Goal: Task Accomplishment & Management: Manage account settings

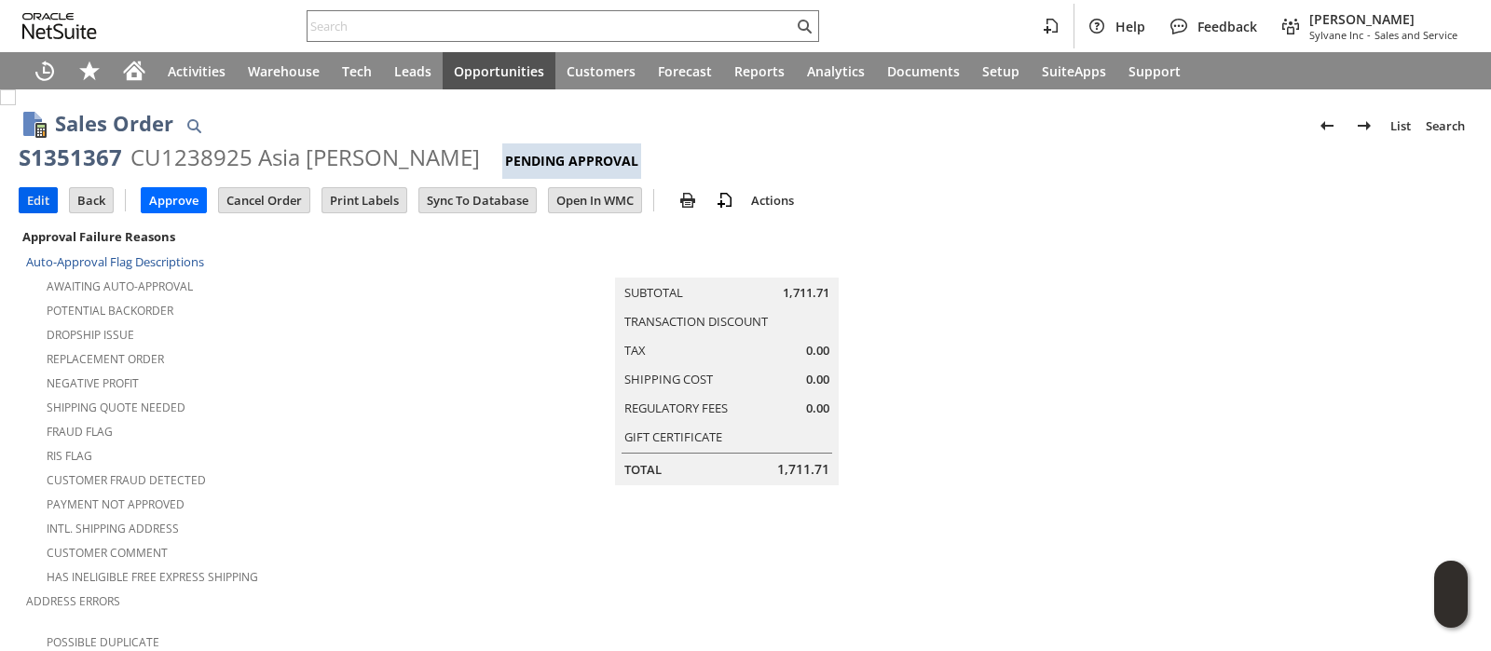
click at [33, 194] on input "Edit" at bounding box center [38, 200] width 37 height 24
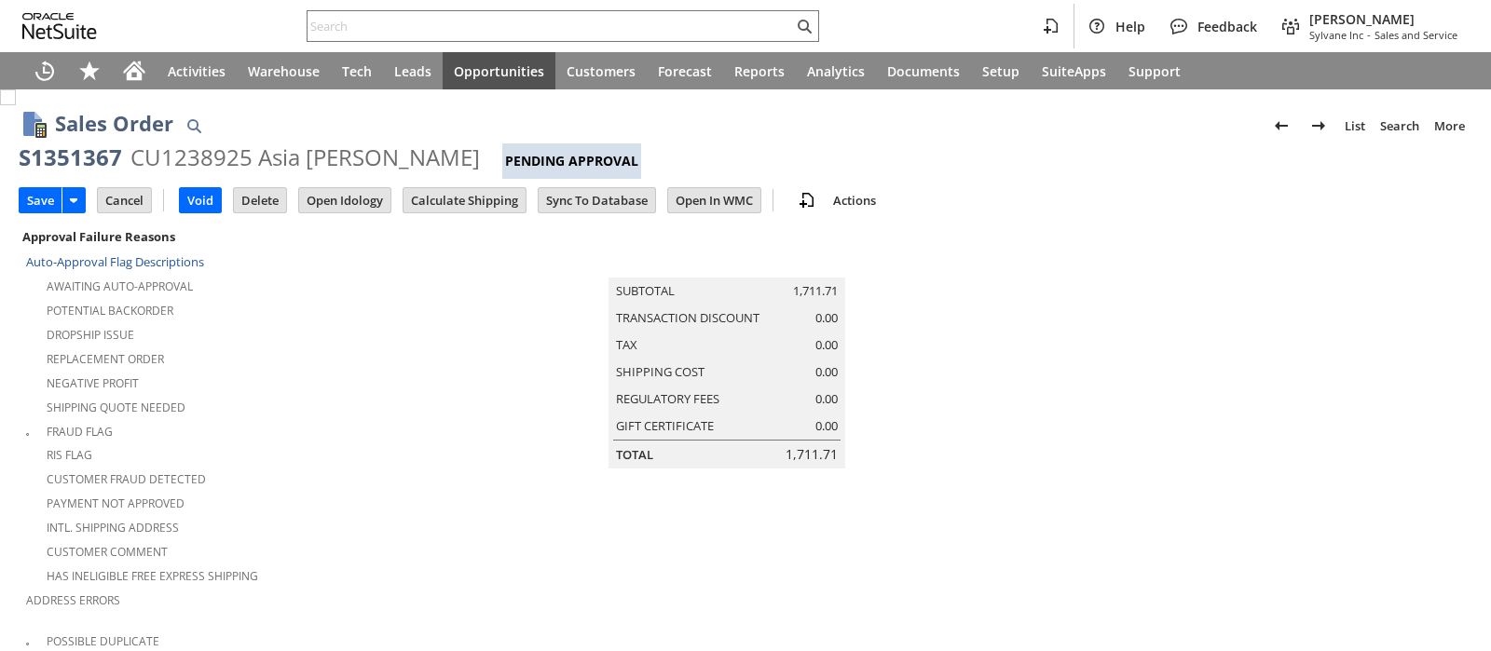
type input "Intelligent Recommendations ⁰"
click at [440, 205] on input "Calculate Shipping" at bounding box center [464, 200] width 122 height 24
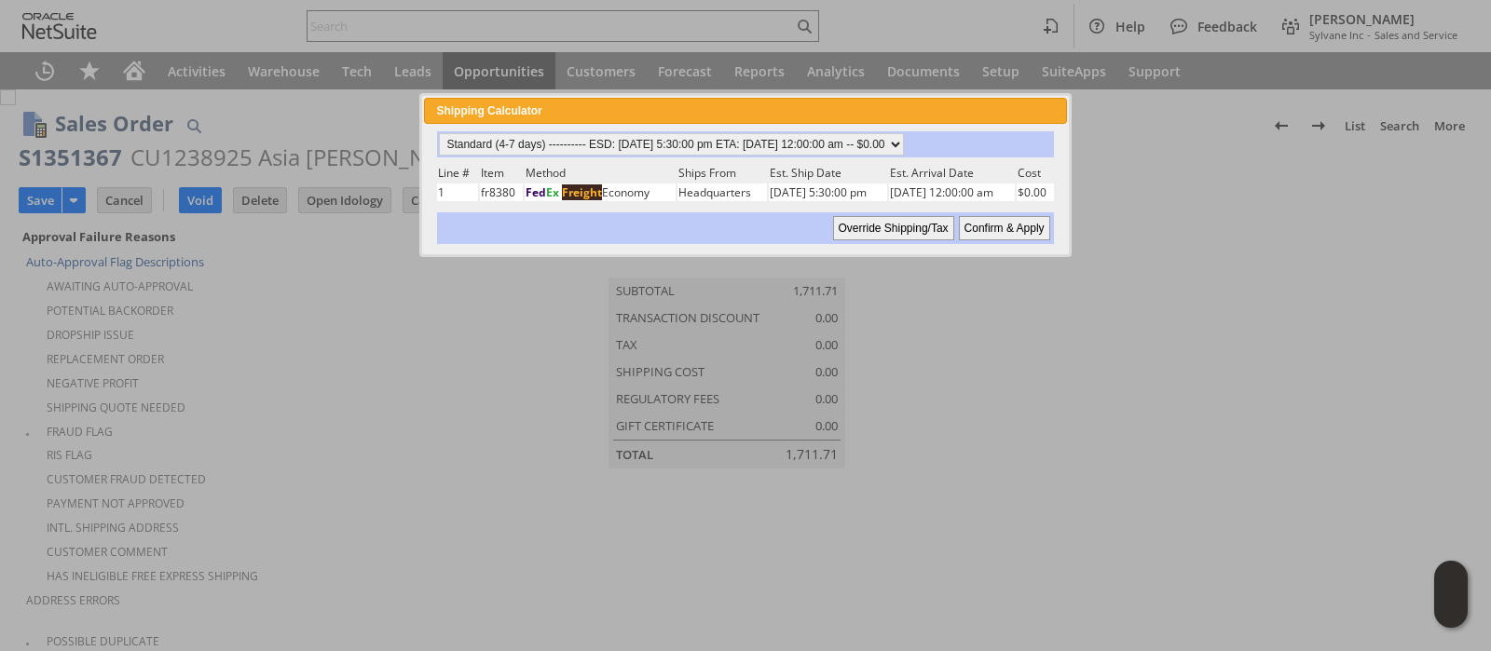
click at [964, 222] on input "Confirm & Apply" at bounding box center [1004, 228] width 91 height 24
type input "NotExempt"
type input "Add"
type input "Copy Previous"
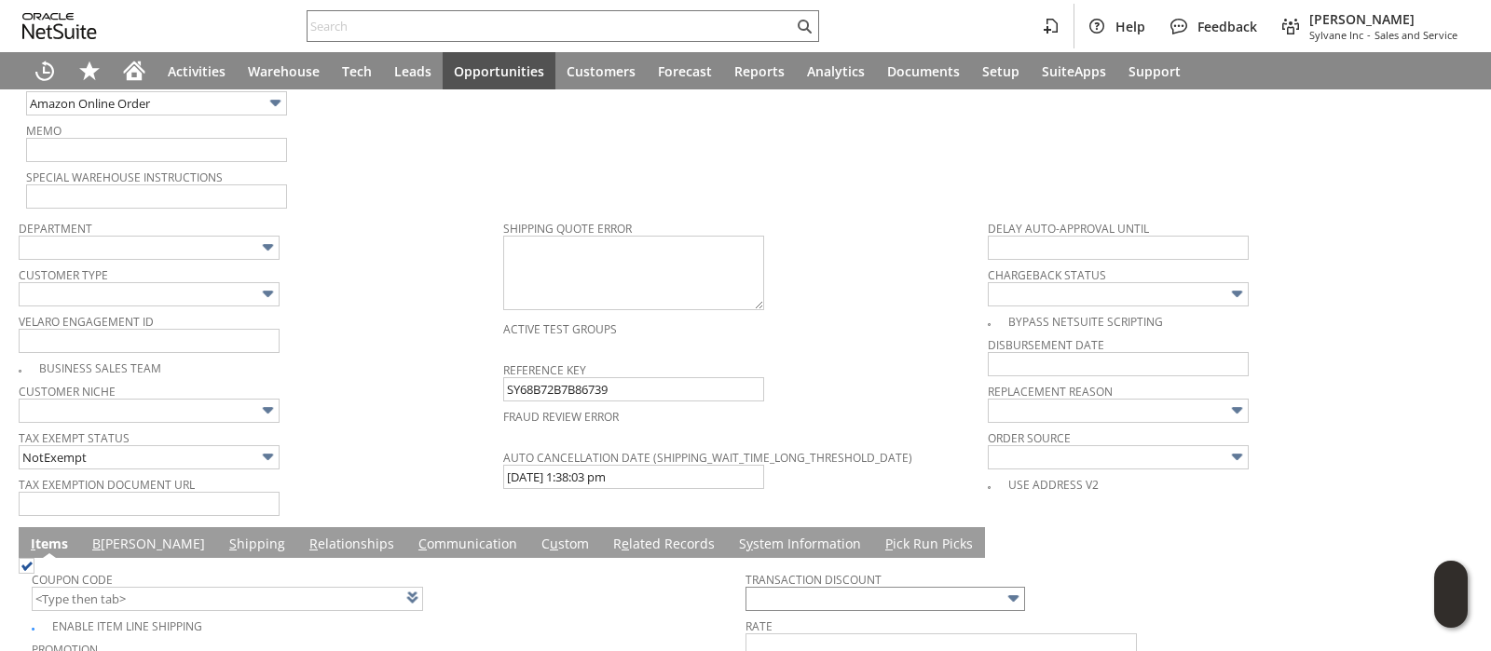
scroll to position [1281, 0]
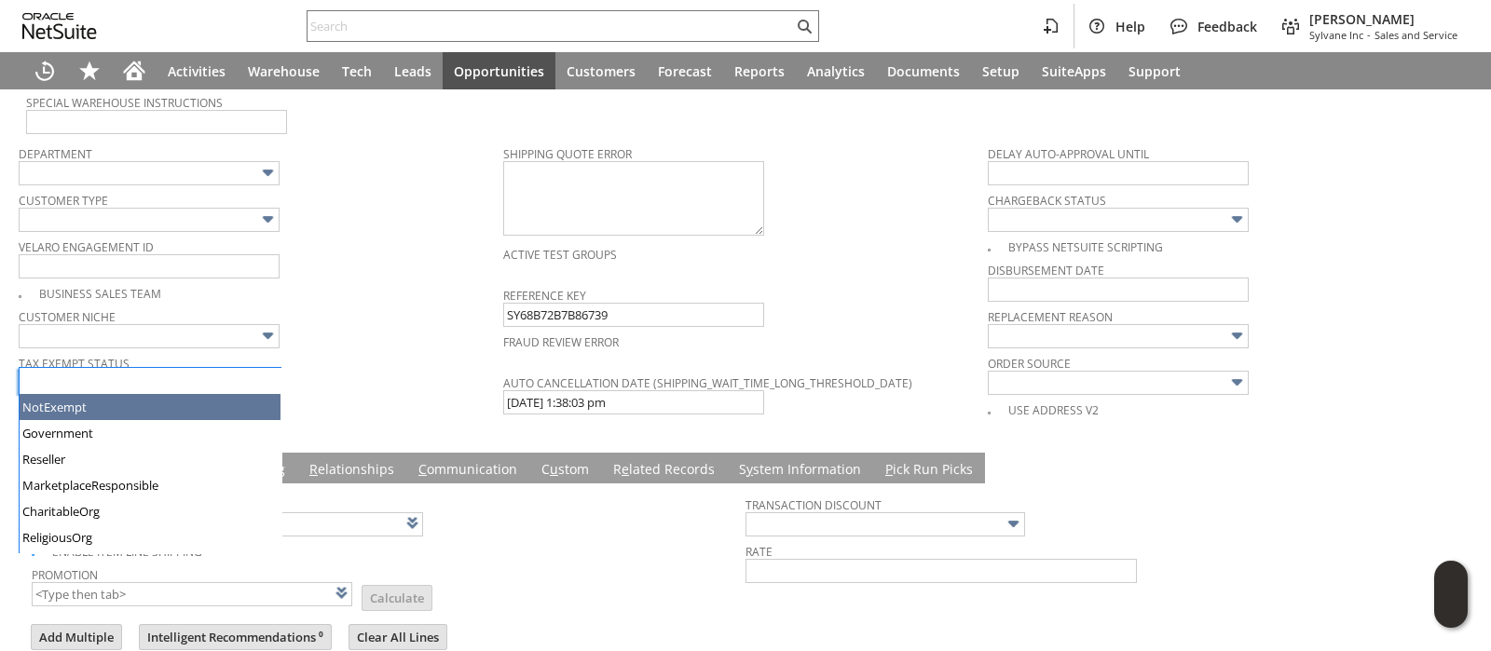
click at [257, 372] on img at bounding box center [267, 382] width 21 height 21
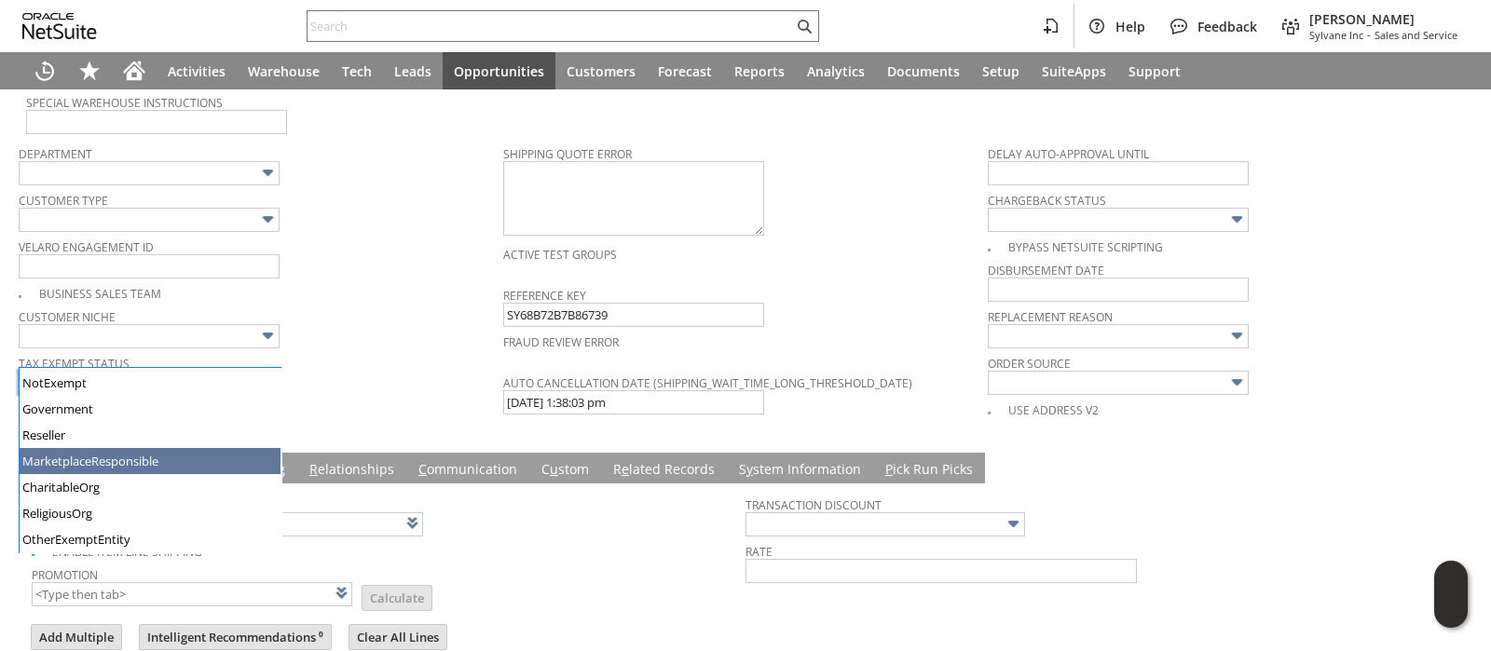
type input "MarketplaceResponsible"
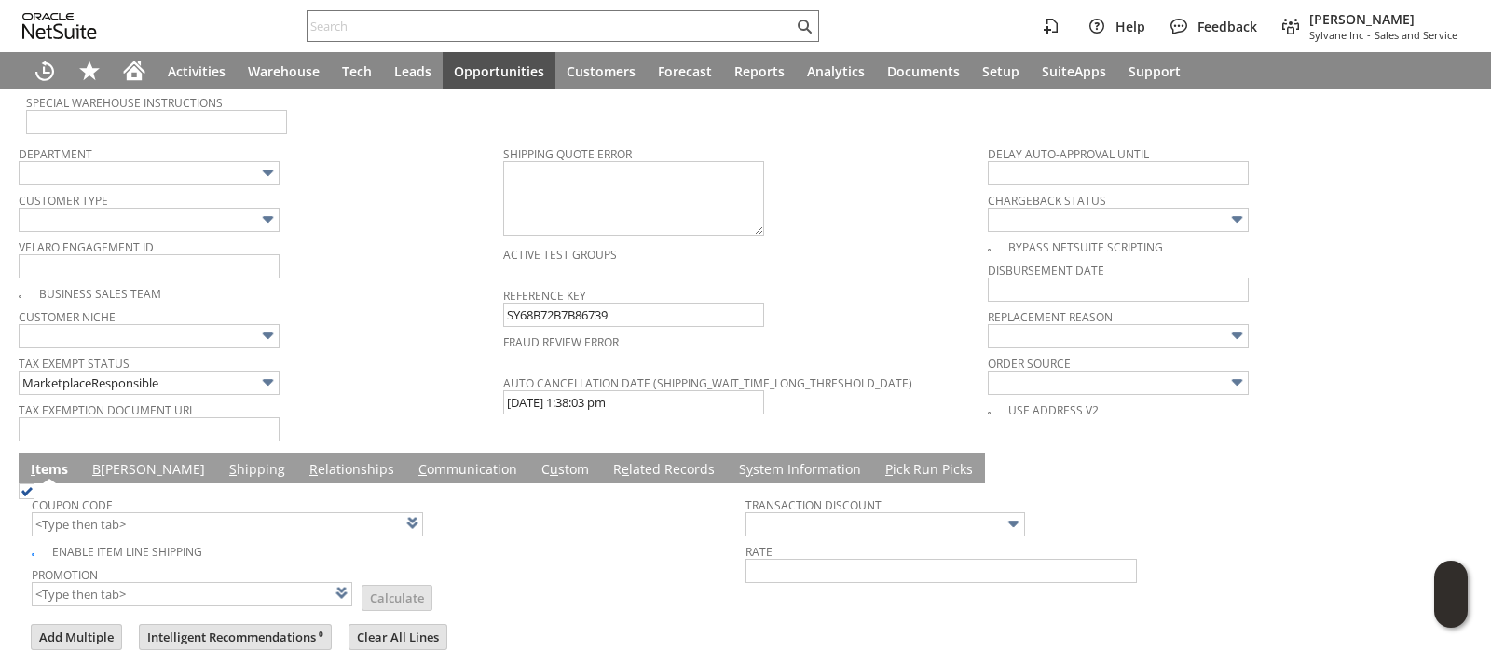
click at [370, 350] on span "Tax Exempt Status" at bounding box center [256, 360] width 475 height 21
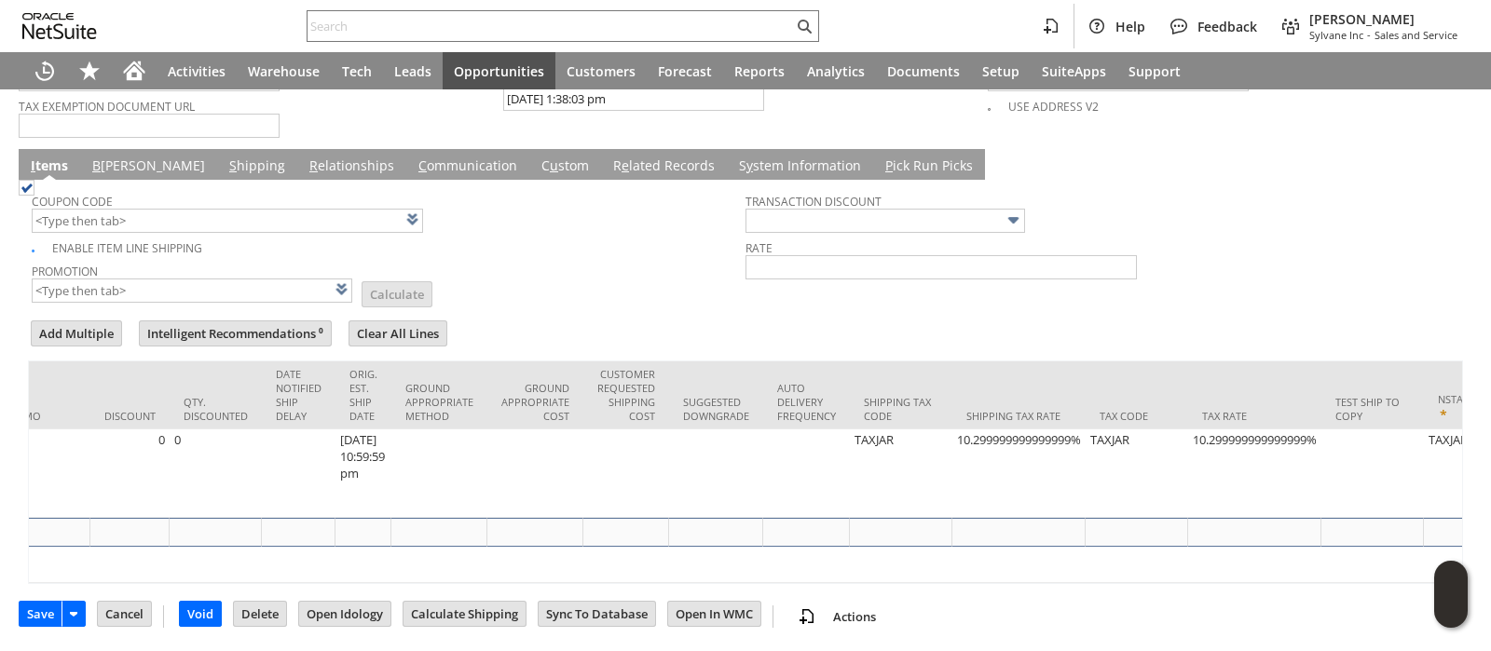
scroll to position [0, 3639]
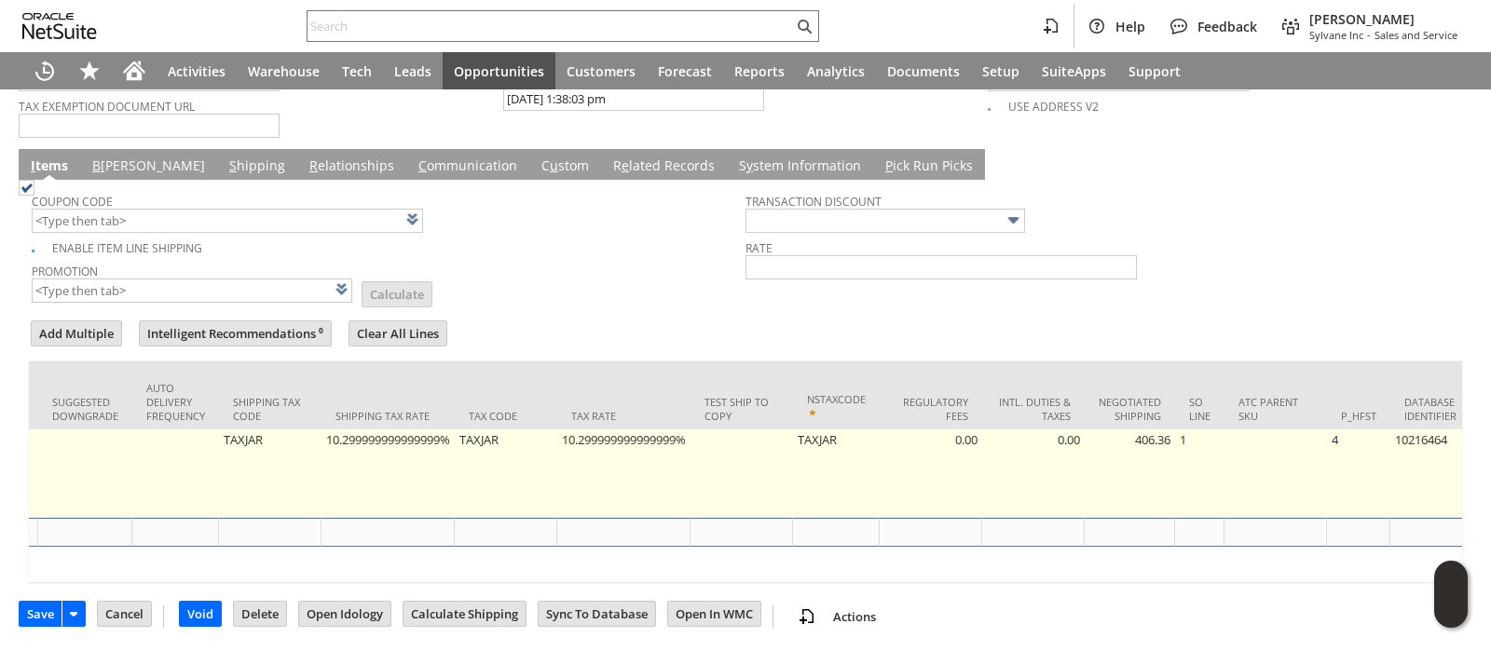
click at [358, 430] on td "10.299999999999999%" at bounding box center [387, 474] width 133 height 89
type input "10.299999999999999%"
type input "OK"
type input "Make Copy"
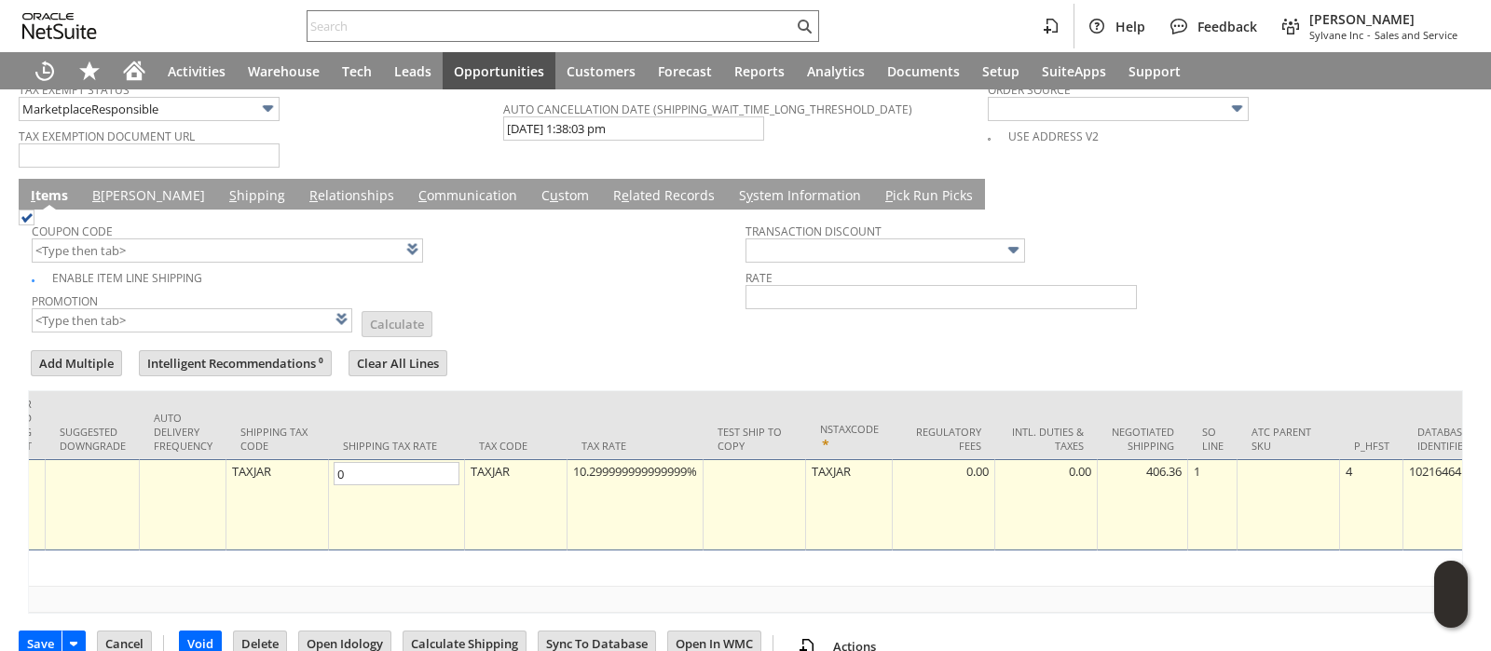
scroll to position [0, 0]
type input "0.0%"
click at [572, 462] on div "10.299999999999999%" at bounding box center [635, 471] width 126 height 19
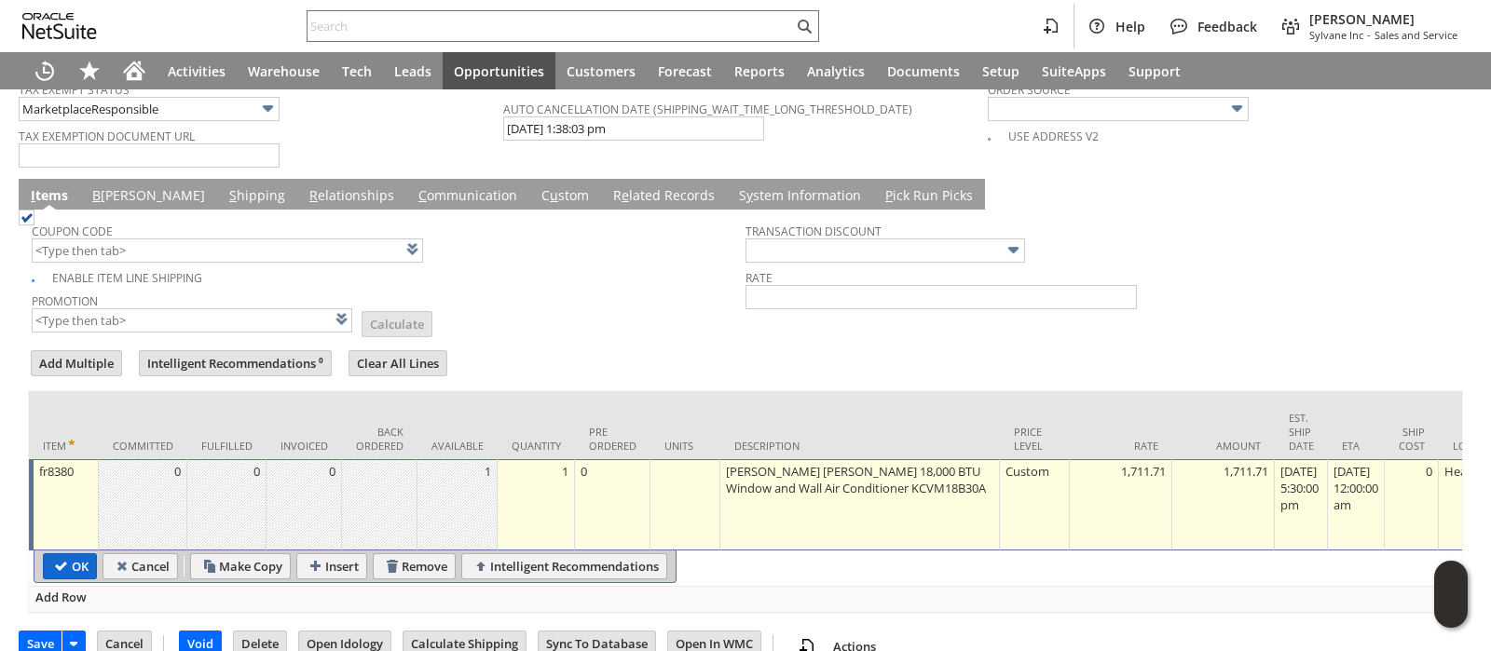
type input "0.0%"
click at [56, 554] on input "OK" at bounding box center [70, 566] width 52 height 24
type input "Add"
type input "Copy Previous"
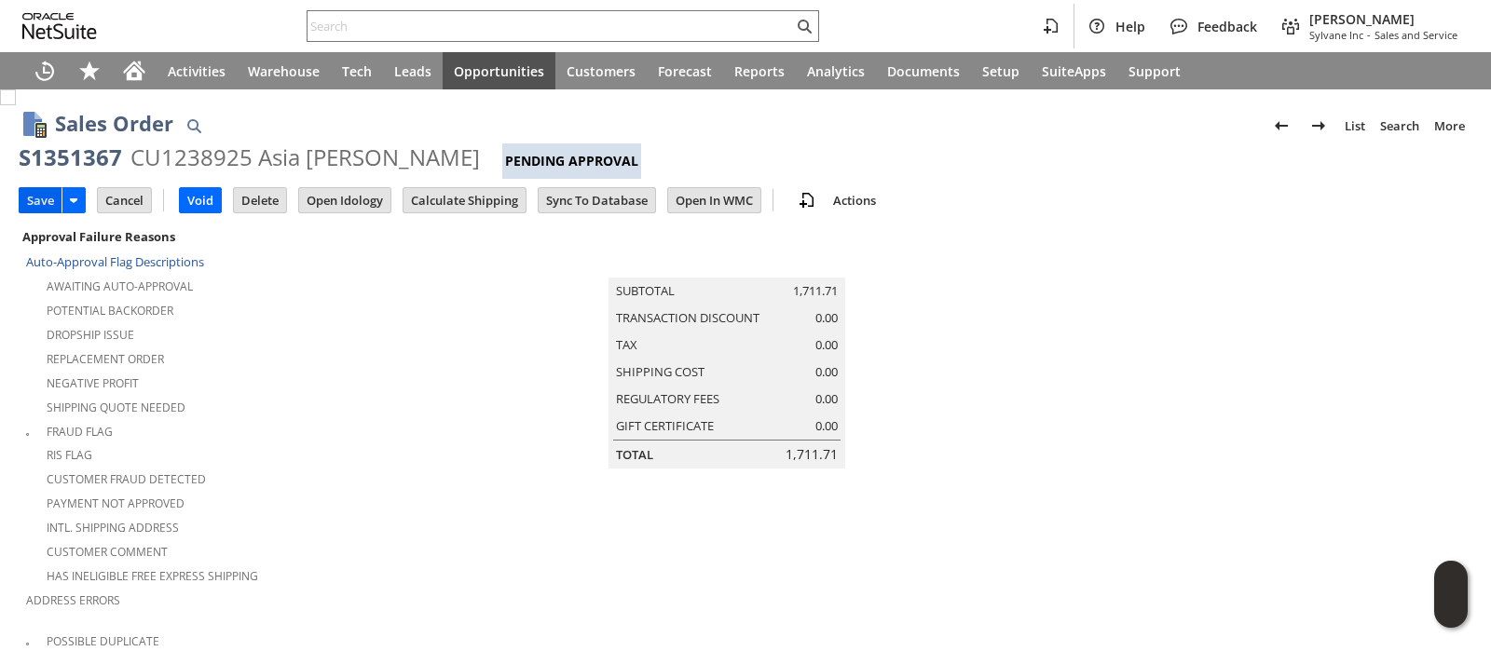
click at [42, 199] on input "Save" at bounding box center [41, 200] width 42 height 24
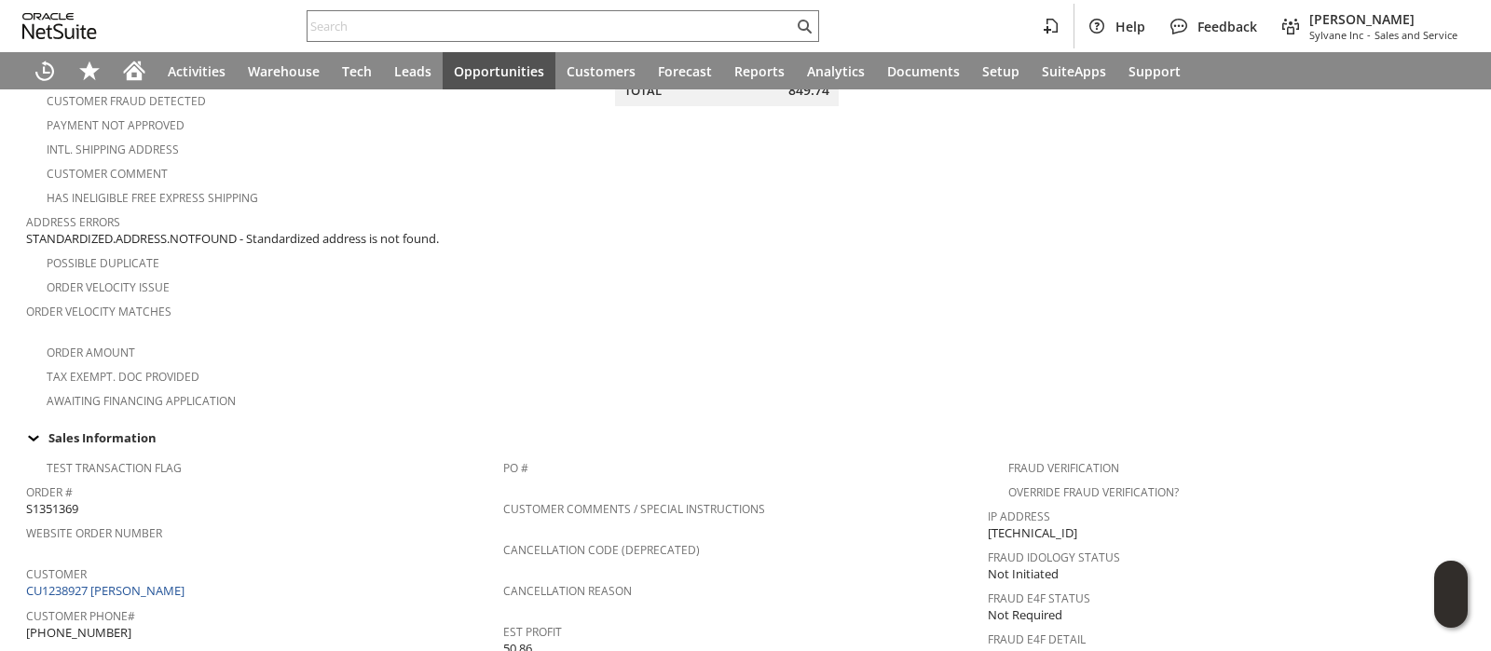
scroll to position [465, 0]
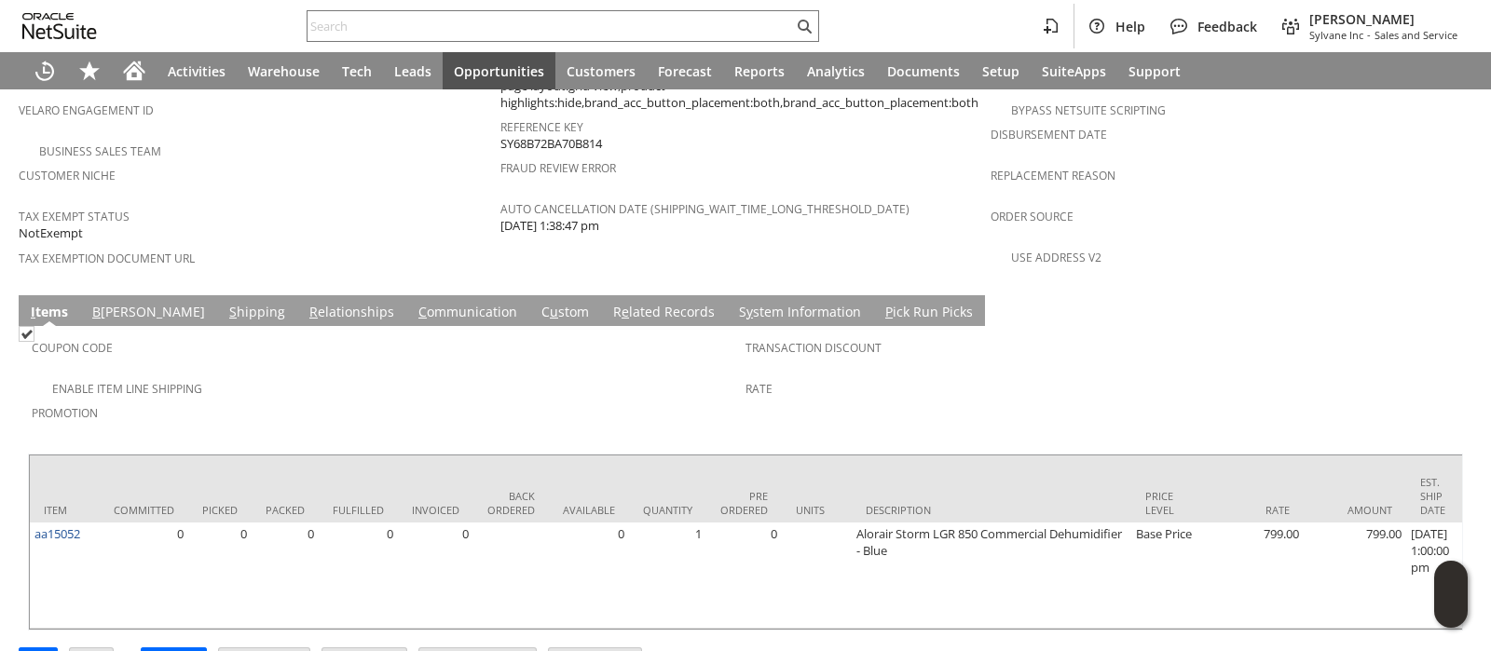
click at [225, 303] on link "S hipping" at bounding box center [257, 313] width 65 height 21
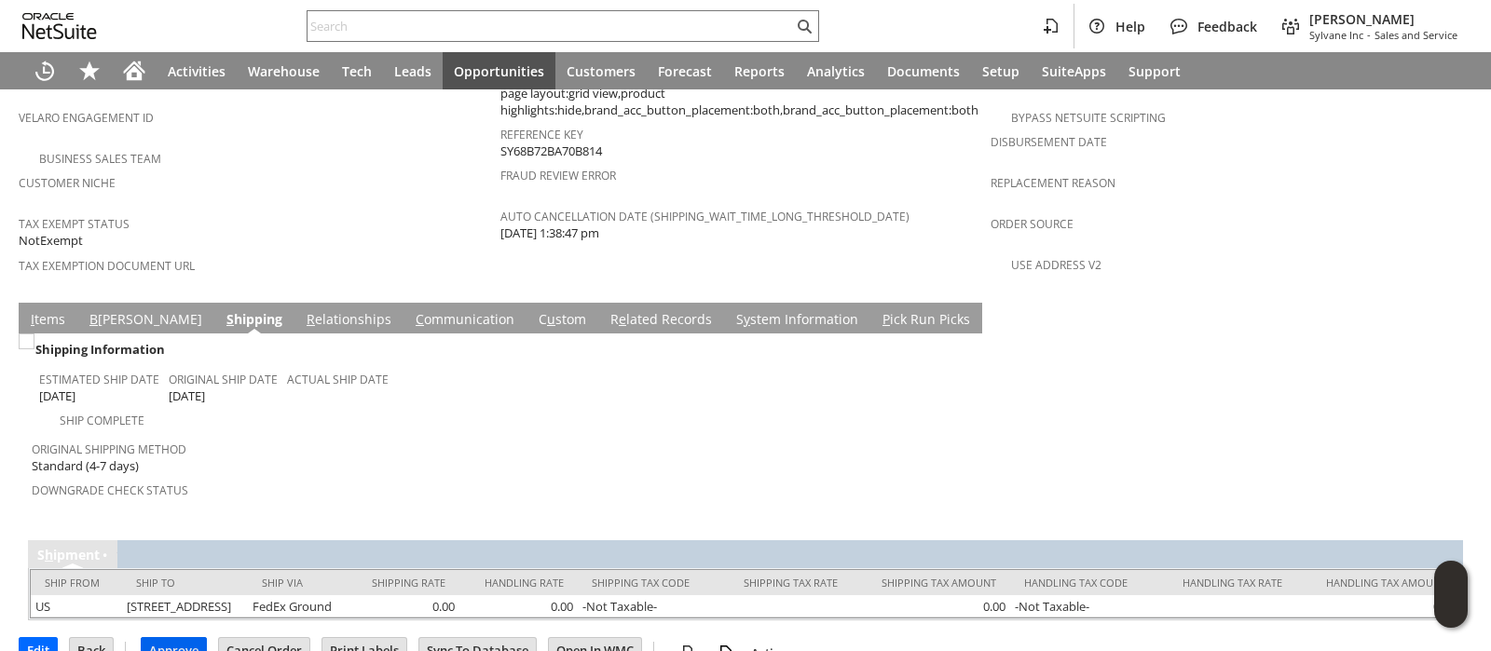
click at [189, 638] on input "Approve" at bounding box center [174, 650] width 64 height 24
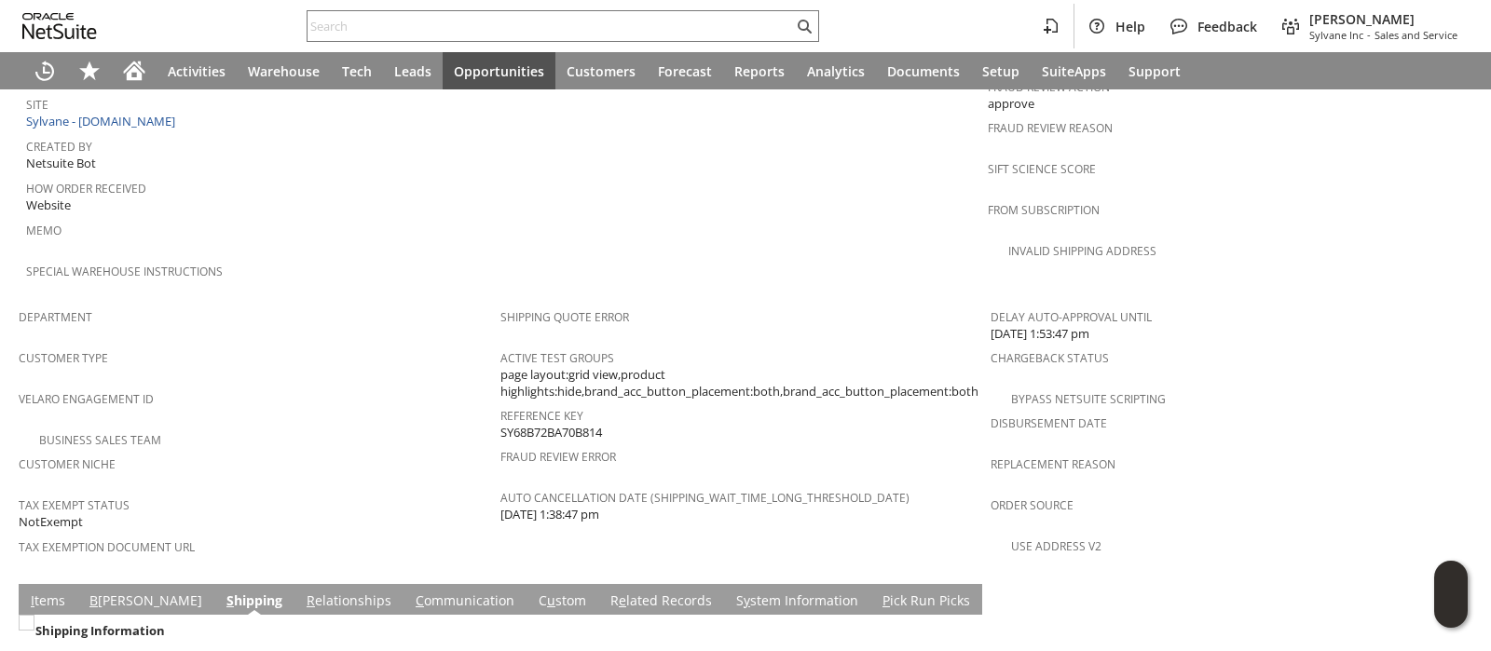
scroll to position [905, 0]
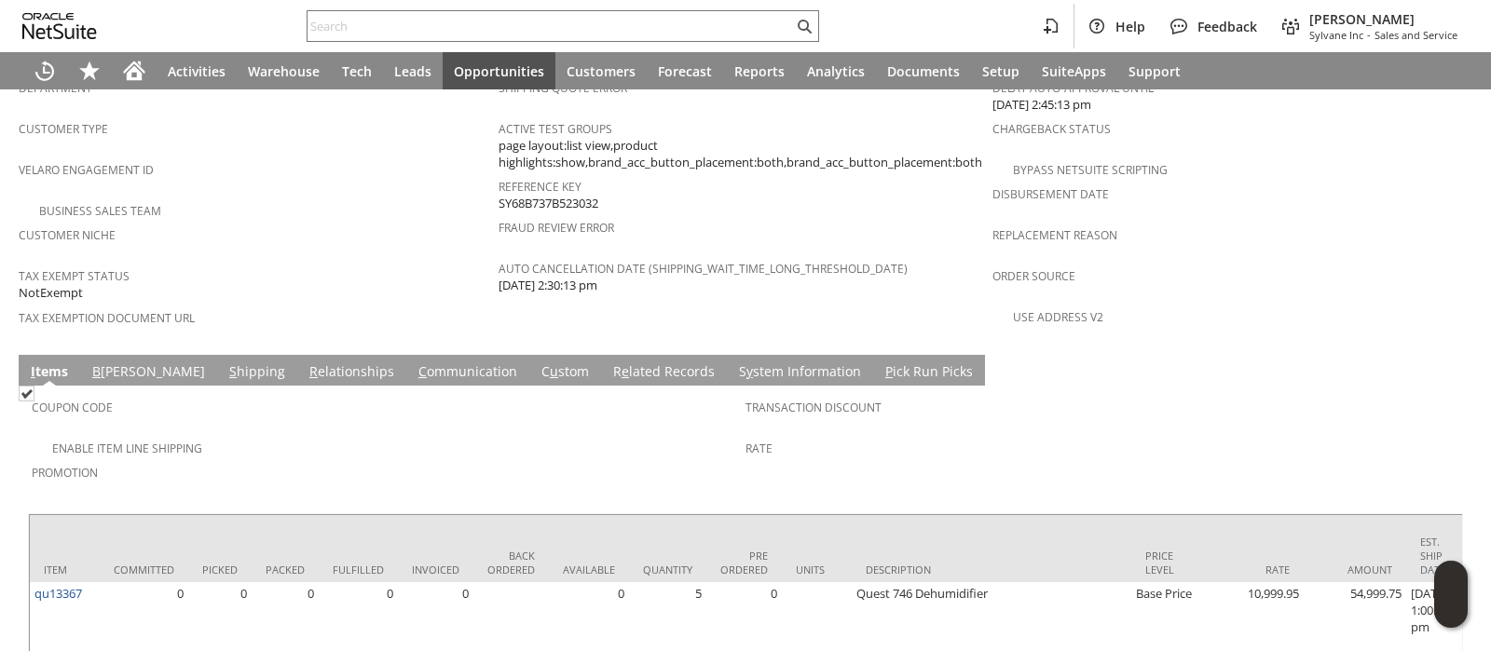
scroll to position [1262, 0]
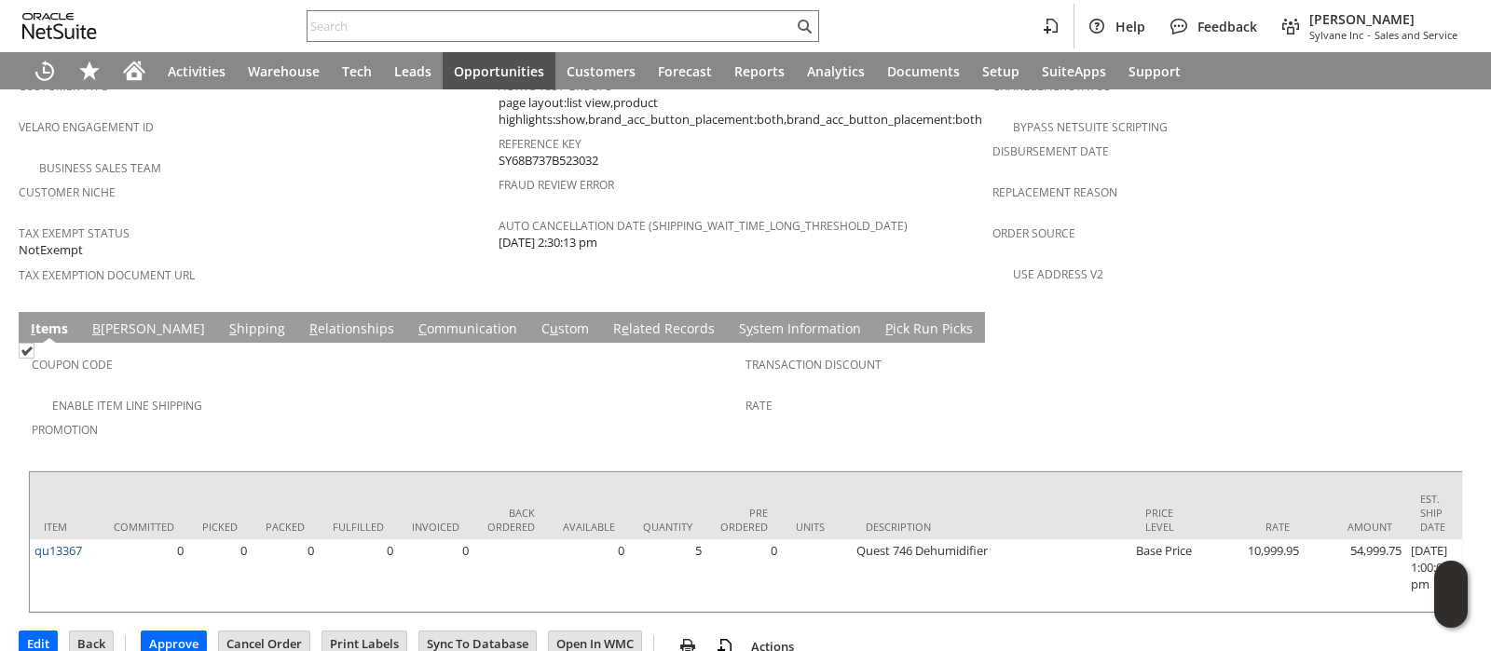
click at [107, 320] on link "B [PERSON_NAME]" at bounding box center [149, 330] width 122 height 21
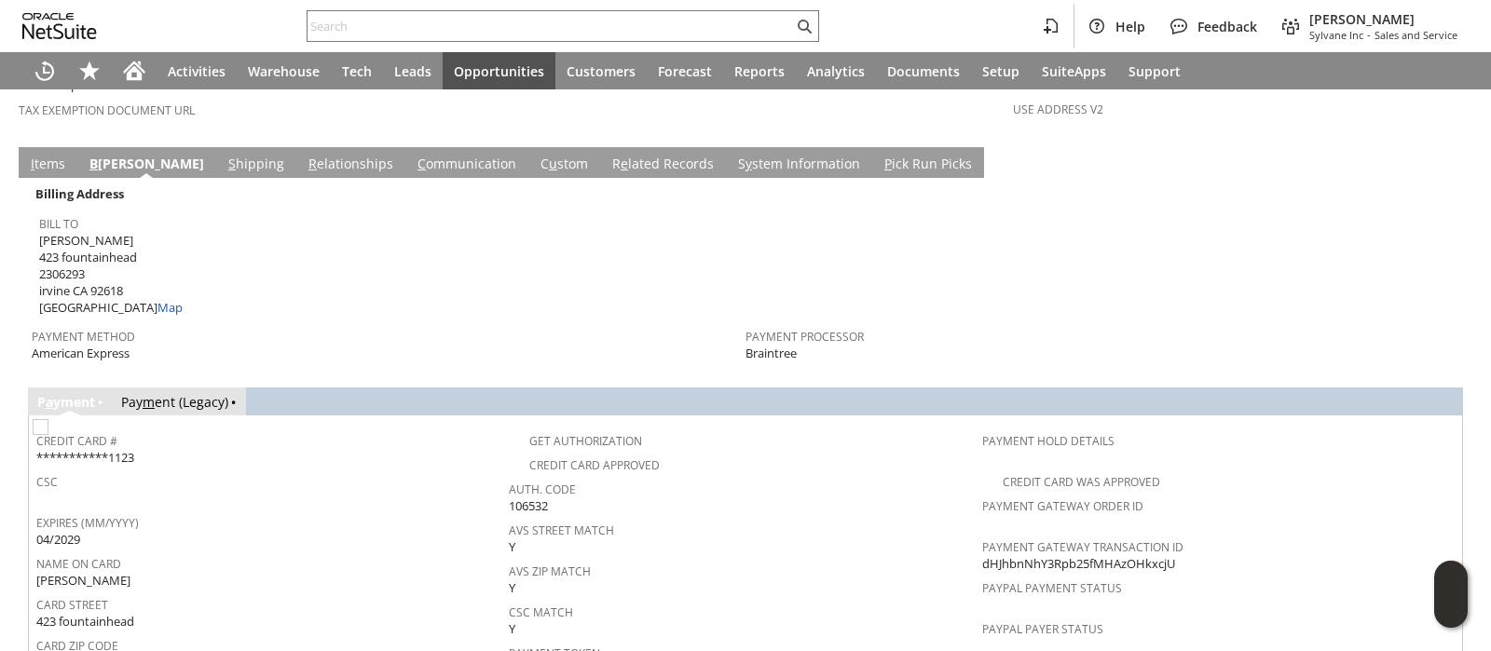
scroll to position [1378, 0]
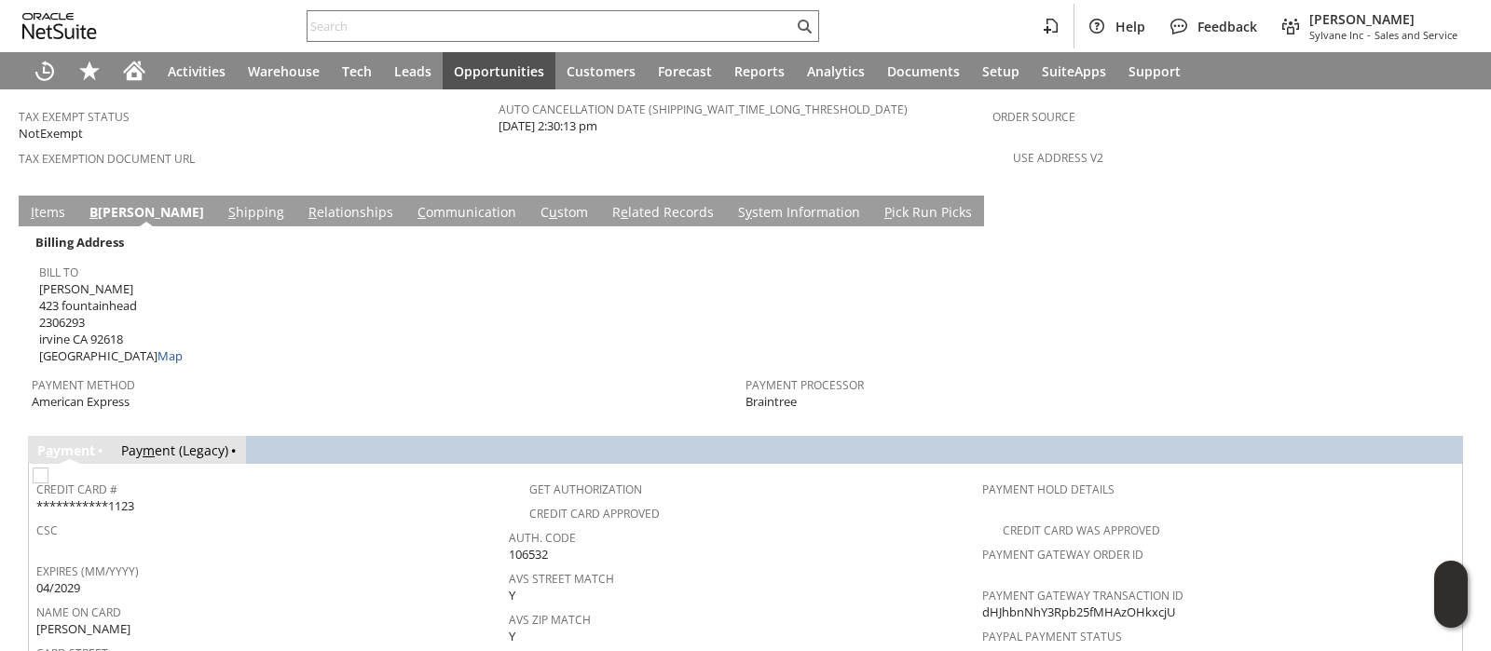
click at [224, 203] on link "S hipping" at bounding box center [256, 213] width 65 height 21
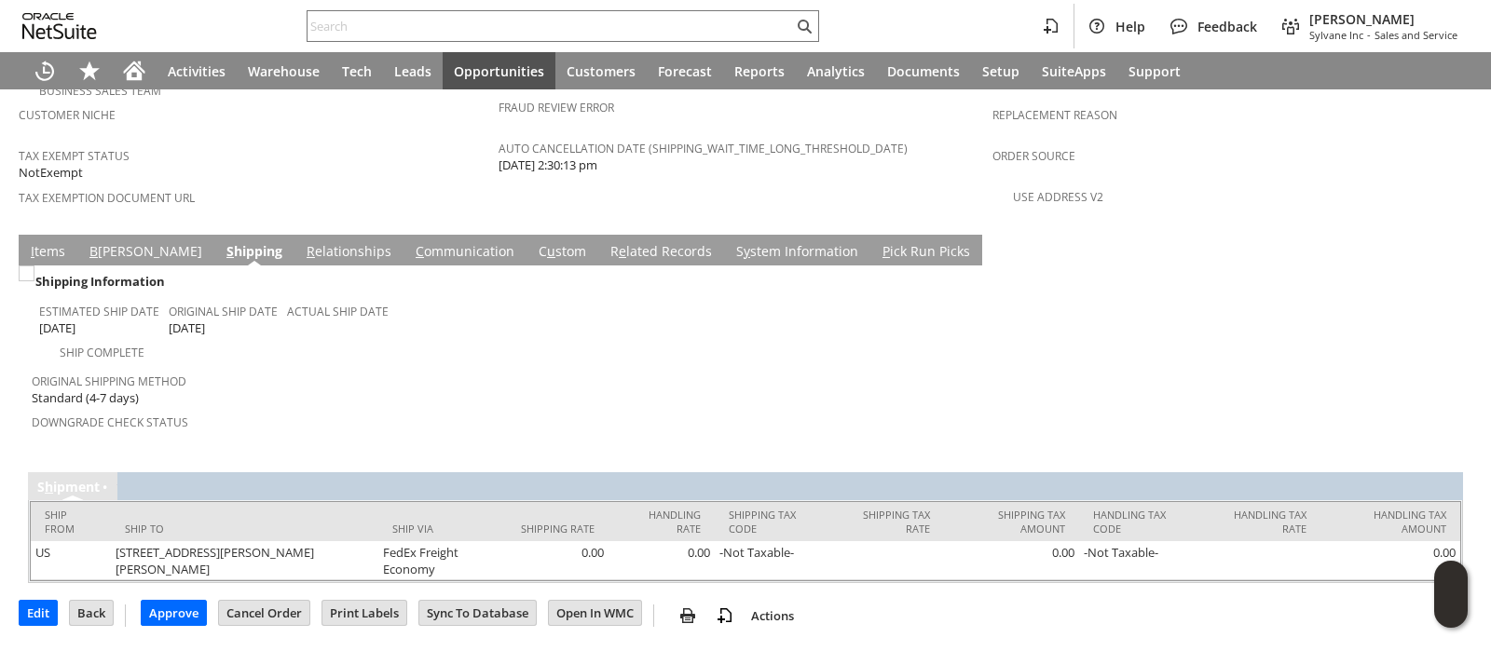
scroll to position [1289, 0]
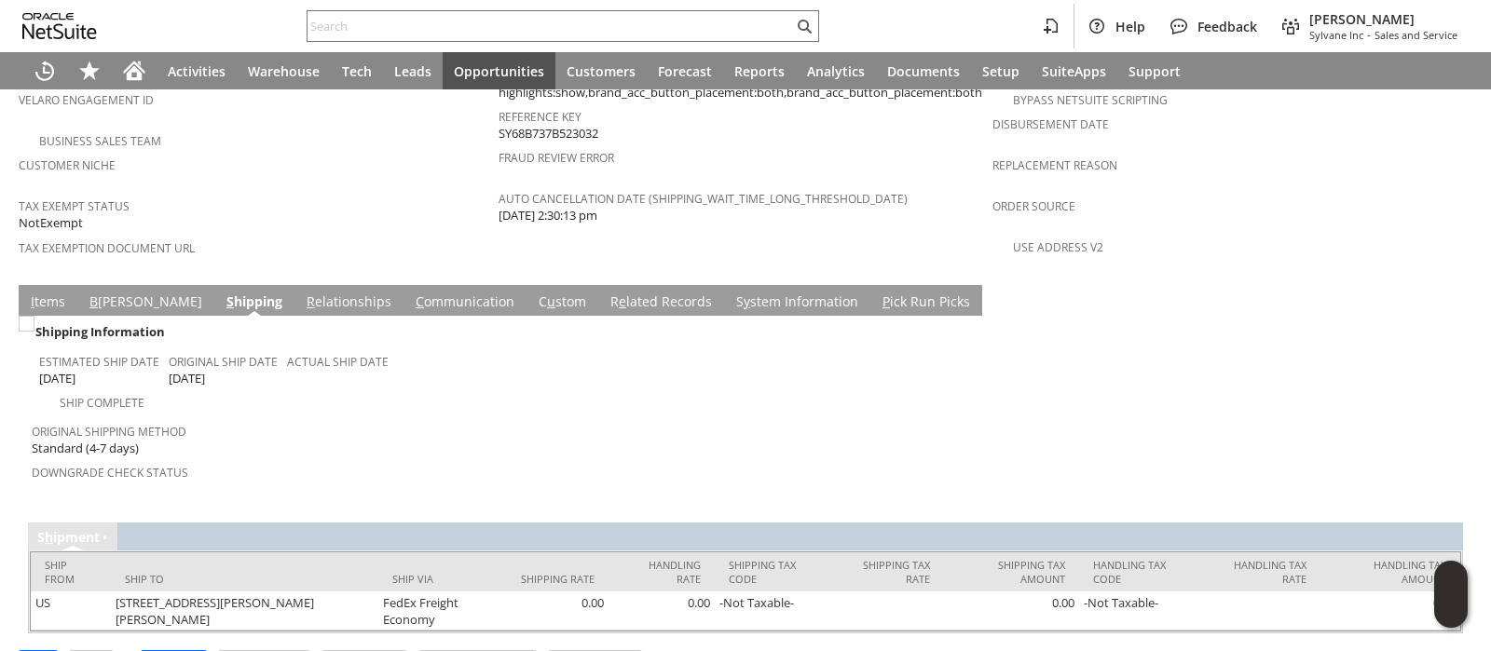
click at [51, 293] on link "I tems" at bounding box center [48, 303] width 44 height 21
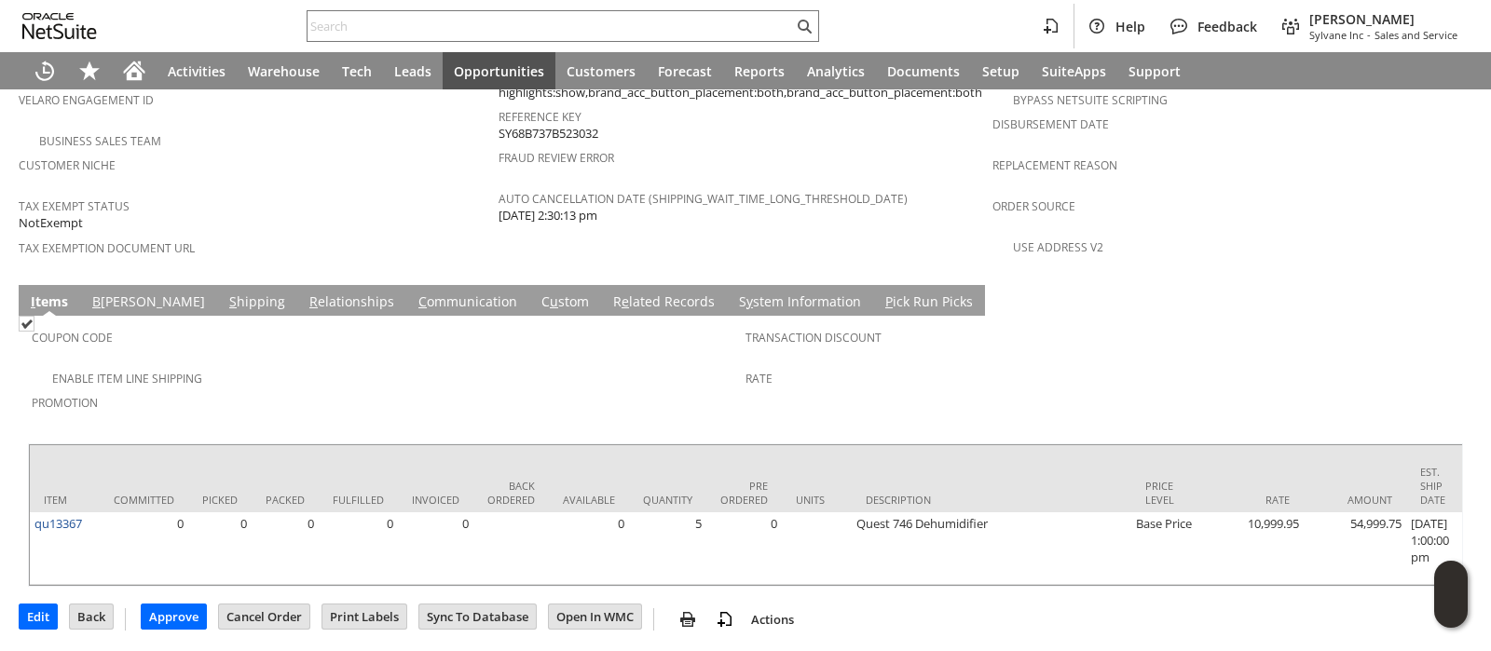
scroll to position [1262, 0]
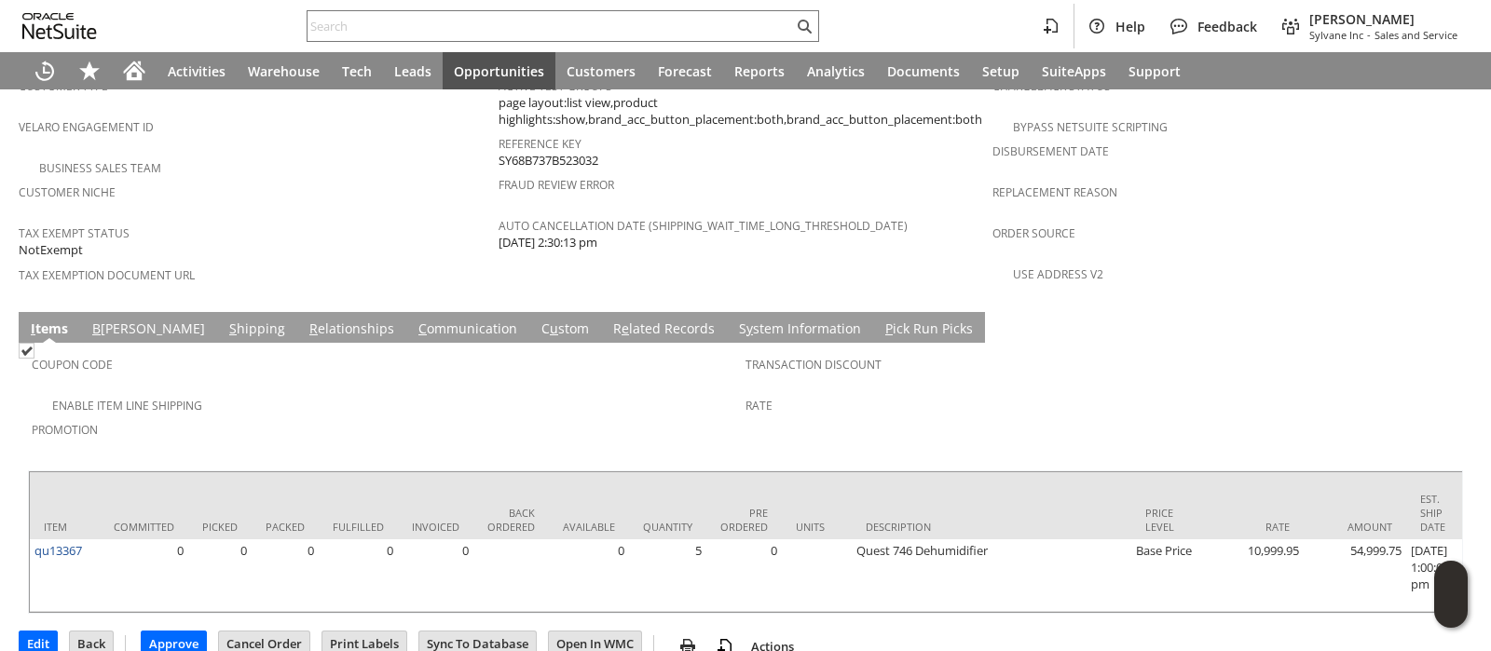
click at [414, 320] on link "C ommunication" at bounding box center [468, 330] width 108 height 21
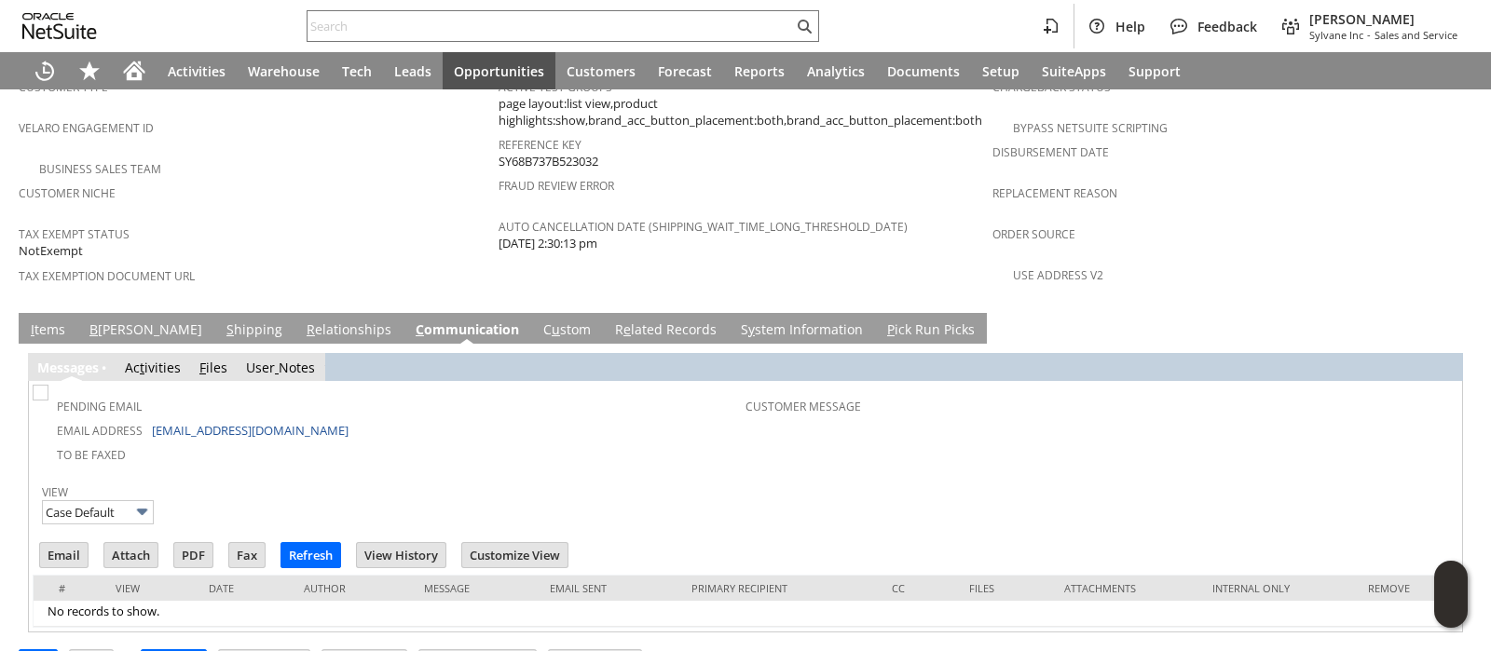
scroll to position [0, 0]
click at [136, 60] on icon "Home" at bounding box center [134, 71] width 22 height 22
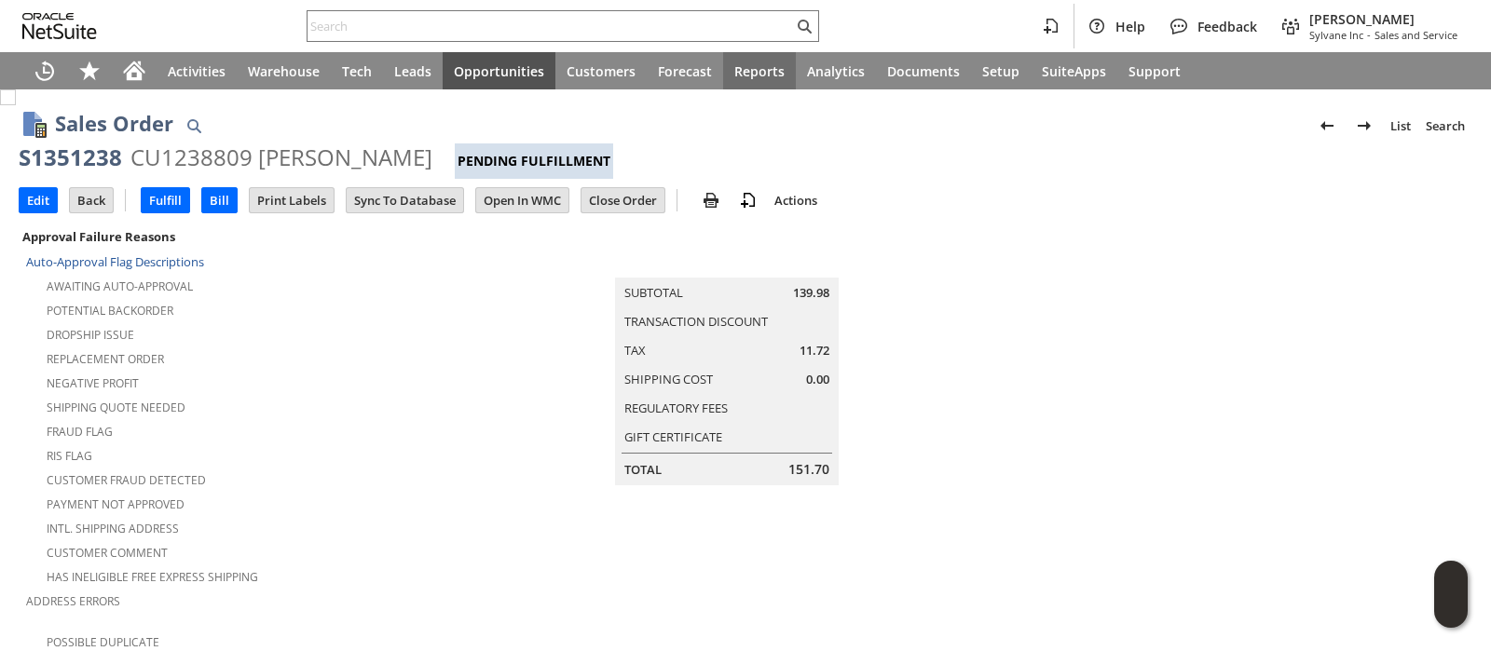
scroll to position [1279, 0]
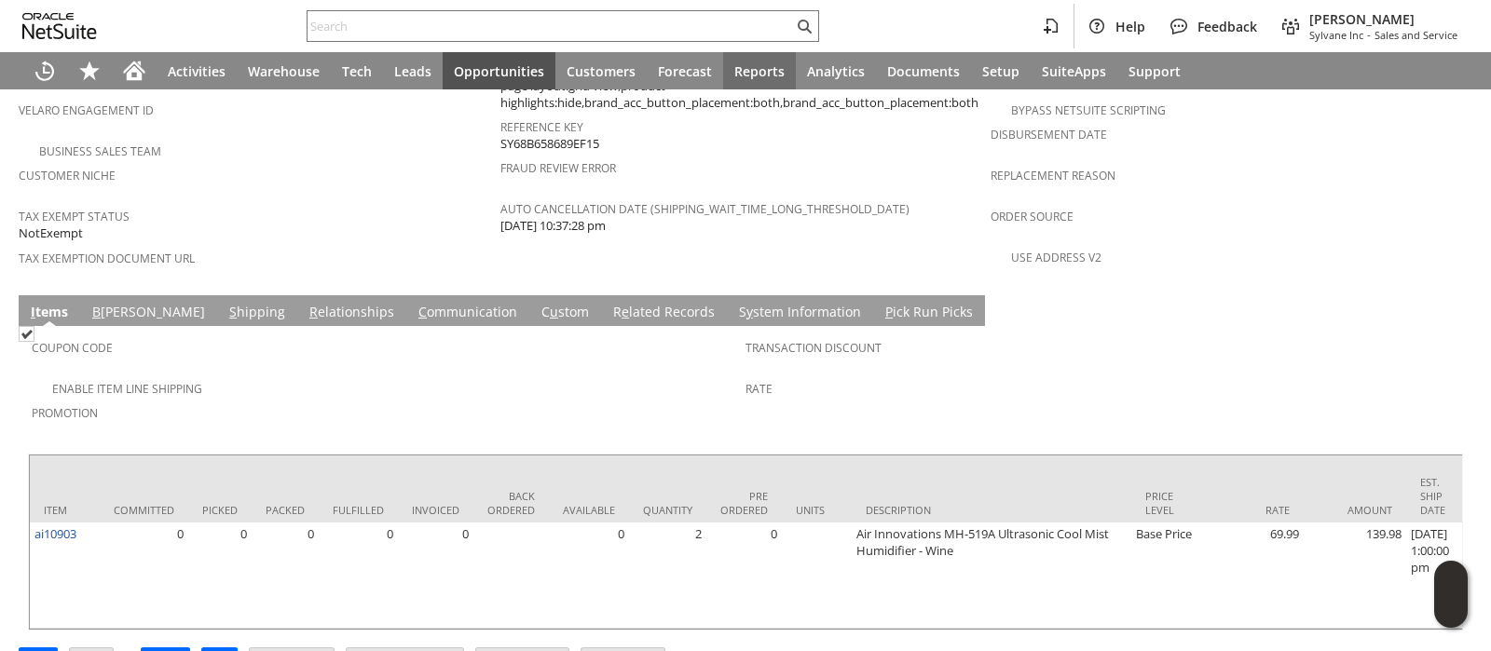
click at [734, 303] on link "S y stem Information" at bounding box center [799, 313] width 131 height 21
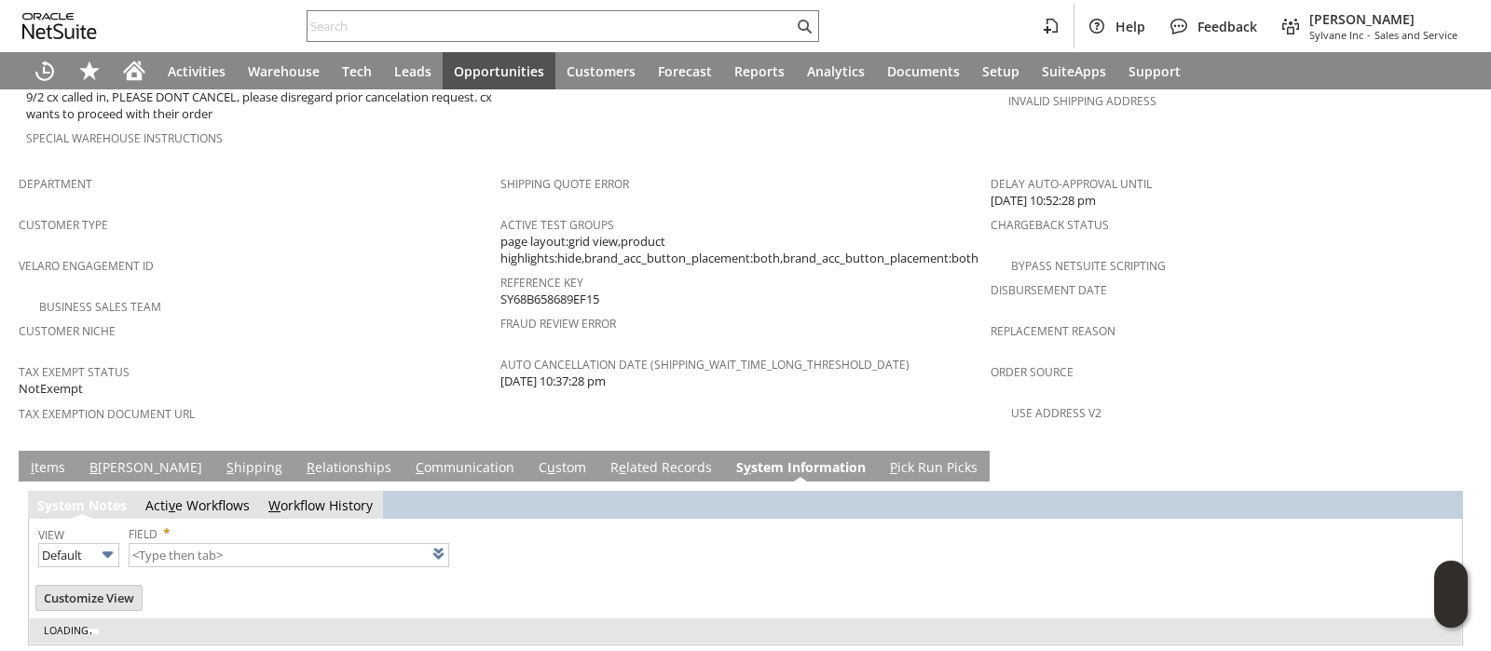
type input "1 to 25 of 94"
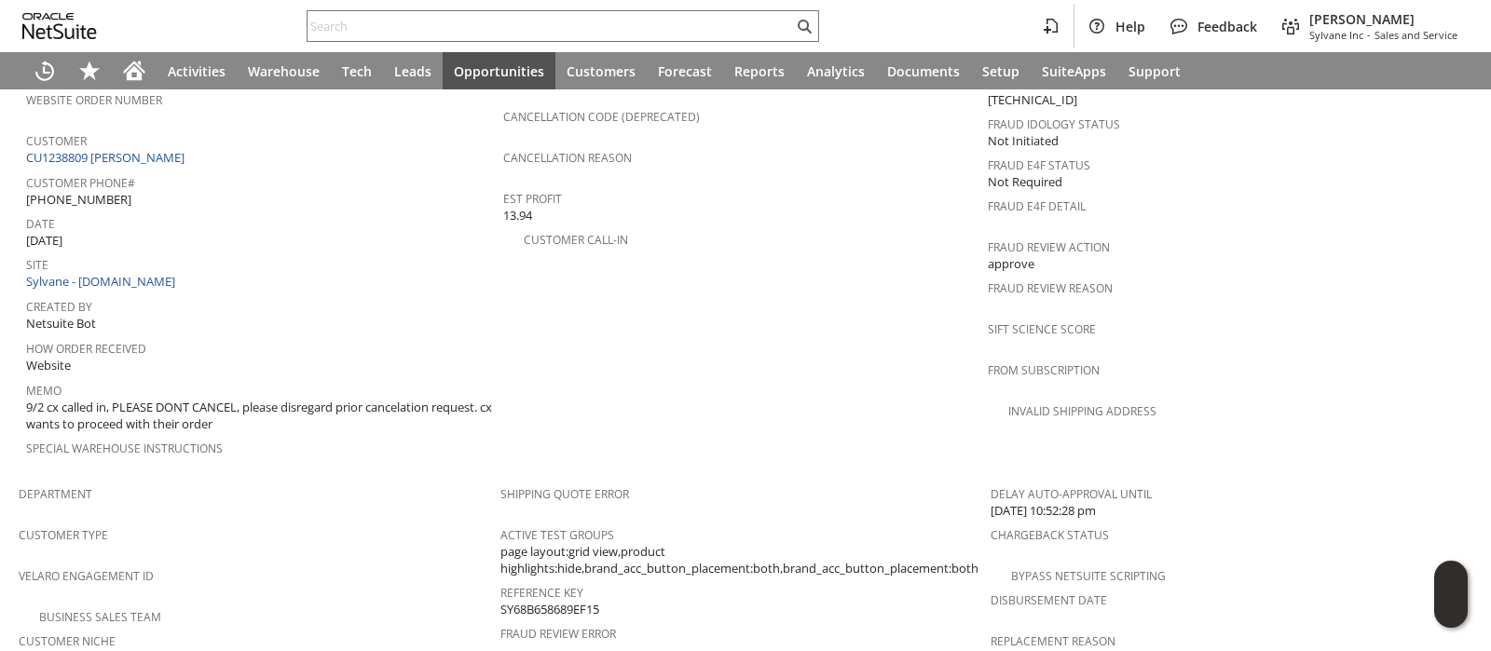
scroll to position [0, 0]
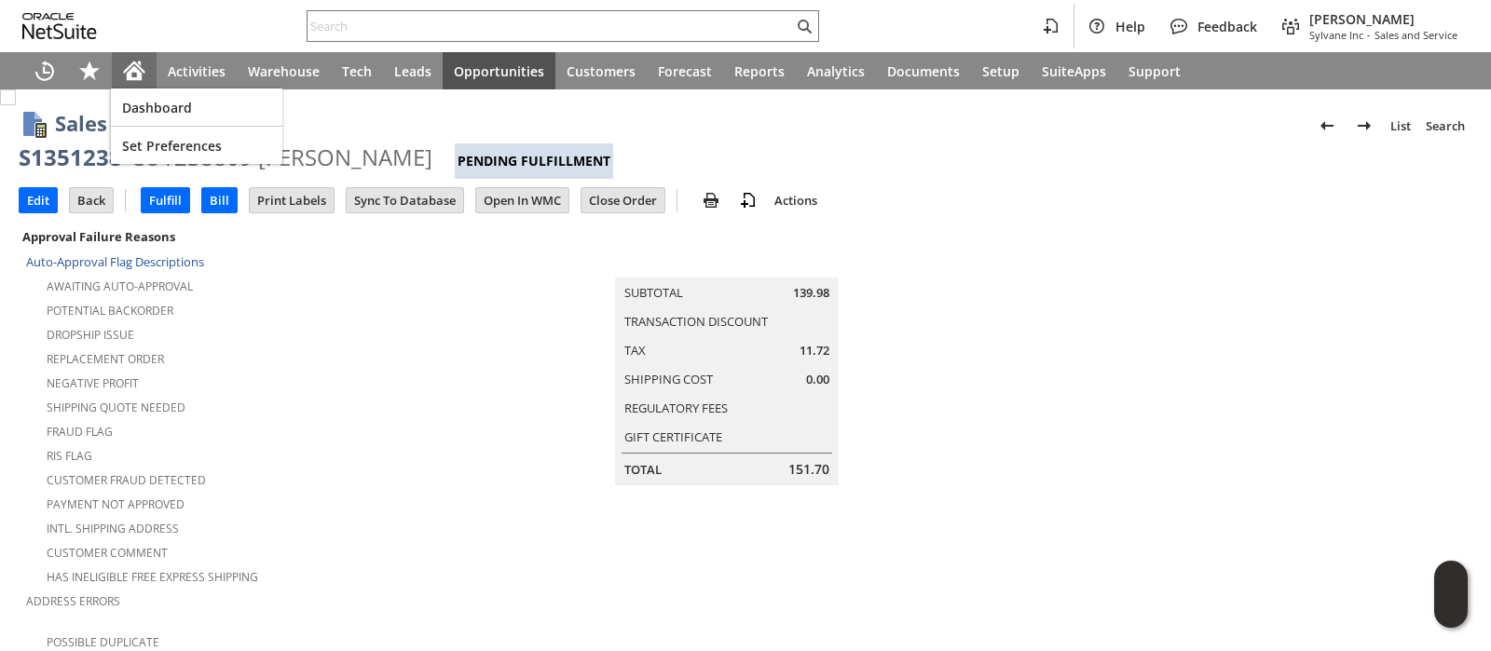
click at [126, 71] on icon "Home" at bounding box center [134, 68] width 21 height 12
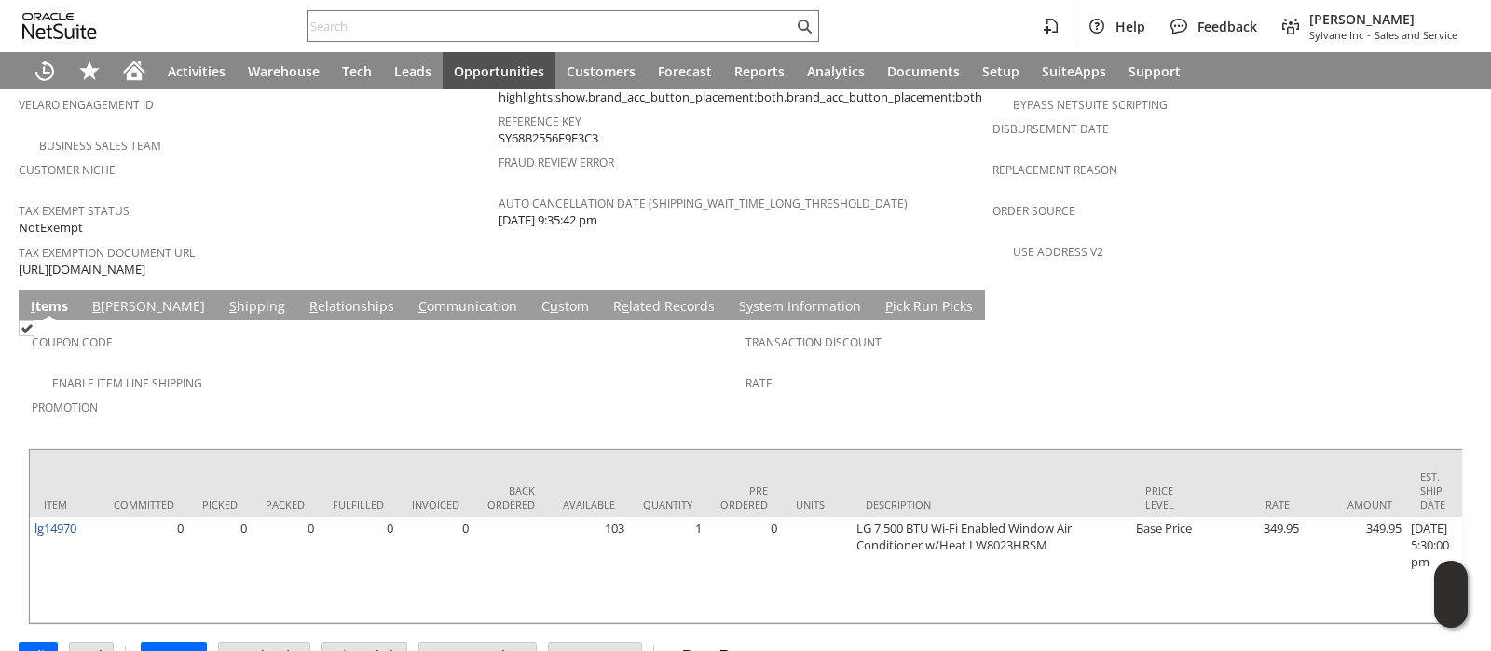
scroll to position [1279, 0]
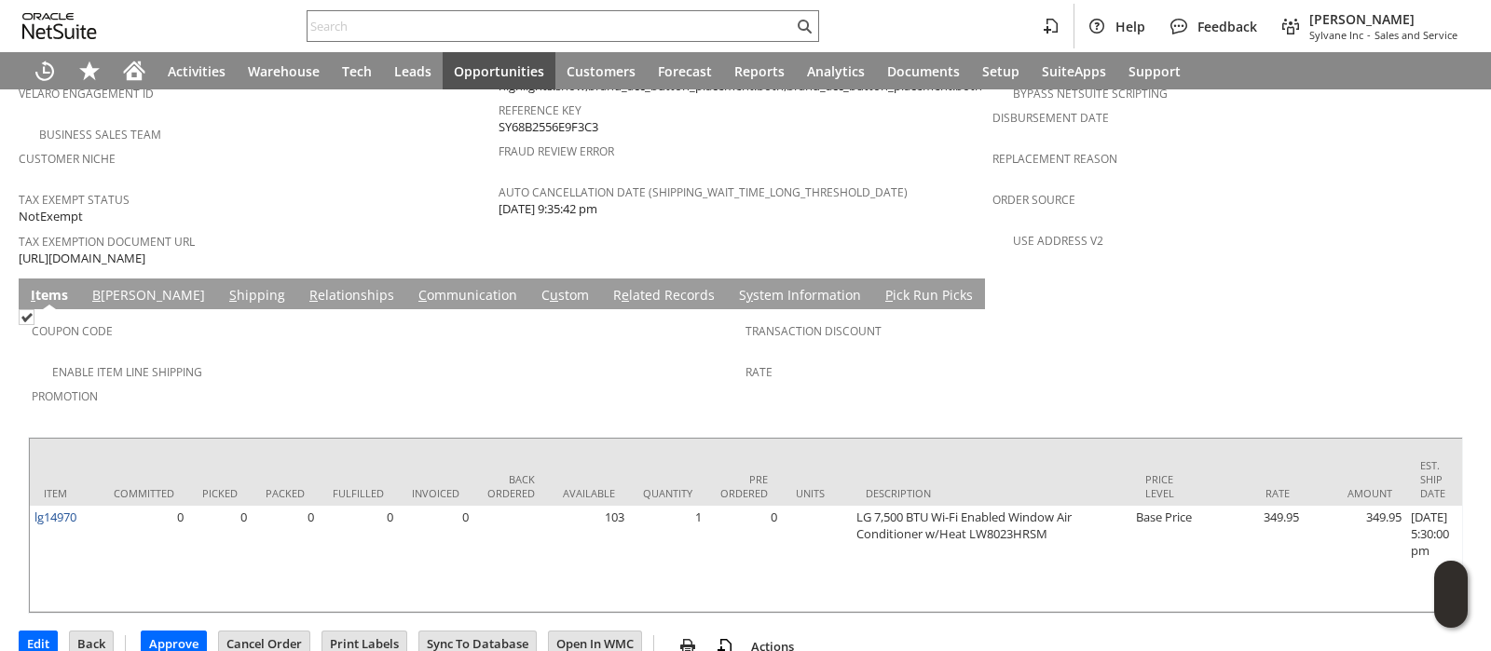
click at [414, 286] on link "C ommunication" at bounding box center [468, 296] width 108 height 21
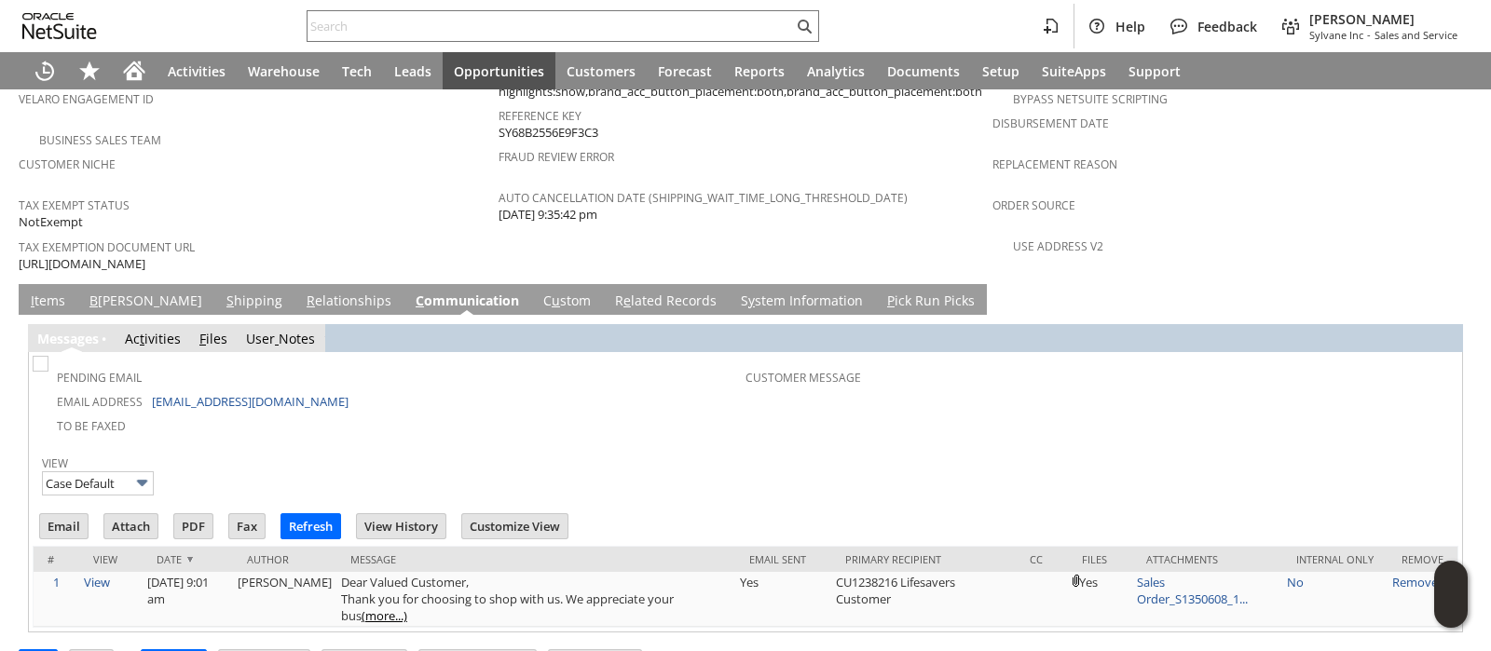
scroll to position [0, 0]
click at [48, 292] on link "I tems" at bounding box center [48, 302] width 44 height 21
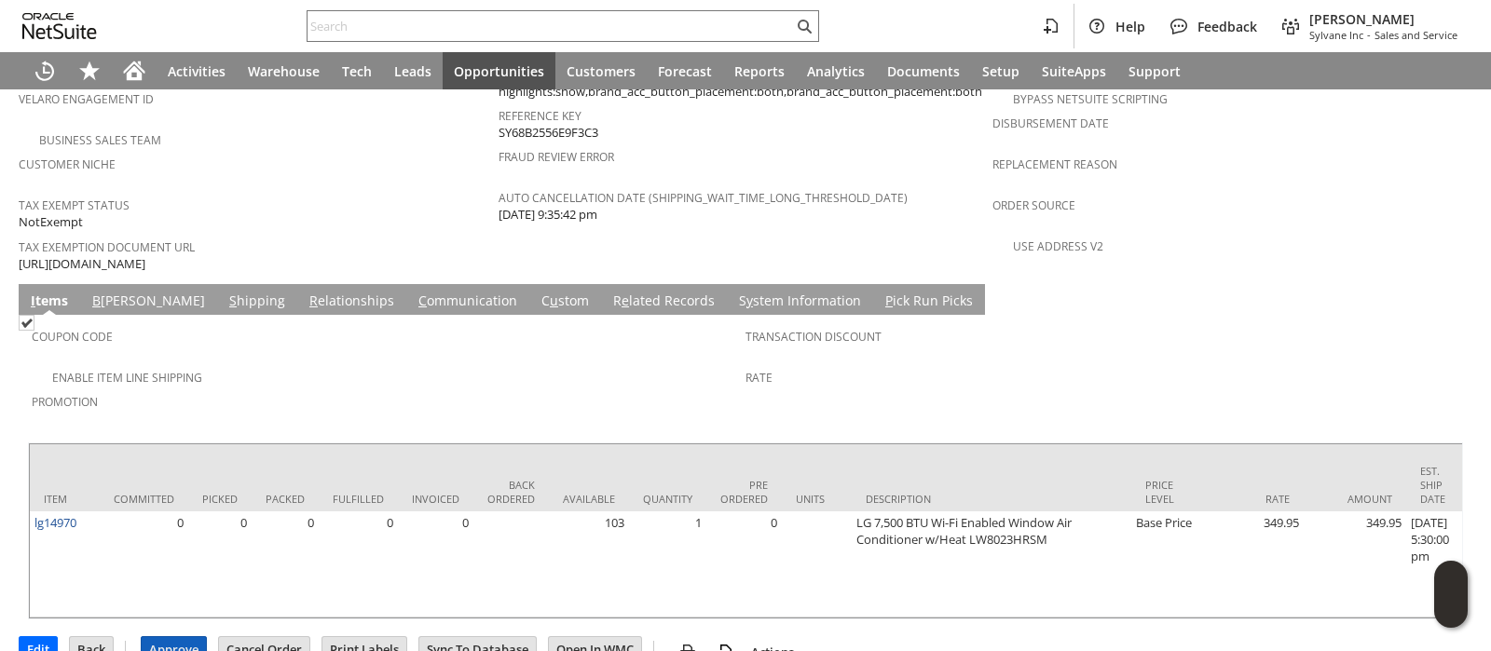
click at [189, 637] on input "Approve" at bounding box center [174, 649] width 64 height 24
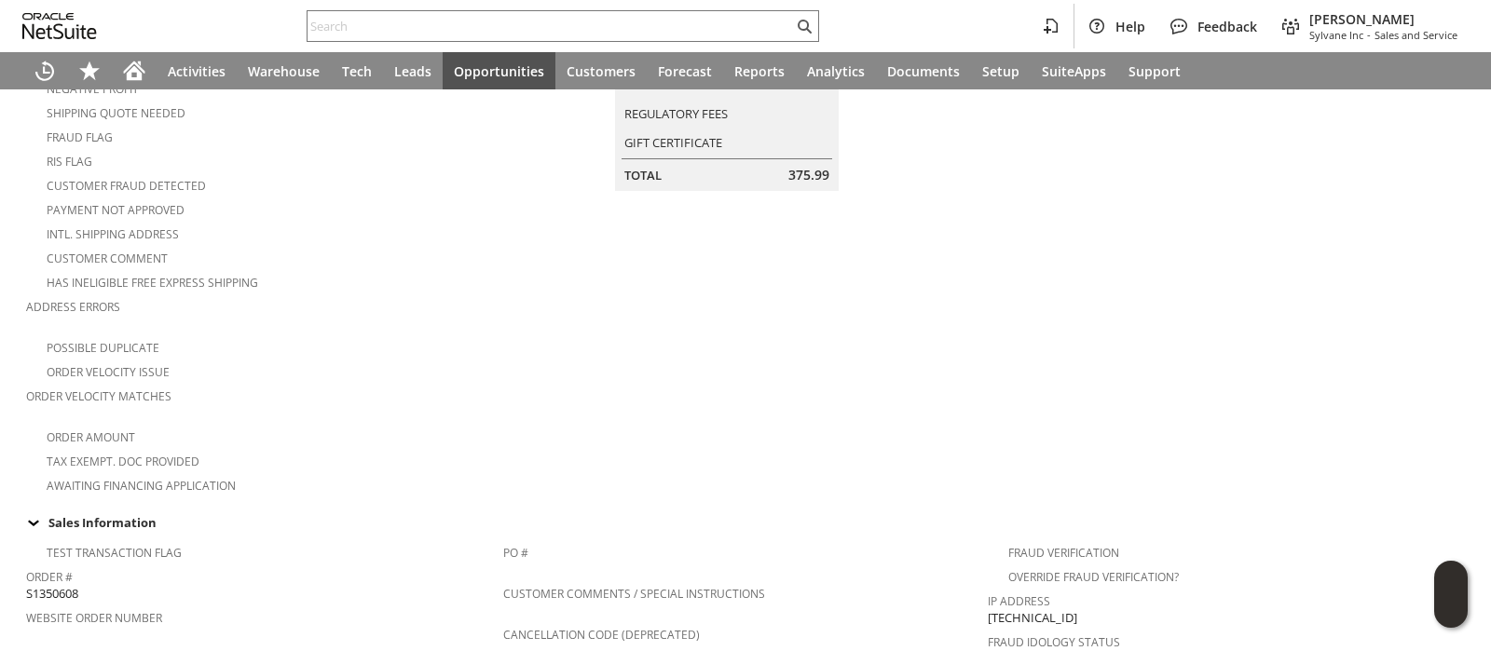
scroll to position [225, 0]
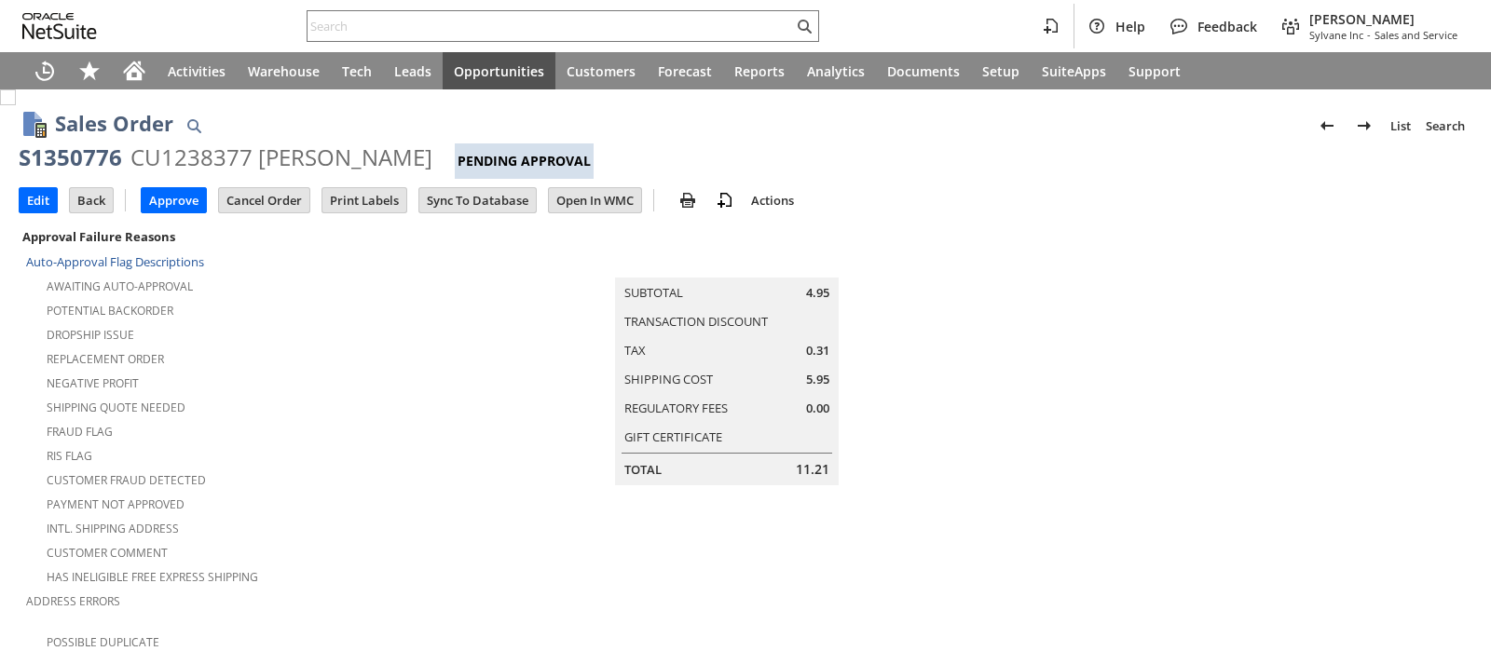
scroll to position [1246, 0]
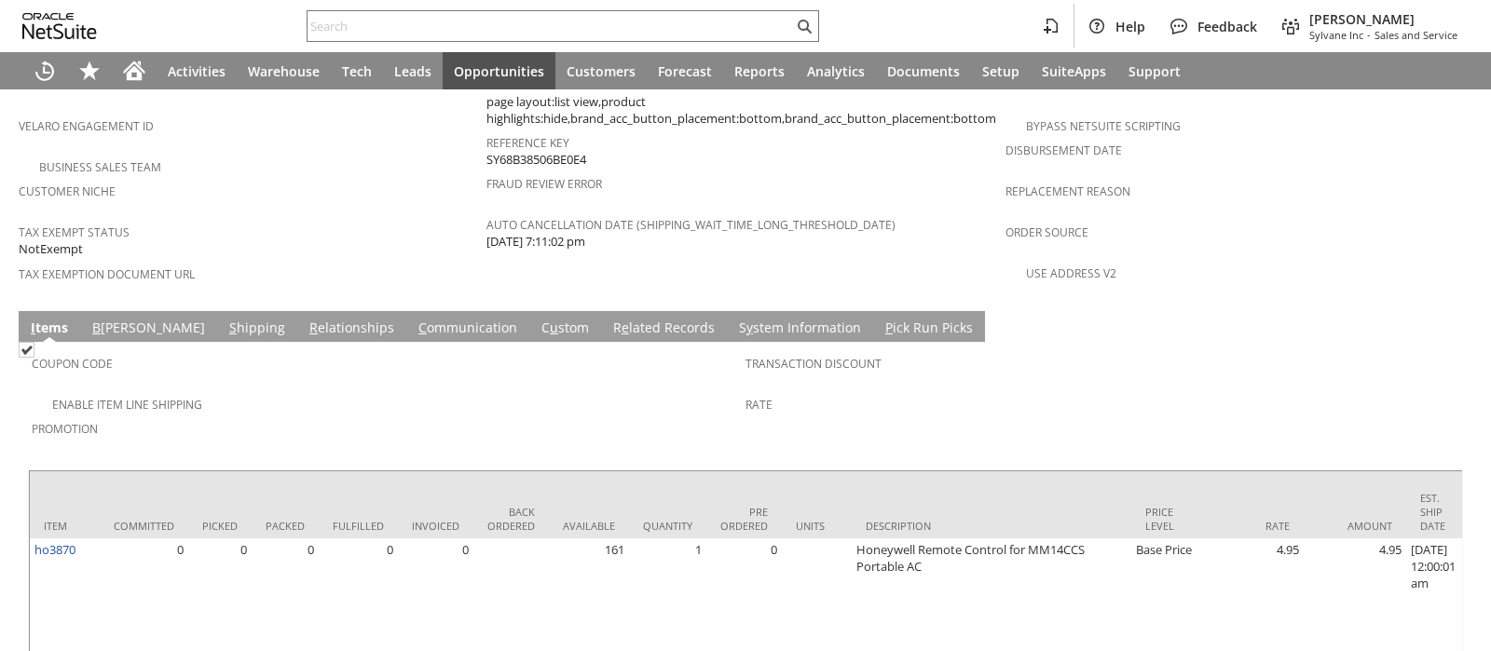
click at [414, 319] on link "C ommunication" at bounding box center [468, 329] width 108 height 21
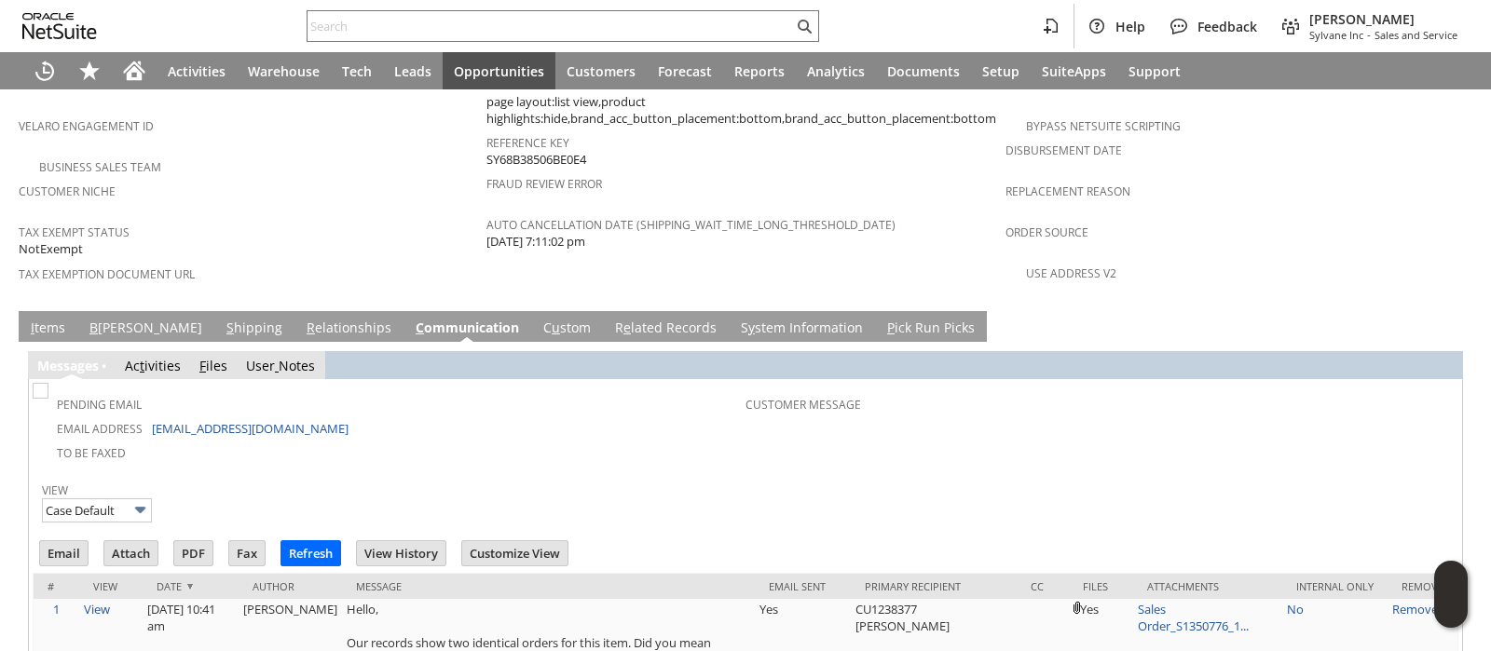
scroll to position [0, 0]
click at [37, 319] on link "I tems" at bounding box center [48, 329] width 44 height 21
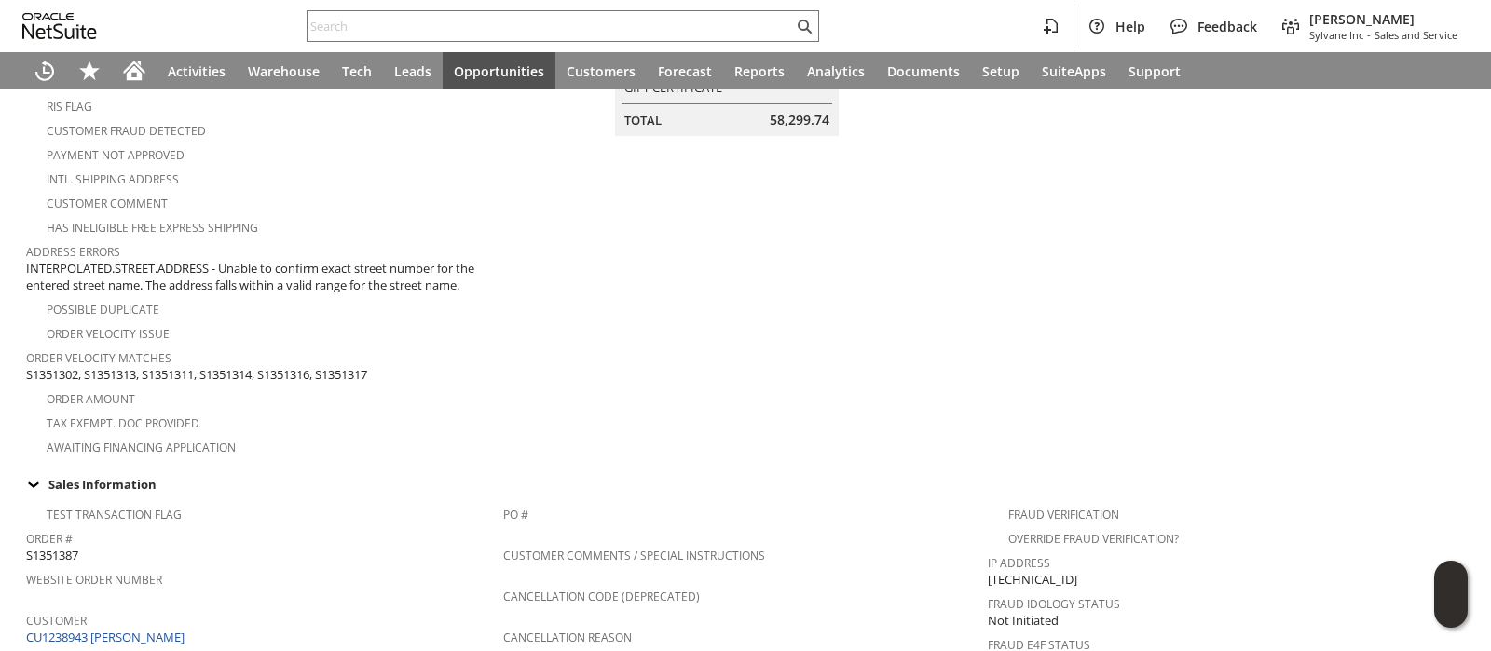
scroll to position [582, 0]
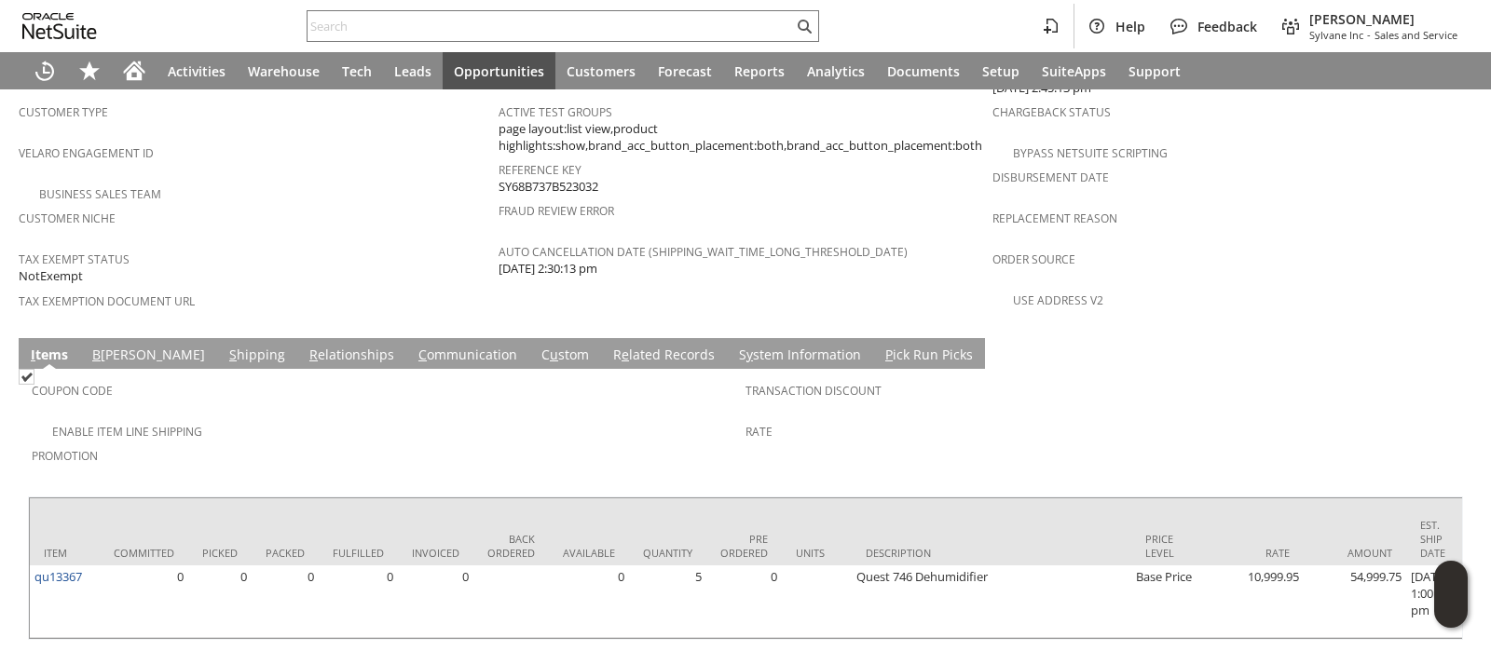
scroll to position [1262, 0]
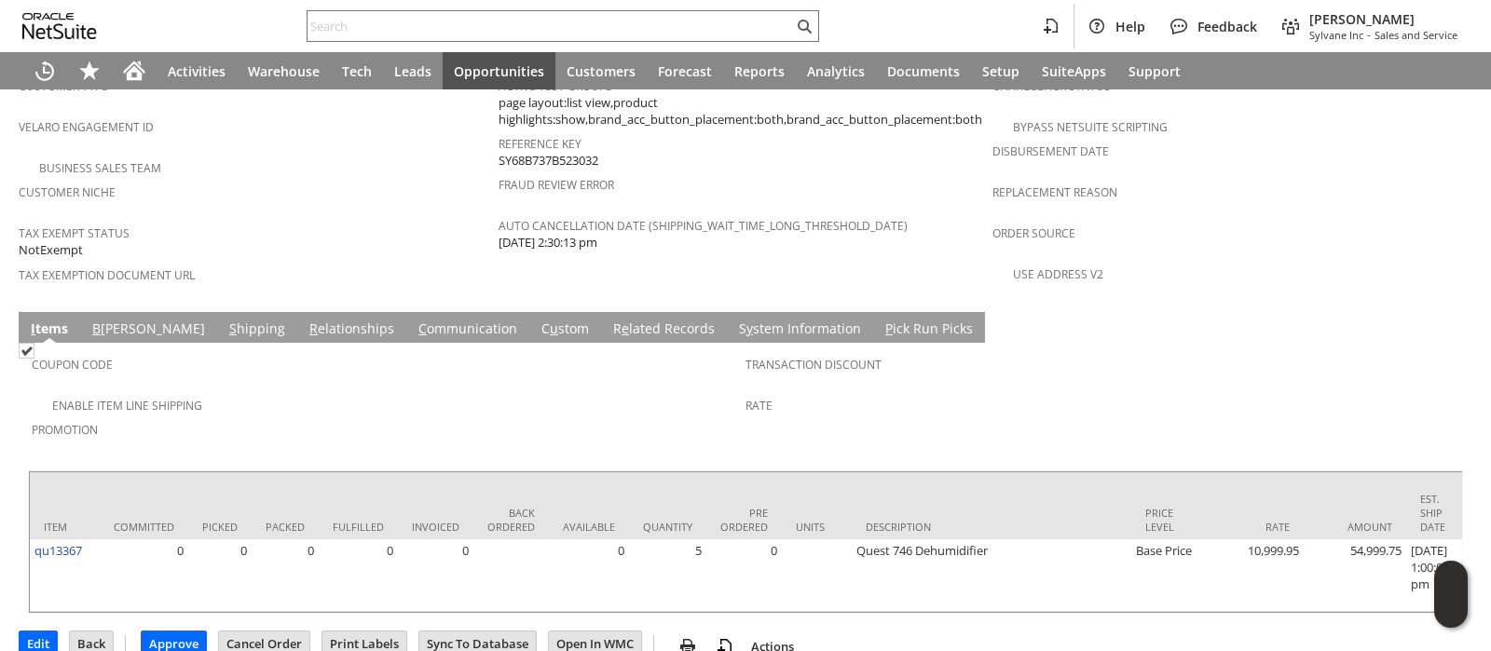
click at [107, 320] on link "B [PERSON_NAME]" at bounding box center [149, 330] width 122 height 21
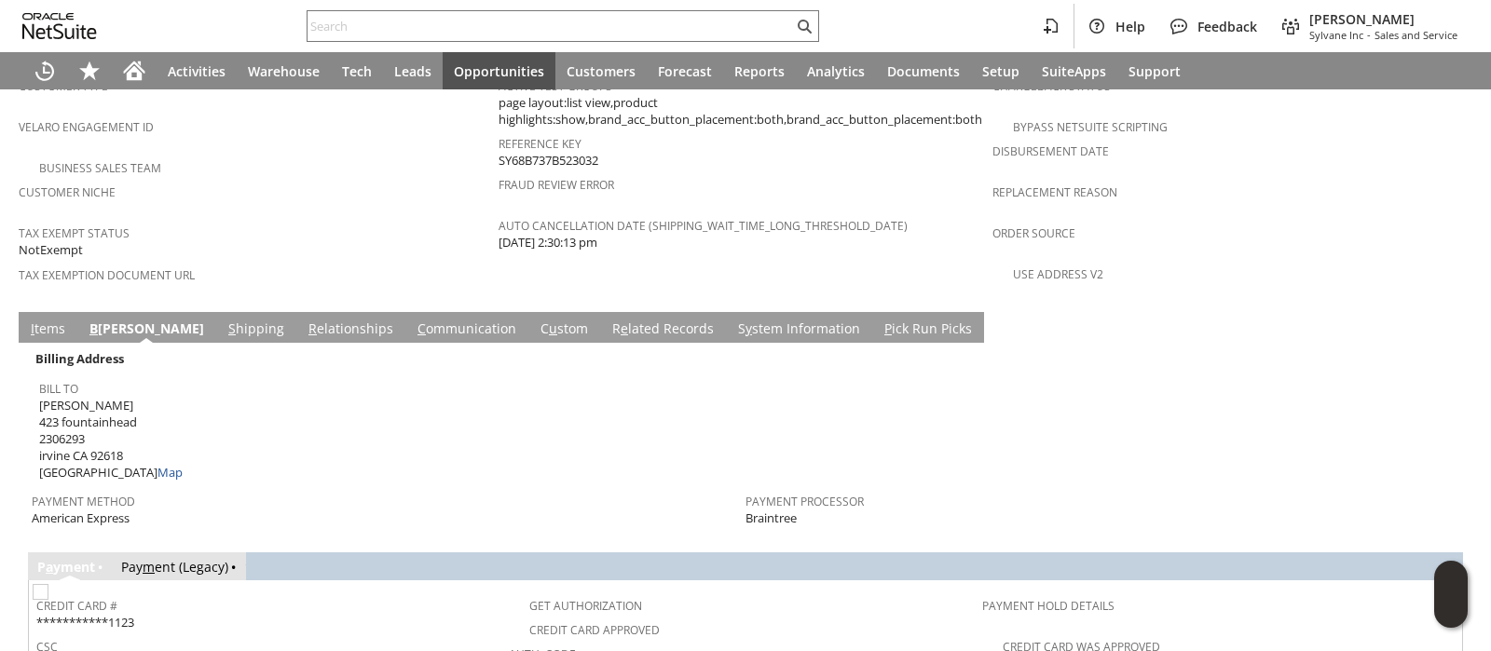
click at [56, 397] on span "Charles Friese 423 fountainhead 2306293 irvine CA 92618 United States Map" at bounding box center [111, 439] width 144 height 85
drag, startPoint x: 56, startPoint y: 362, endPoint x: 137, endPoint y: 410, distance: 94.4
click at [137, 410] on span "Charles Friese 423 fountainhead 2306293 irvine CA 92618 United States Map" at bounding box center [111, 439] width 144 height 85
copy span "Charles Friese 423 fountainhead 2306293 irvine CA 92618"
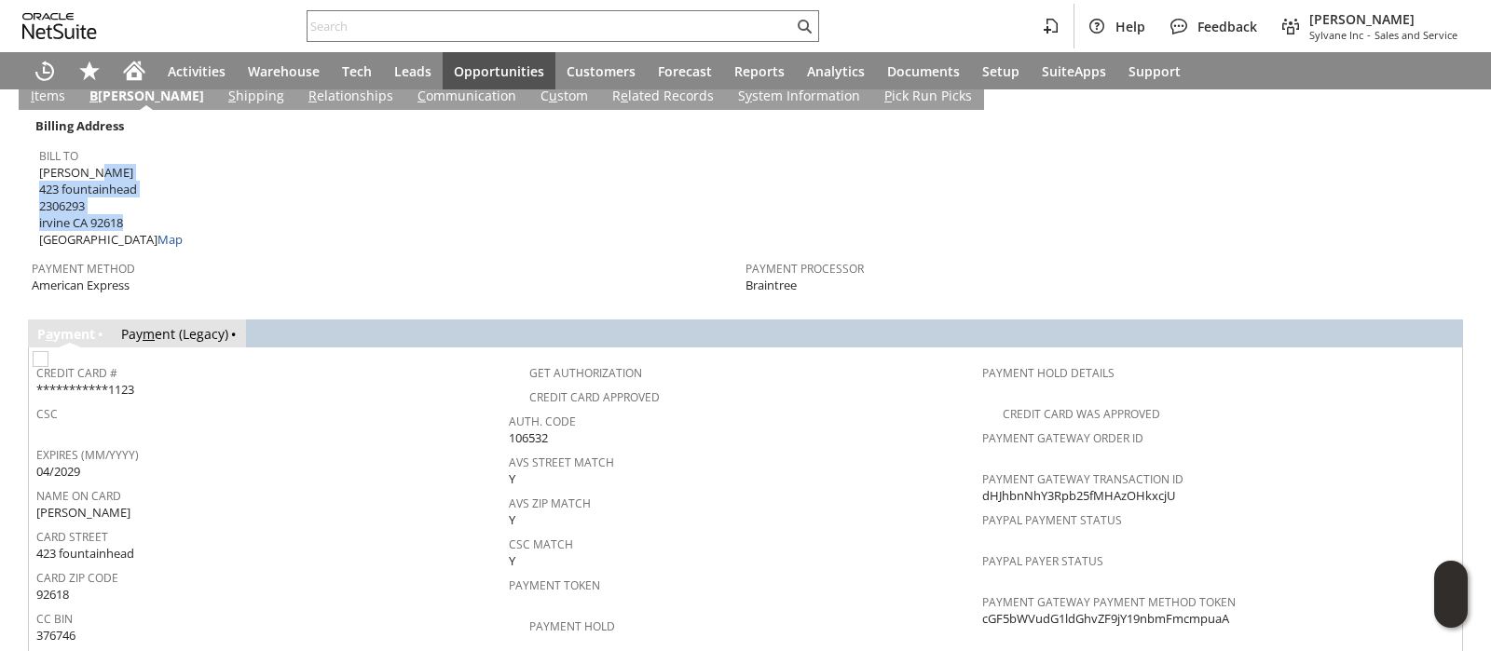
scroll to position [1378, 0]
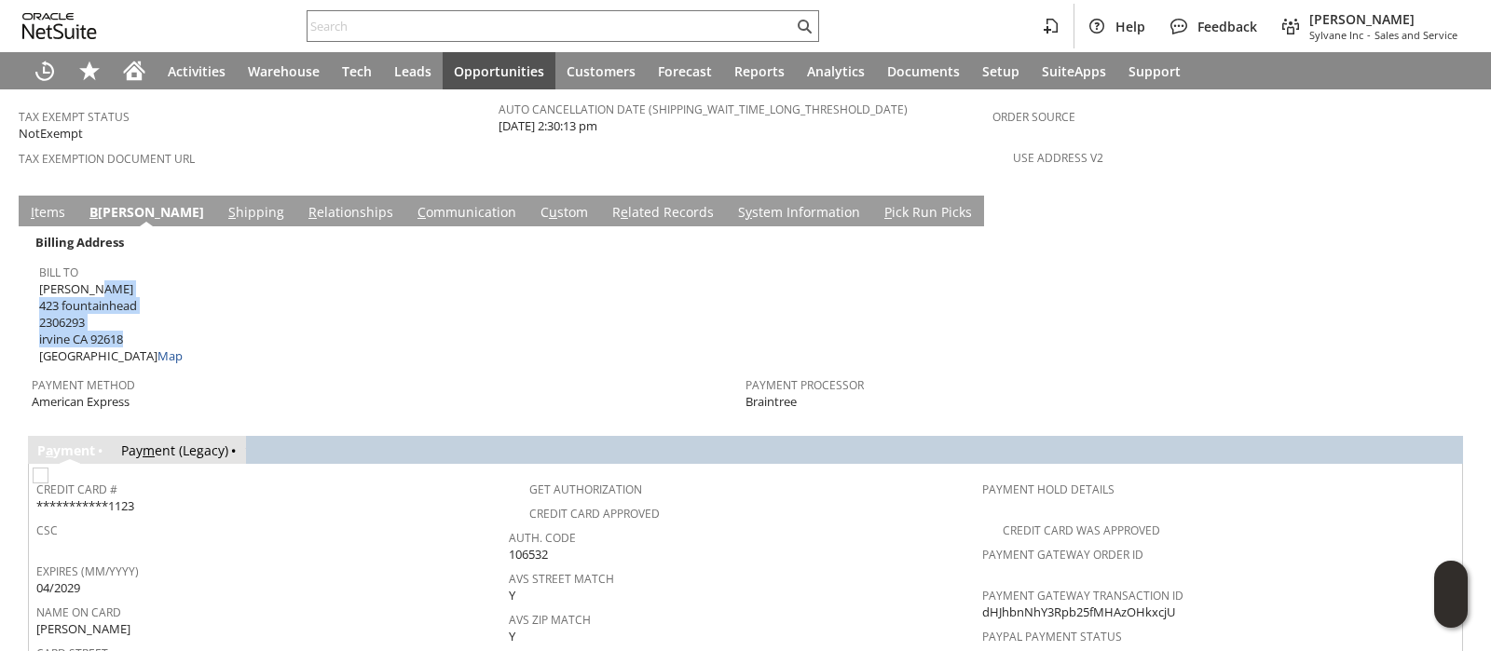
click at [224, 203] on link "S hipping" at bounding box center [256, 213] width 65 height 21
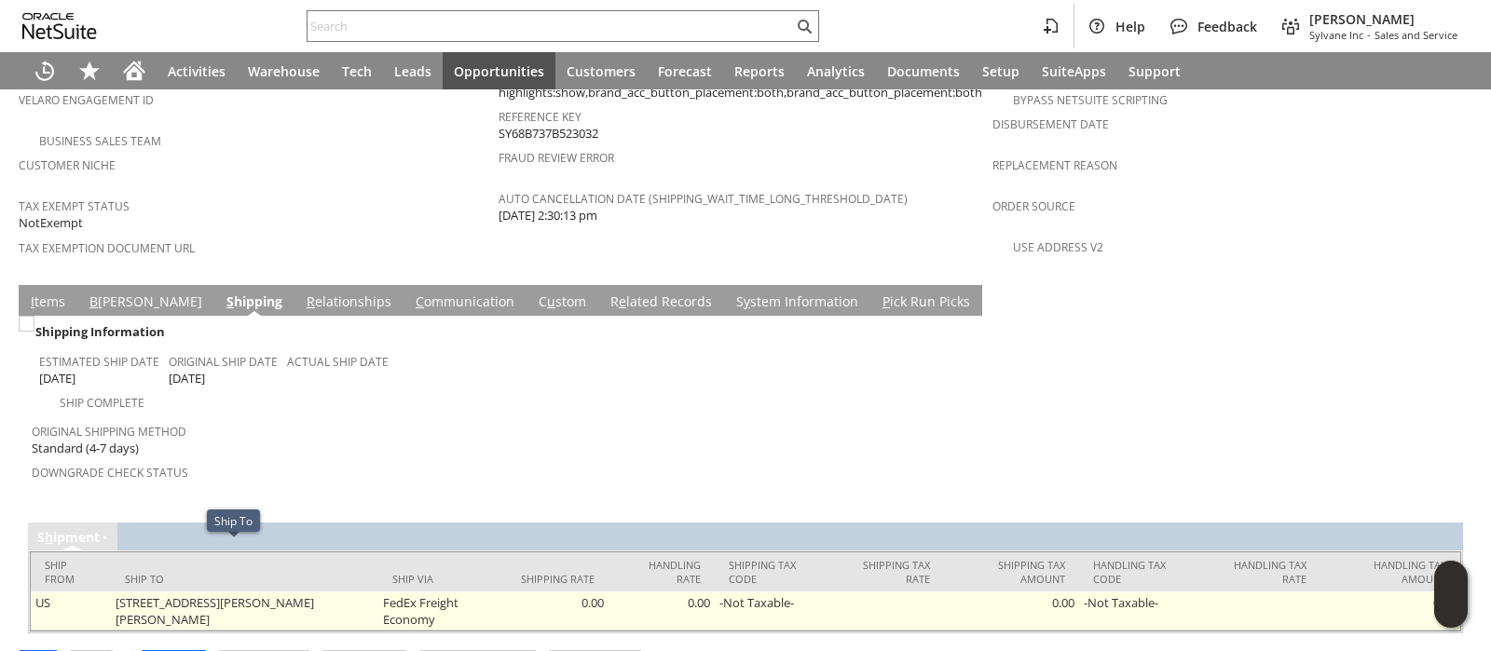
click at [128, 592] on td "4190 Sieting DR LUZERNE MI 48636 United States" at bounding box center [244, 611] width 267 height 39
copy tr "4190 Sieting DR LUZERNE MI 48636 United States"
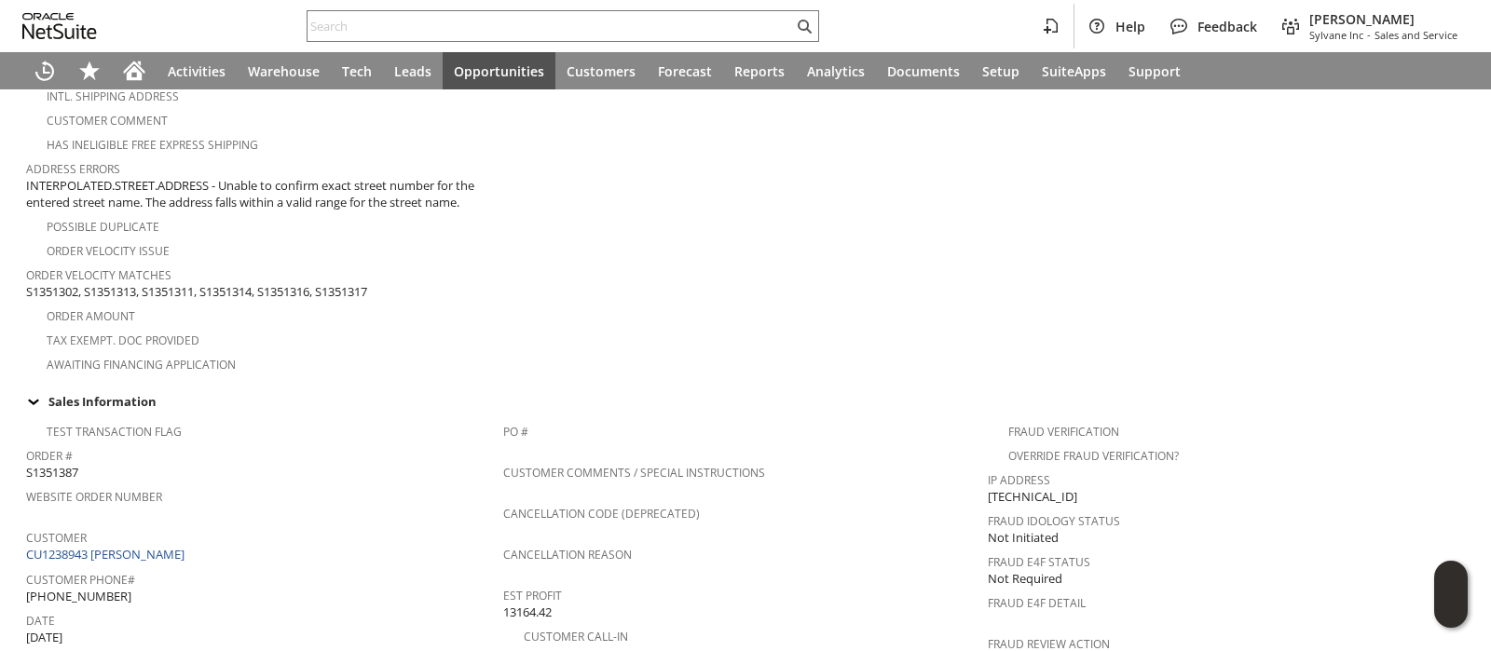
scroll to position [0, 0]
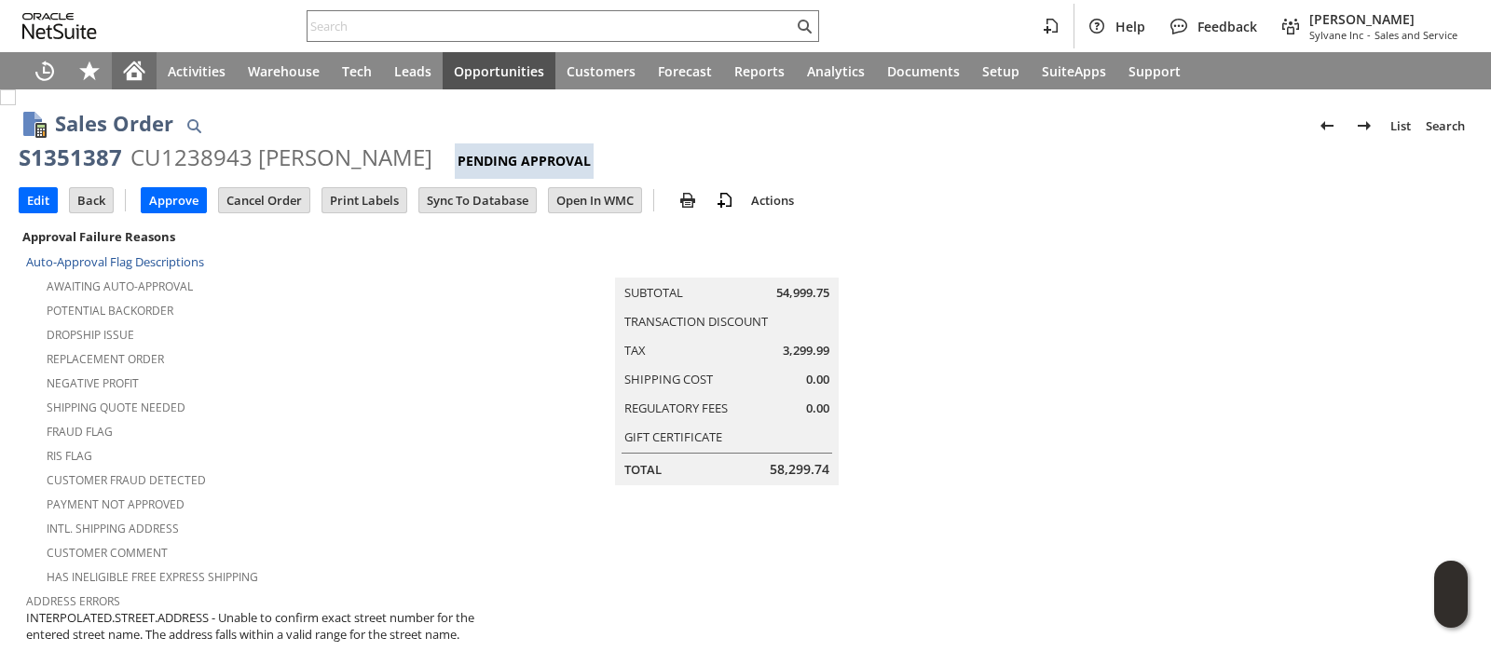
click at [141, 78] on icon "Home" at bounding box center [134, 73] width 15 height 14
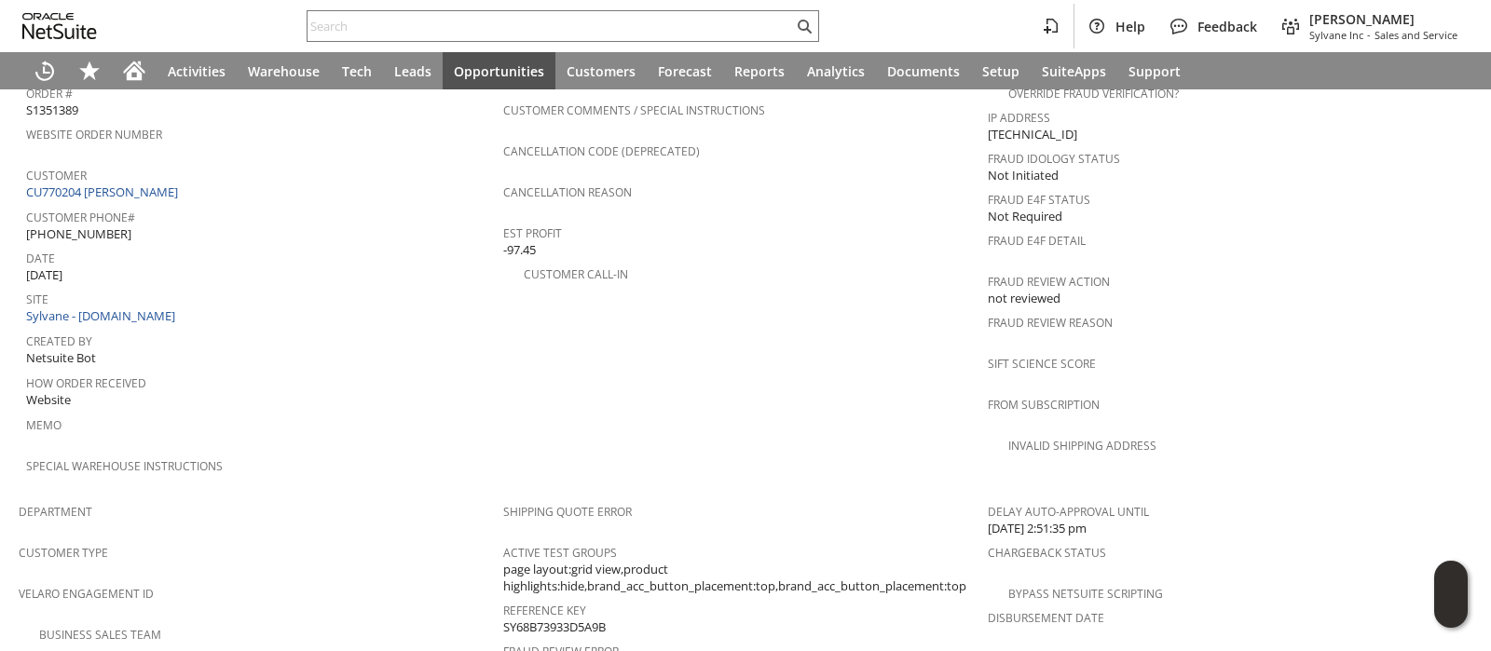
scroll to position [1244, 0]
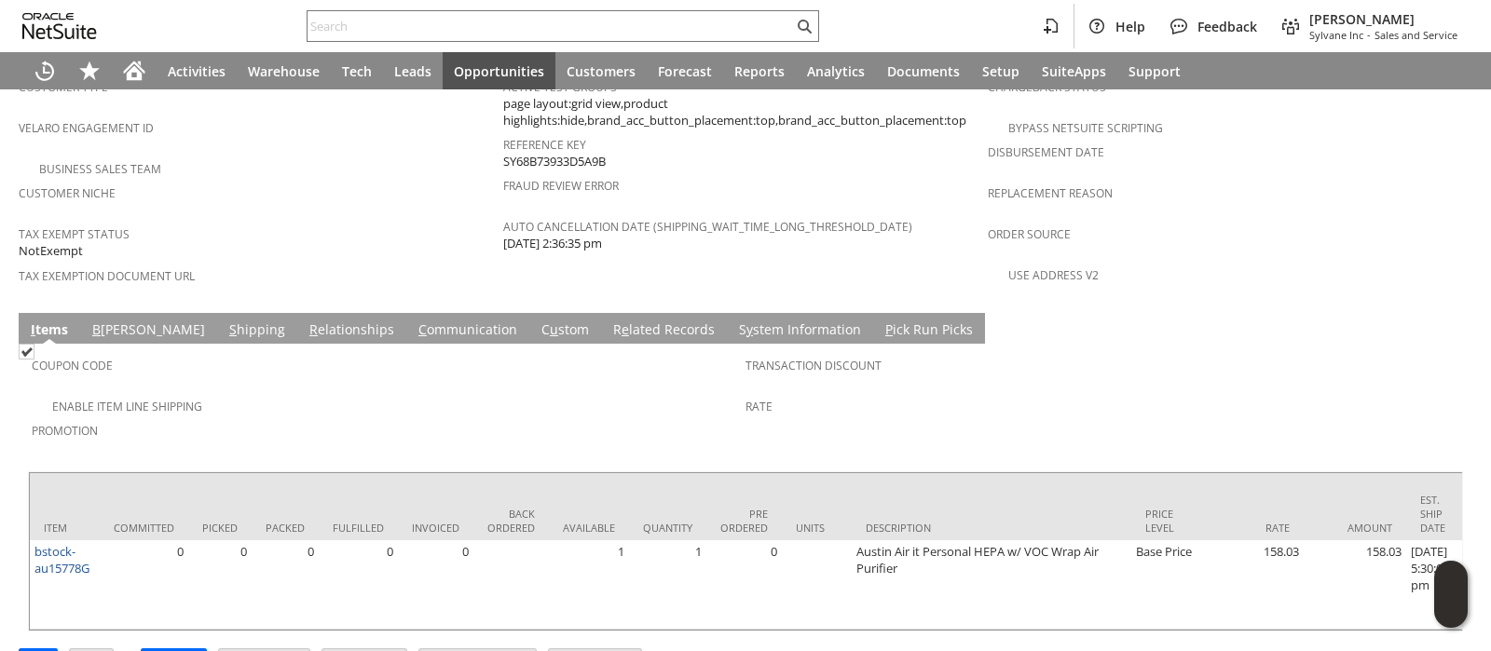
click at [101, 321] on link "B illing" at bounding box center [149, 331] width 122 height 21
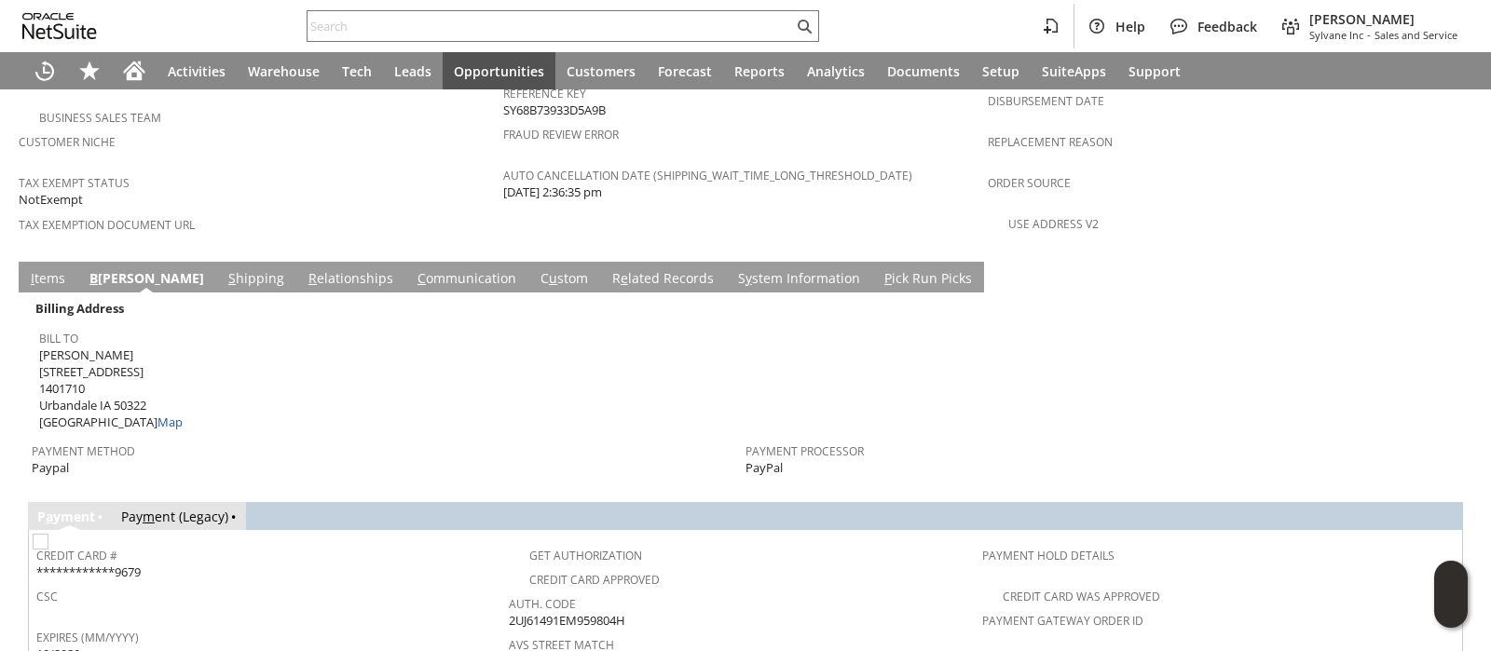
scroll to position [1239, 0]
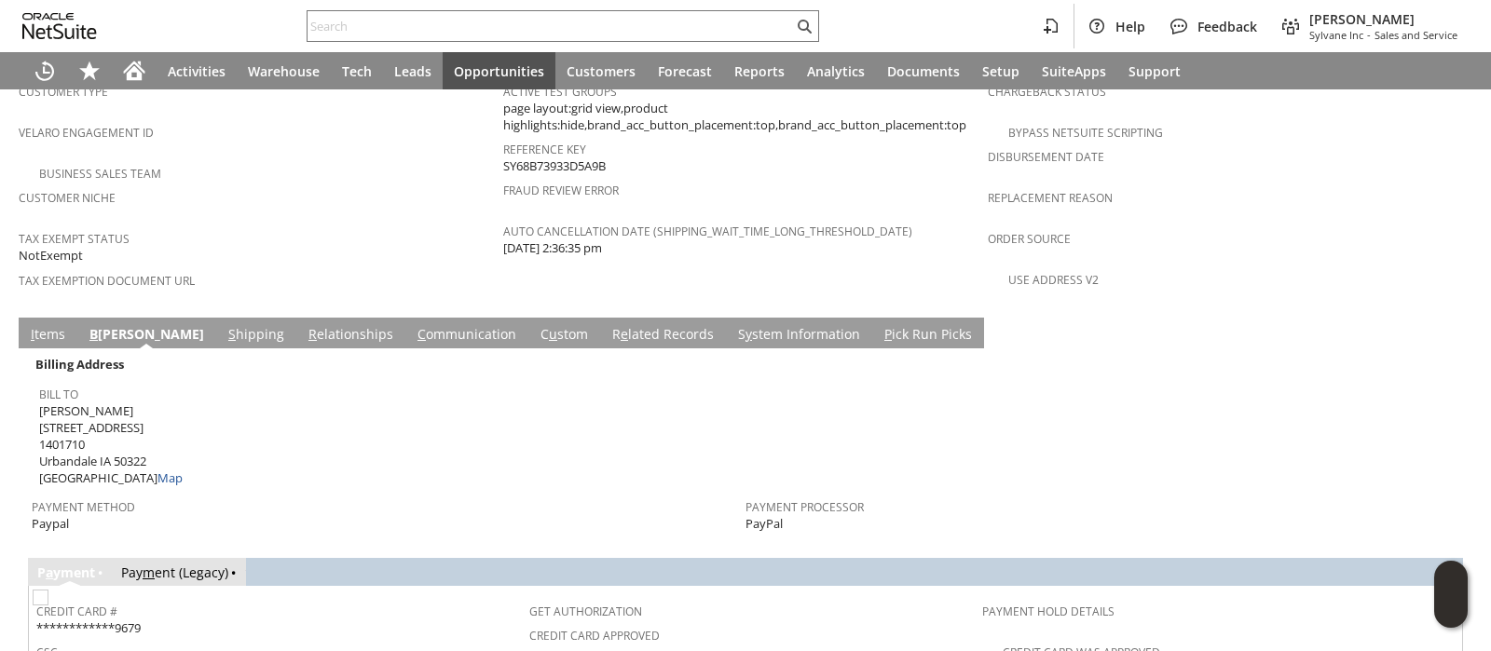
click at [43, 325] on link "I tems" at bounding box center [48, 335] width 44 height 21
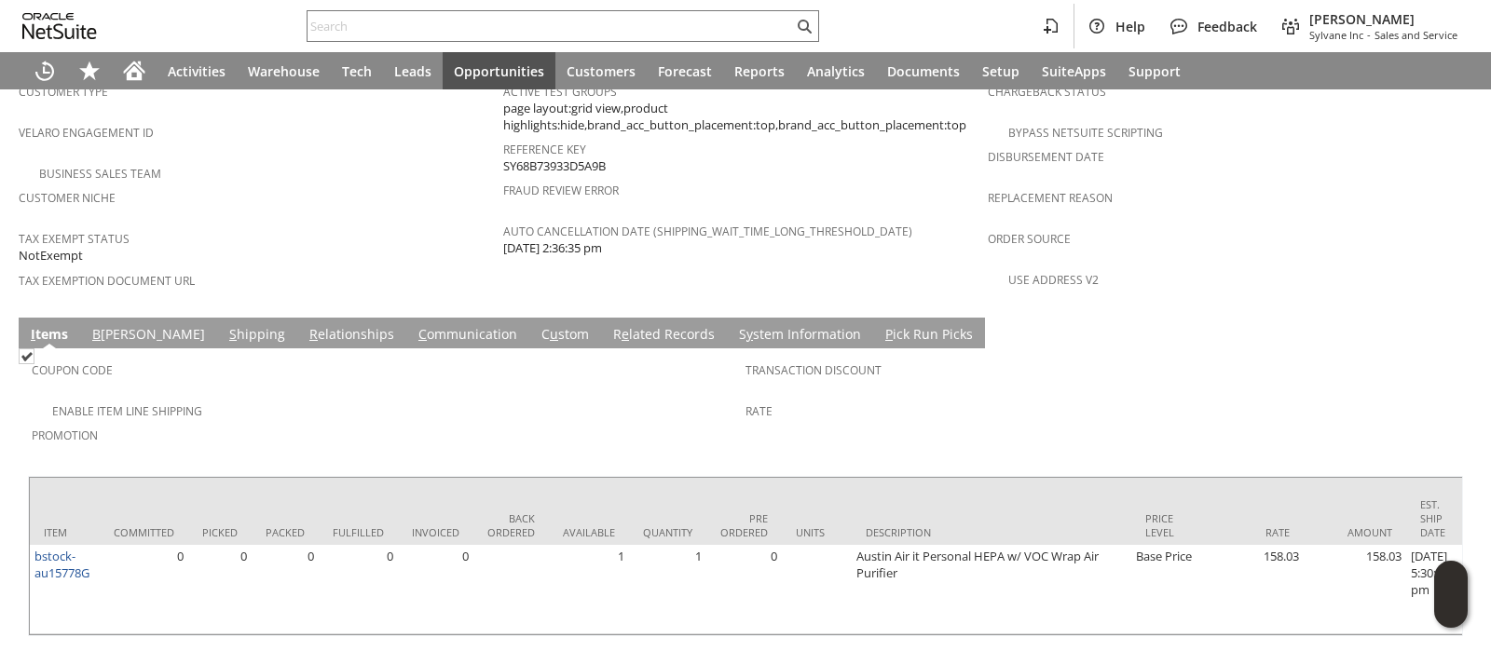
scroll to position [1244, 0]
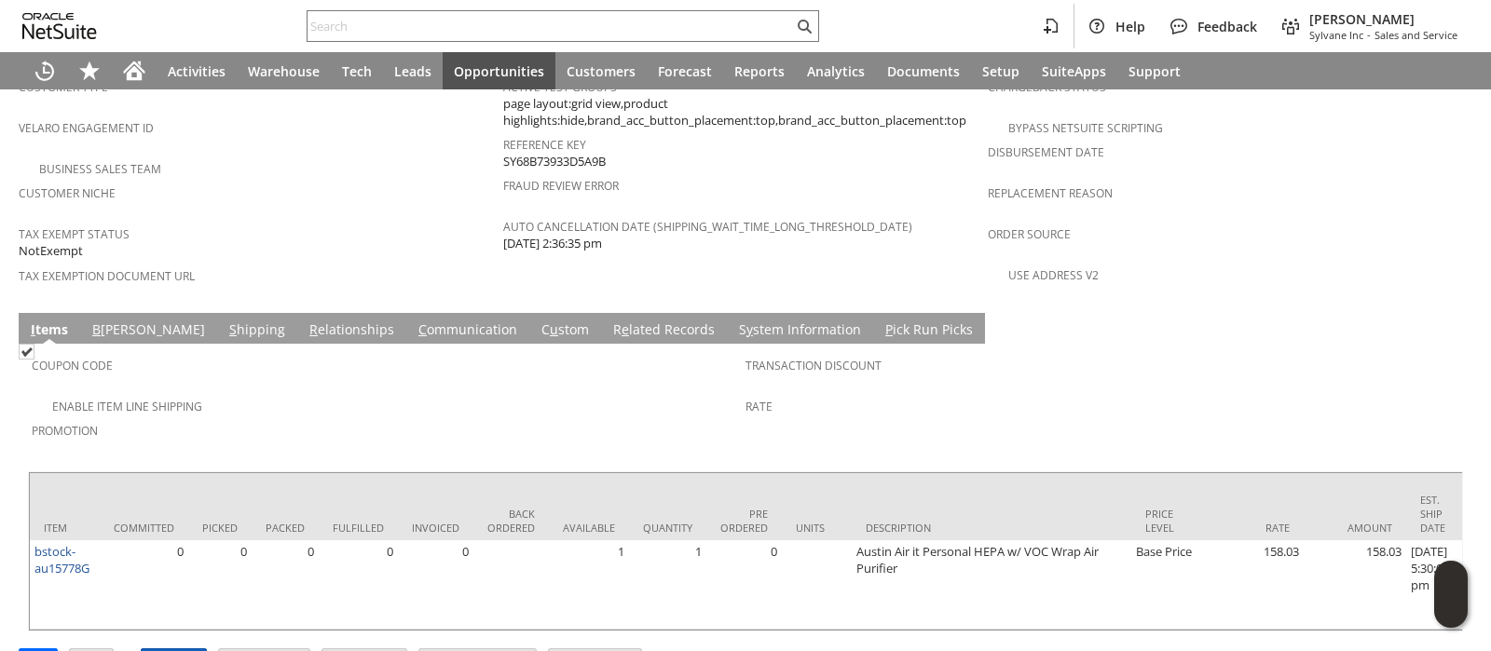
click at [169, 650] on input "Approve" at bounding box center [174, 662] width 64 height 24
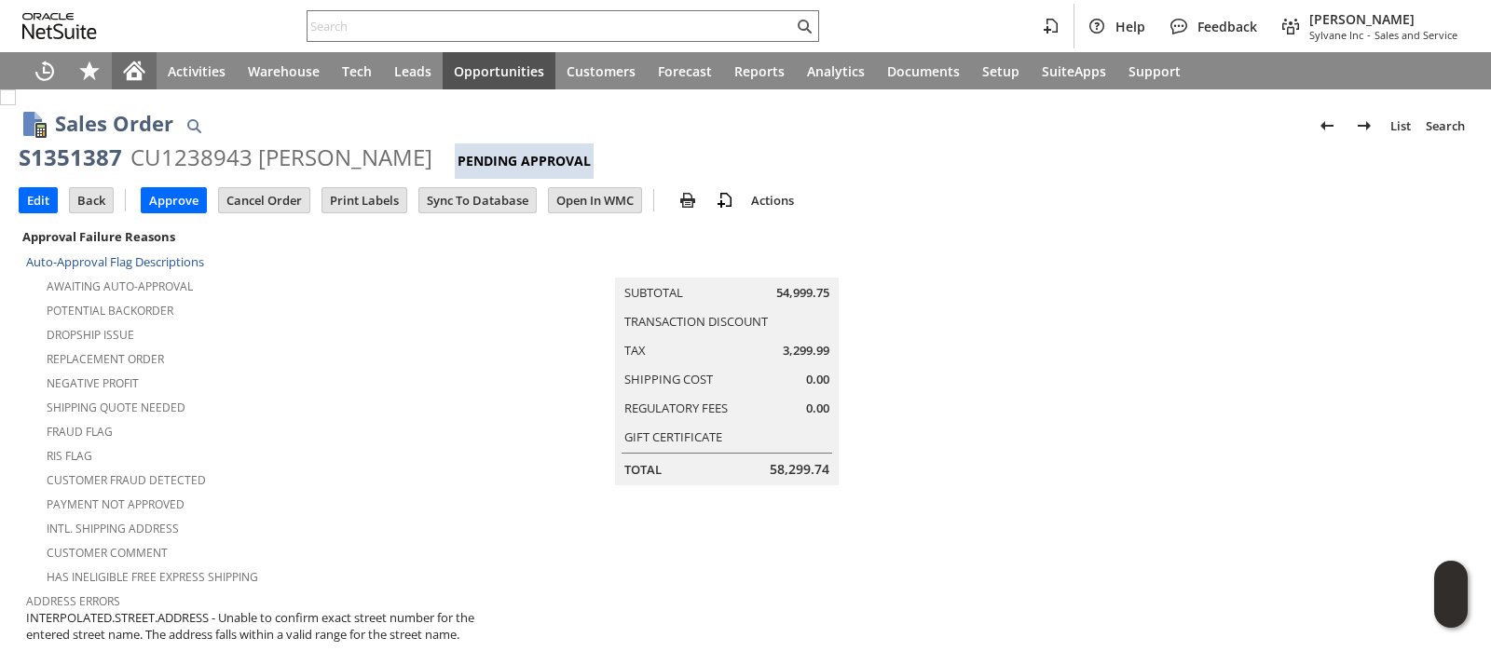
click at [133, 64] on icon "Home" at bounding box center [134, 68] width 21 height 12
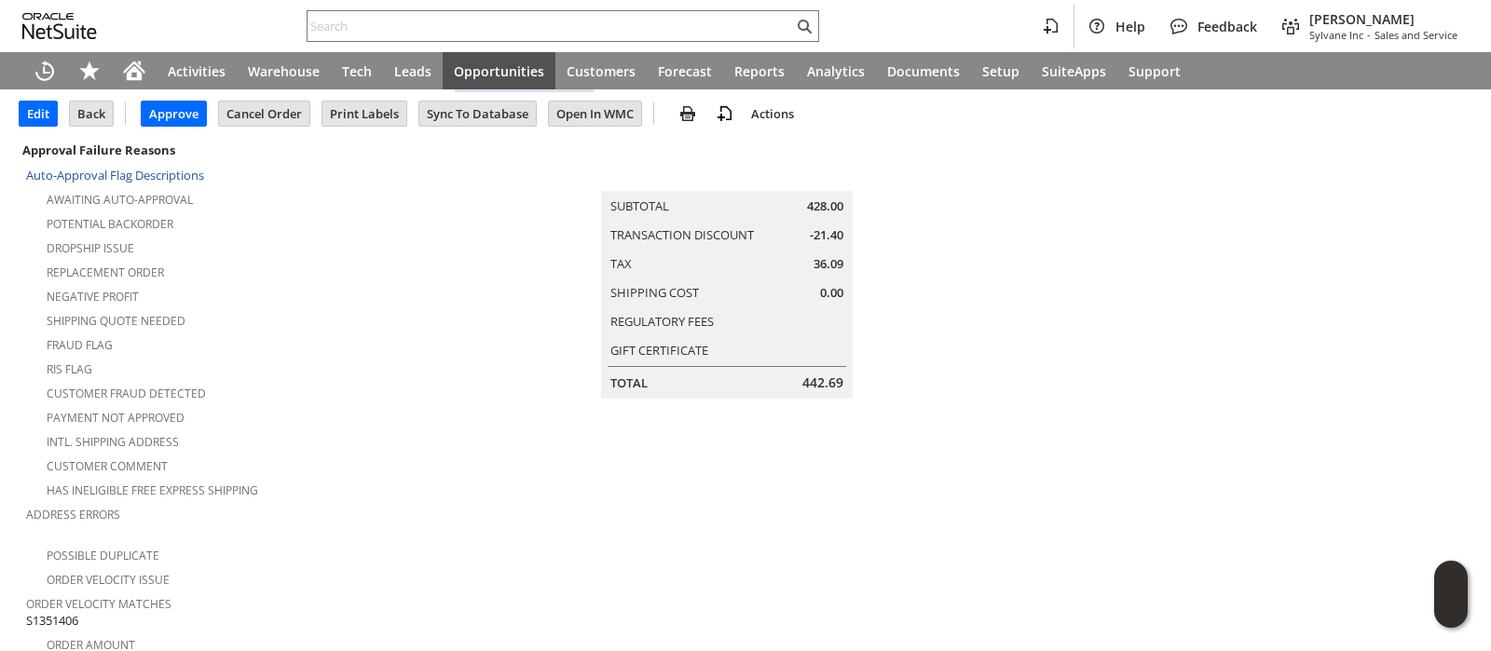
scroll to position [116, 0]
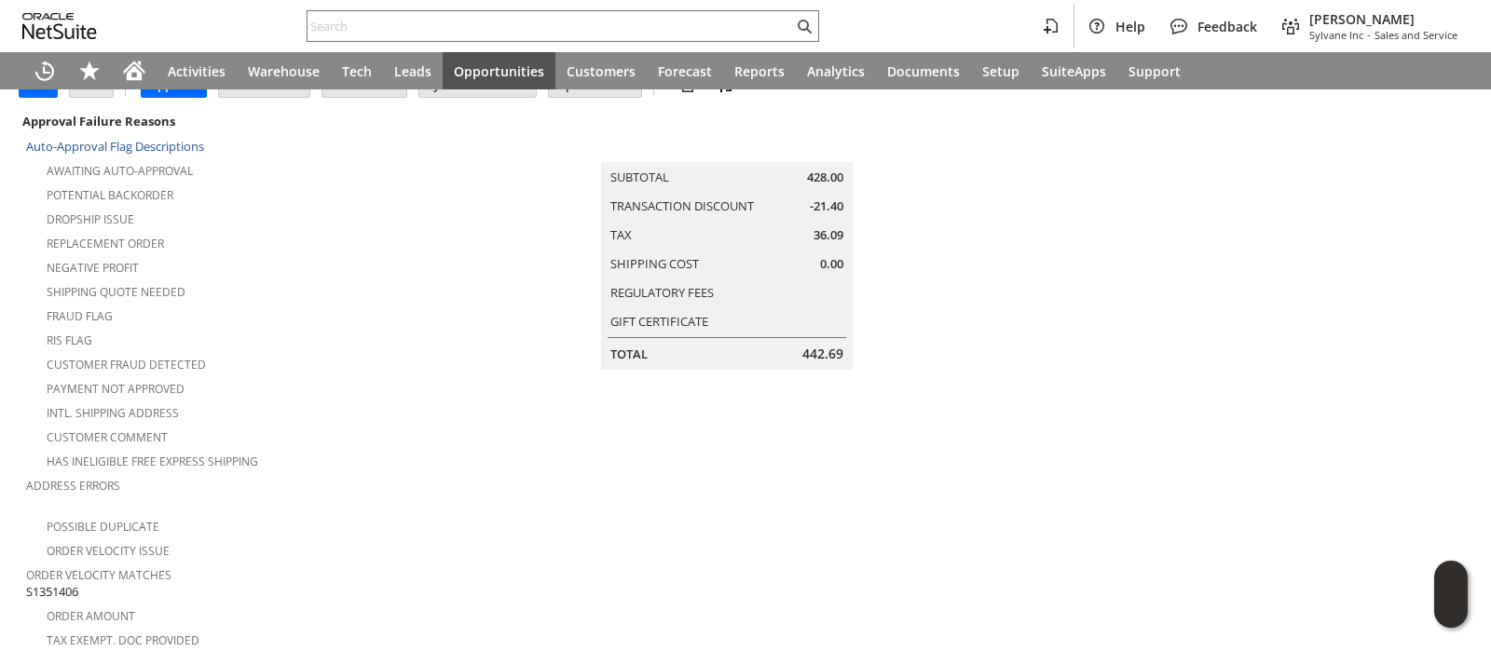
click at [74, 583] on span "S1351406" at bounding box center [52, 592] width 52 height 18
copy span "S1351406"
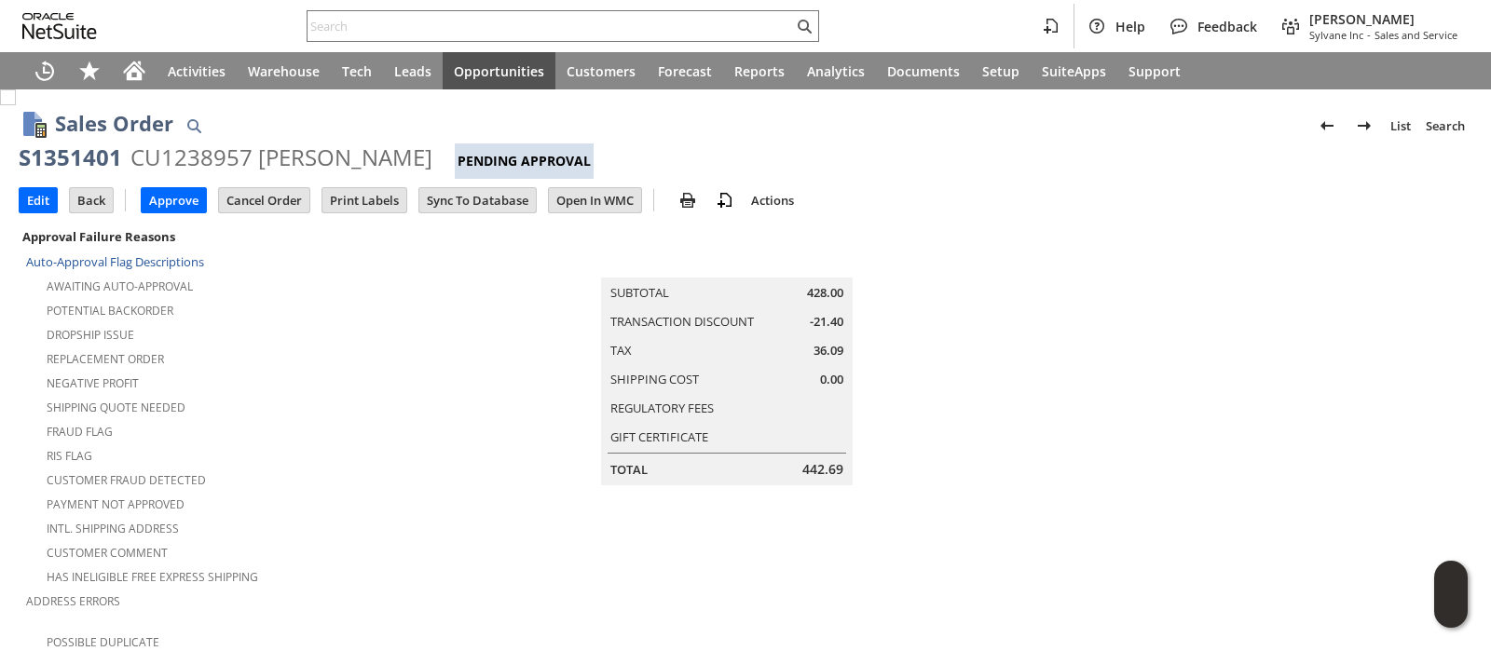
scroll to position [0, 0]
click at [165, 197] on input "Approve" at bounding box center [174, 200] width 64 height 24
click at [49, 206] on input "Edit" at bounding box center [38, 200] width 37 height 24
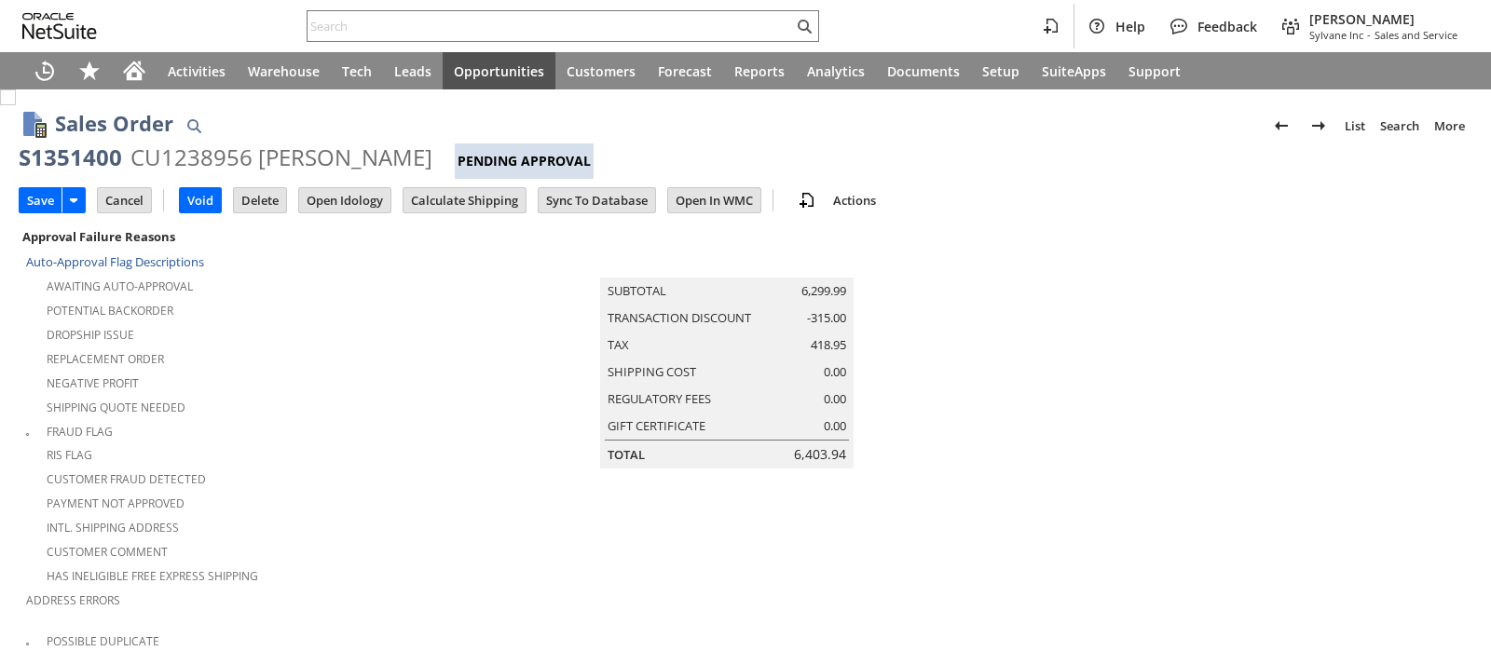
scroll to position [636, 0]
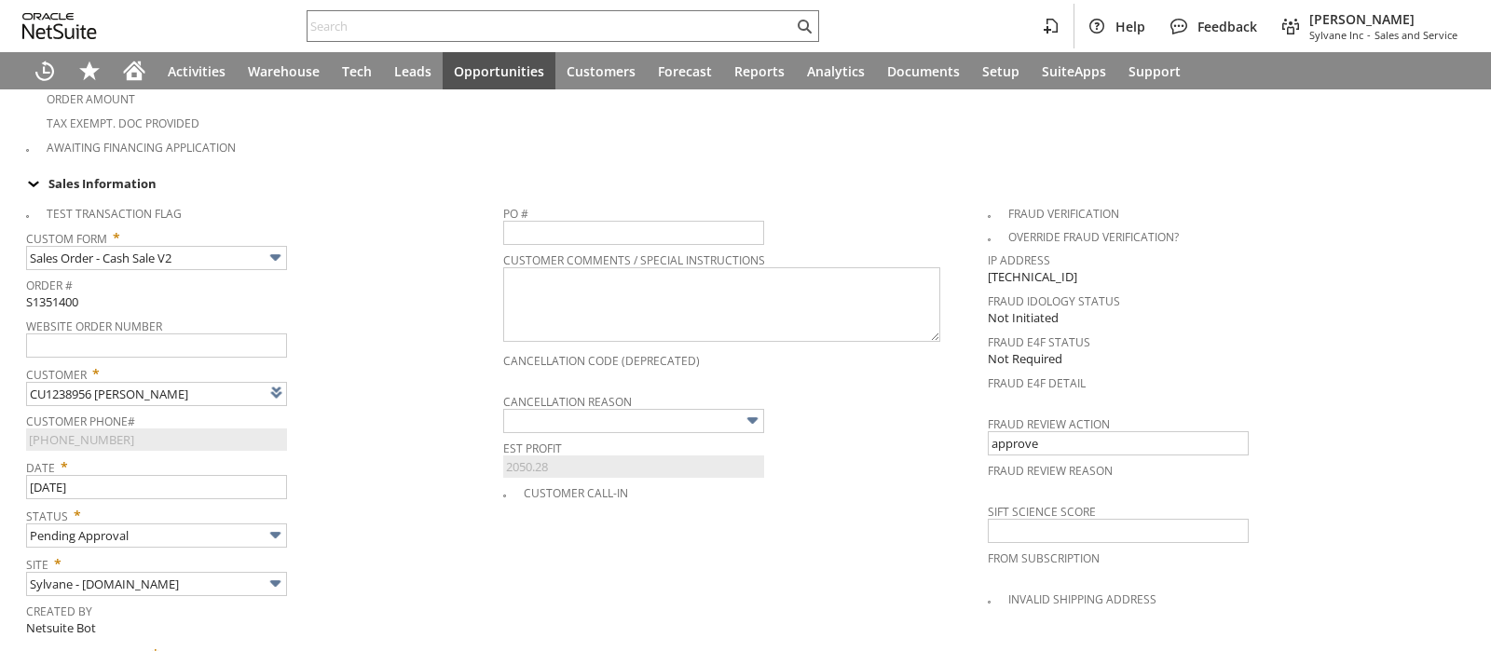
type input "Intelligent Recommendations ⁰"
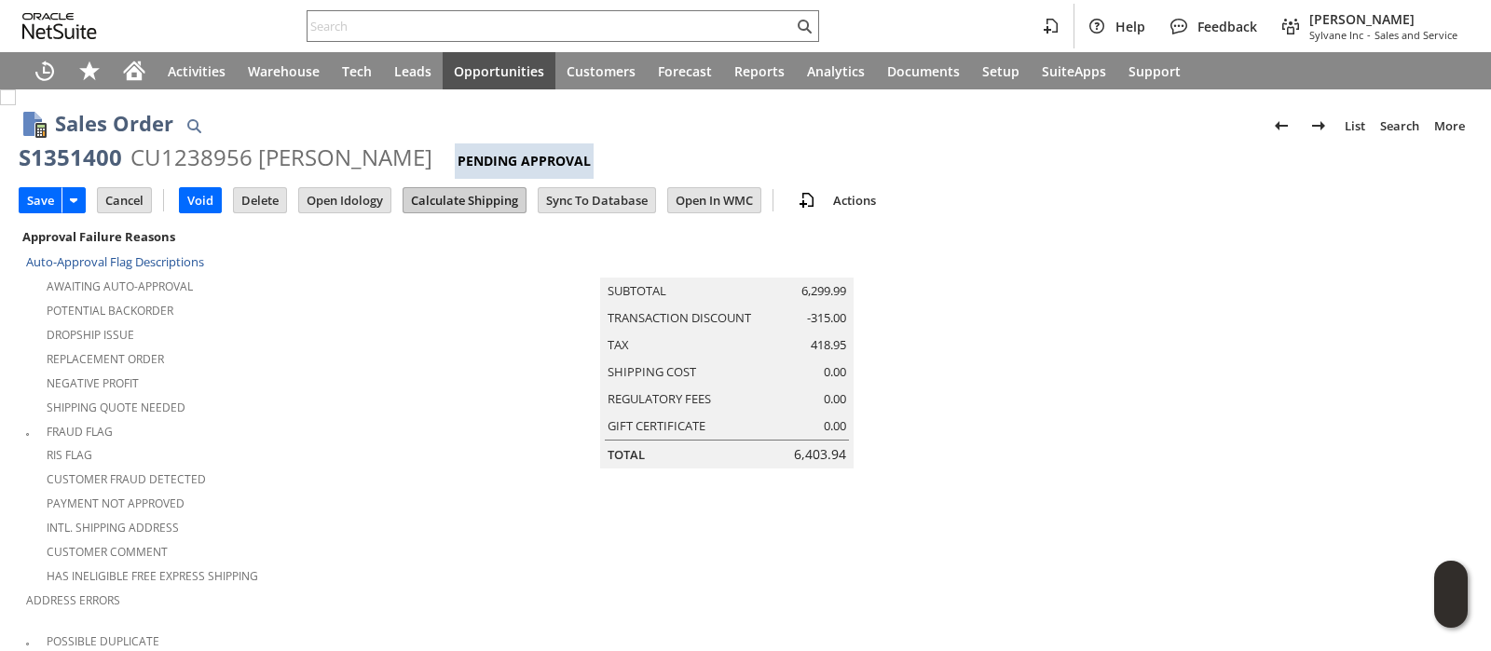
click at [442, 197] on input "Calculate Shipping" at bounding box center [464, 200] width 122 height 24
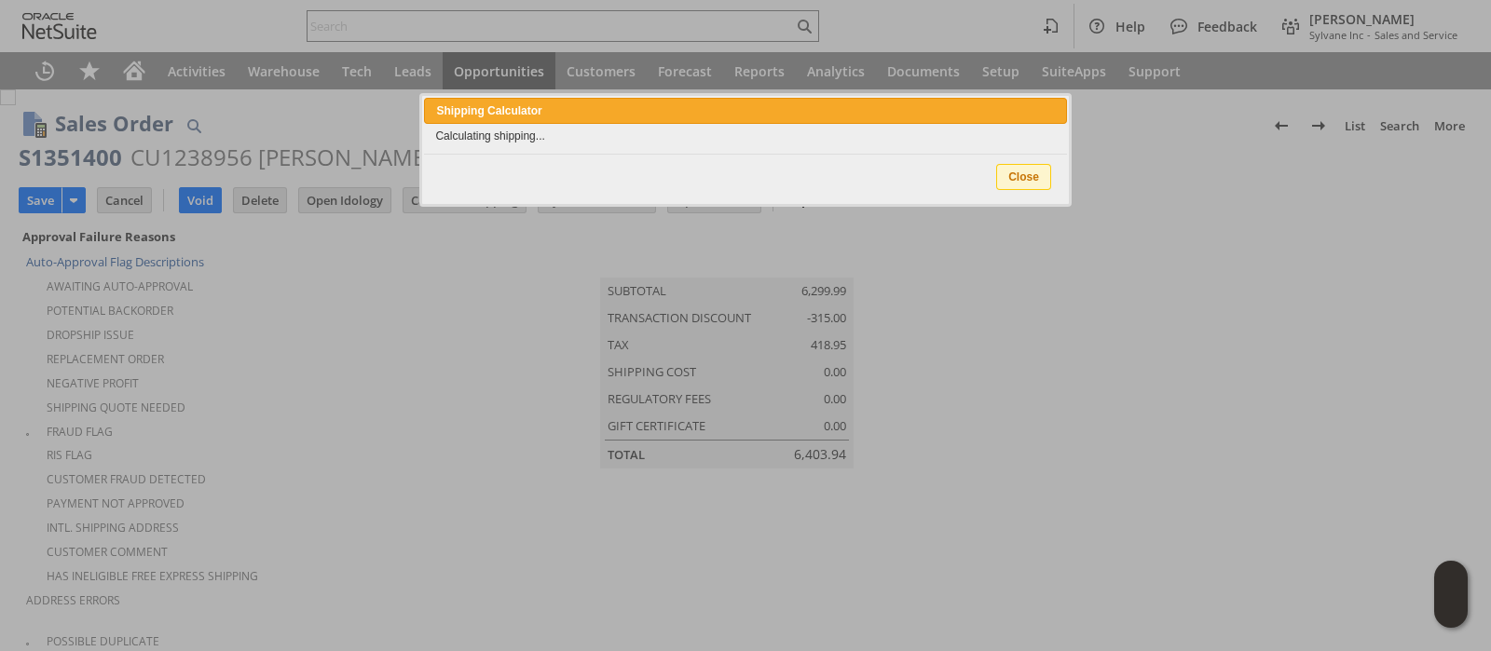
type input "Promo Code"
type input "-5.0%"
type input "Add"
type input "Copy Previous"
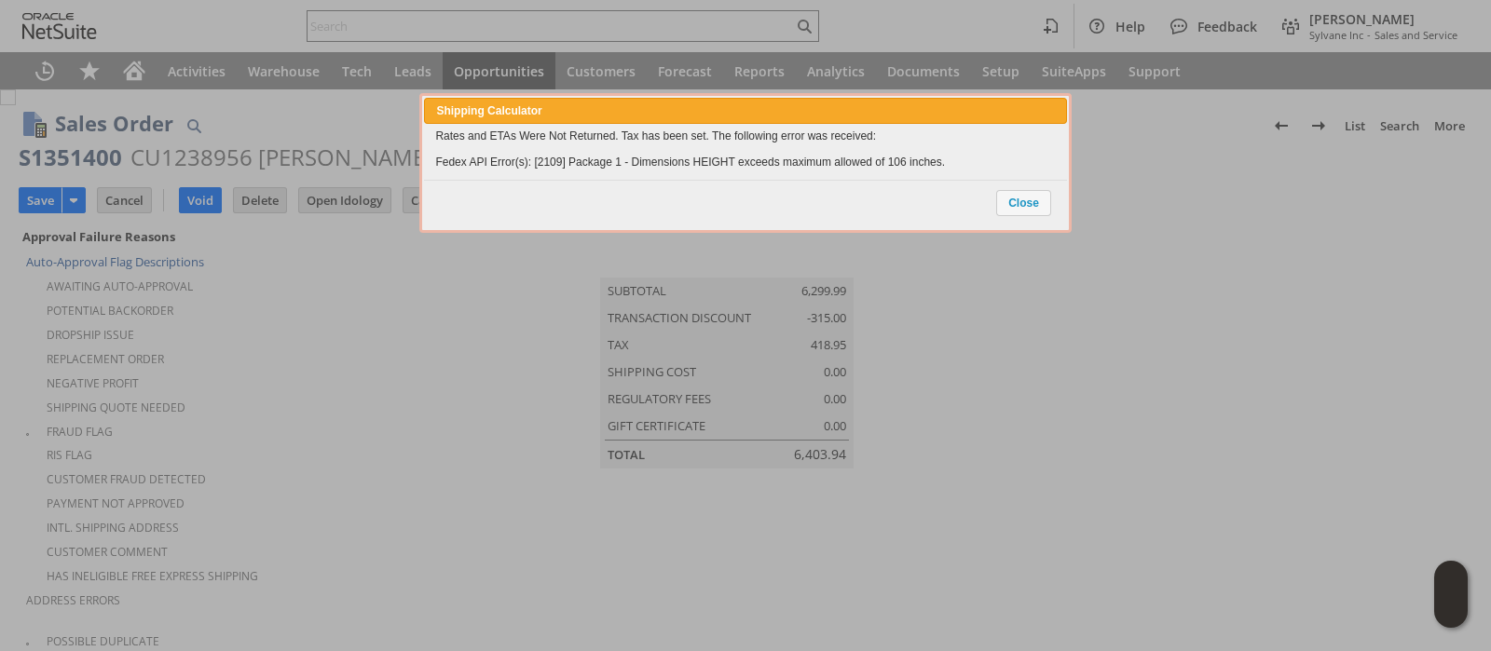
scroll to position [1619, 0]
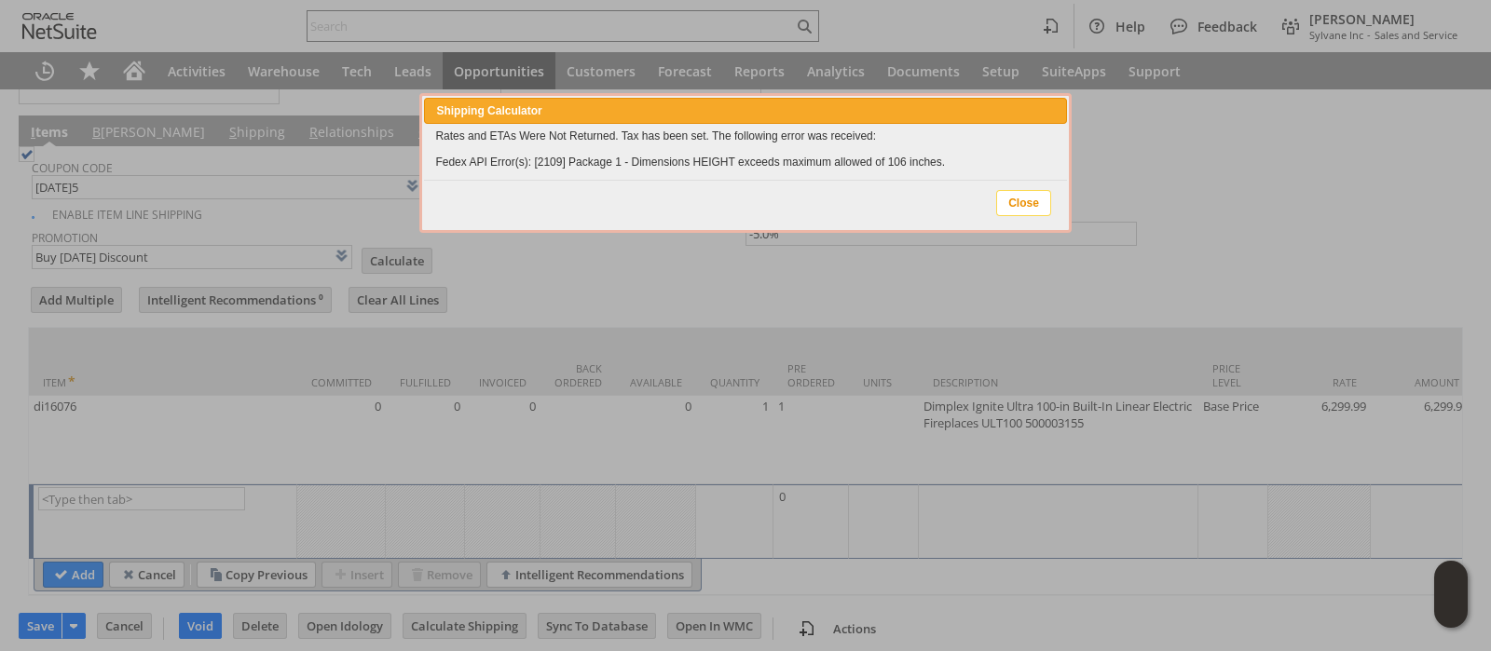
click at [1020, 207] on span "Close" at bounding box center [1023, 203] width 53 height 24
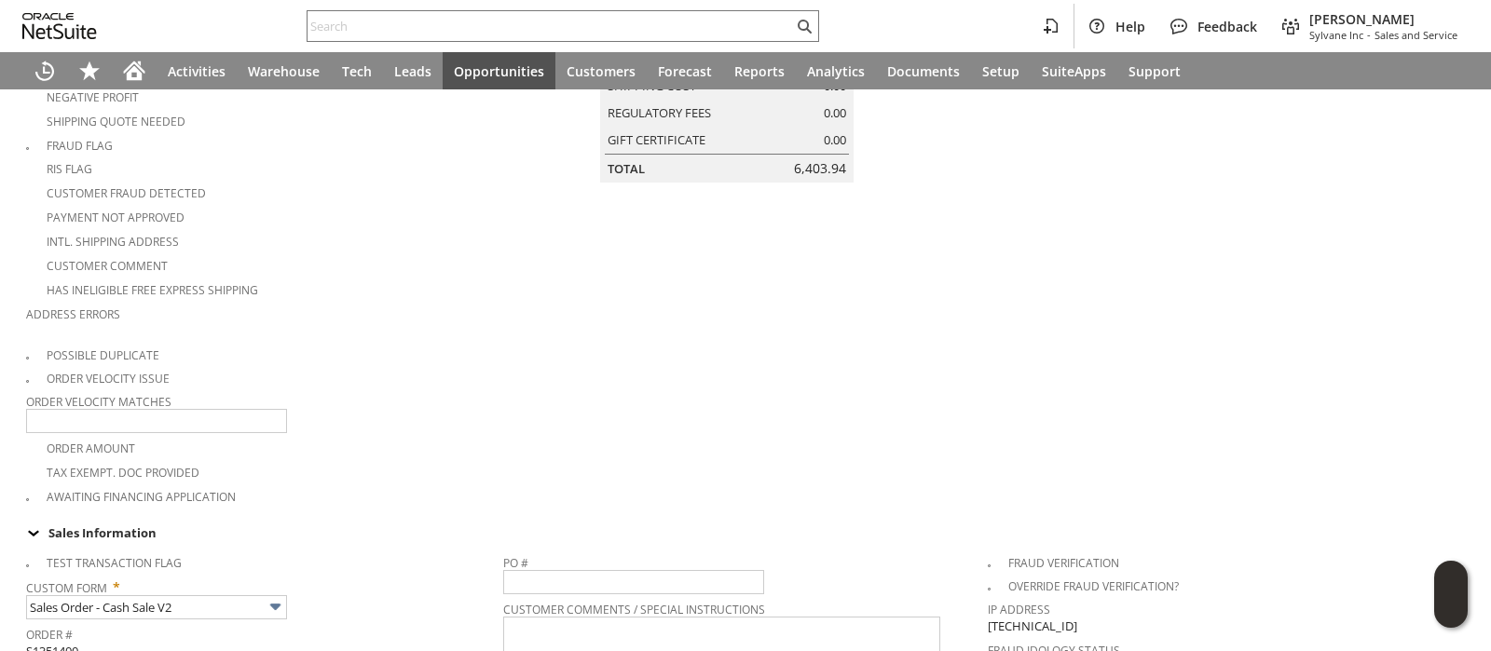
scroll to position [0, 0]
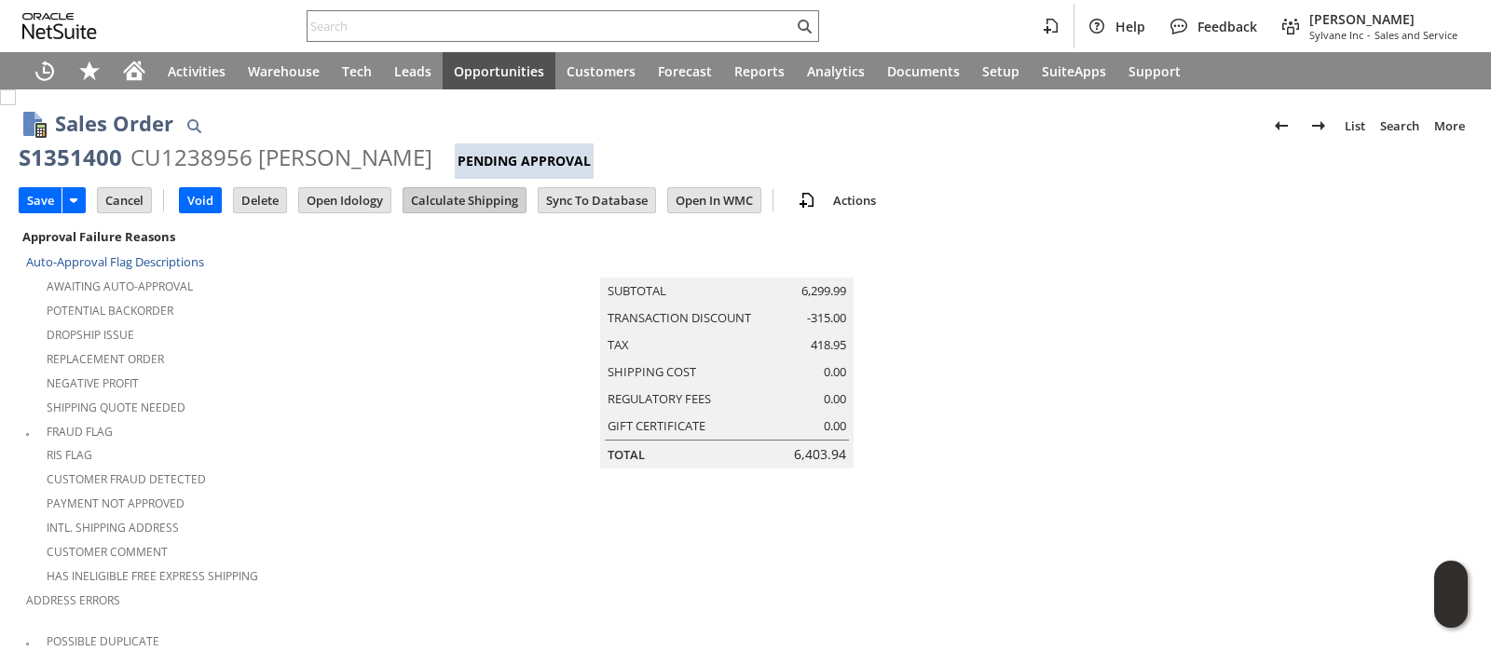
click at [484, 200] on input "Calculate Shipping" at bounding box center [464, 200] width 122 height 24
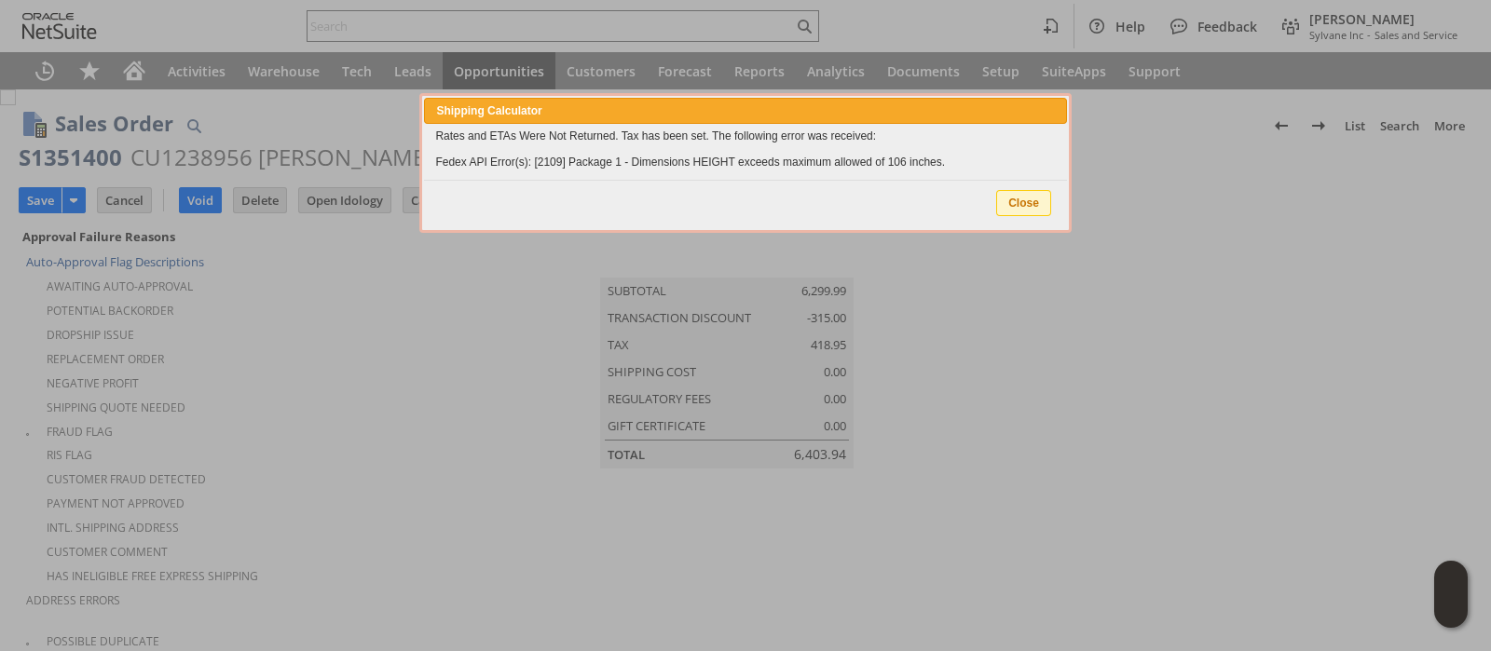
type input "Promo Code"
type input "-5.0%"
type input "Add"
type input "Copy Previous"
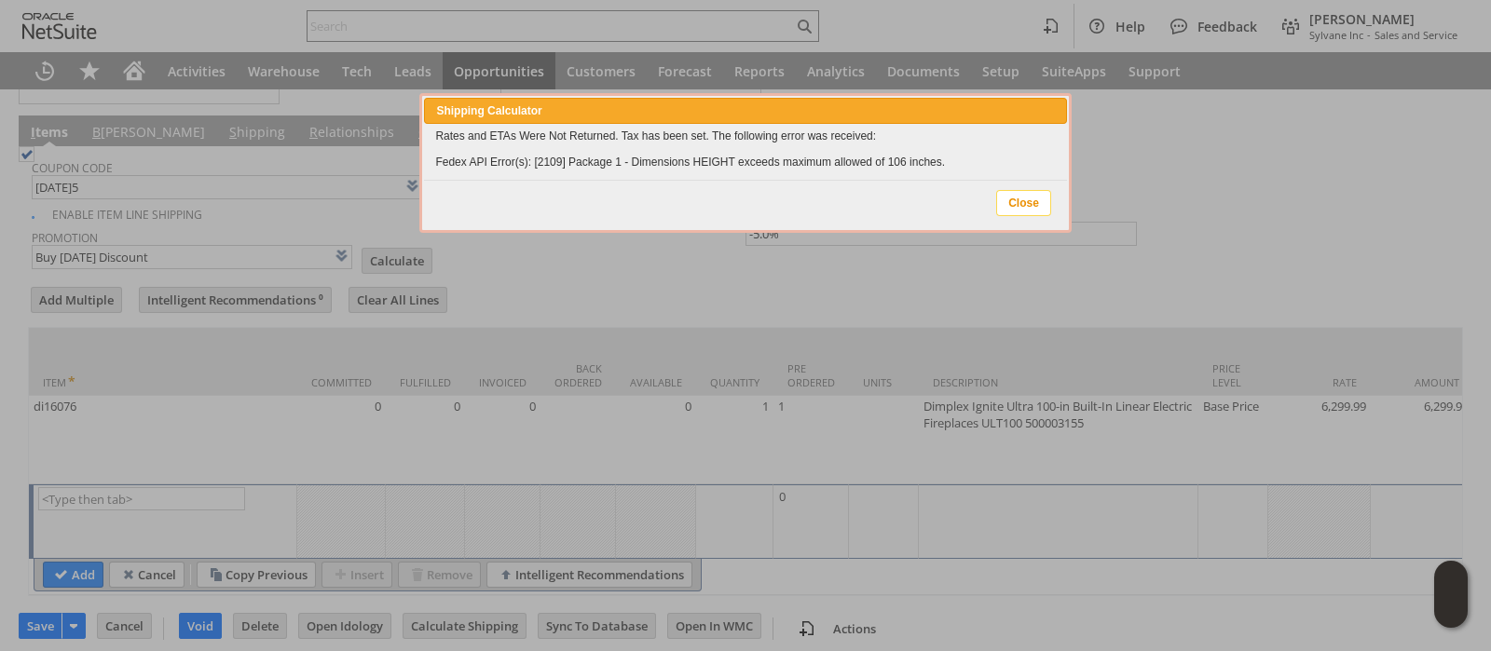
click at [1007, 201] on span "Close" at bounding box center [1023, 203] width 53 height 24
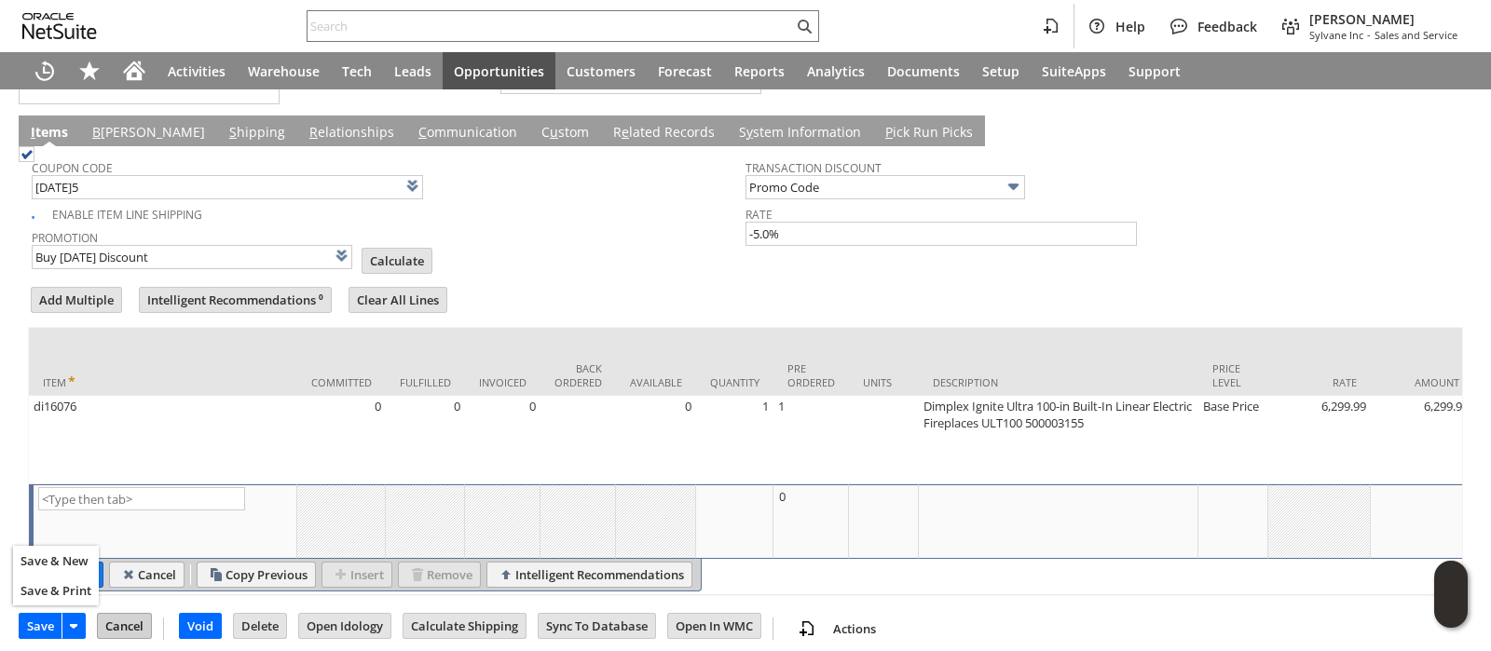
click at [126, 614] on input "Cancel" at bounding box center [124, 626] width 53 height 24
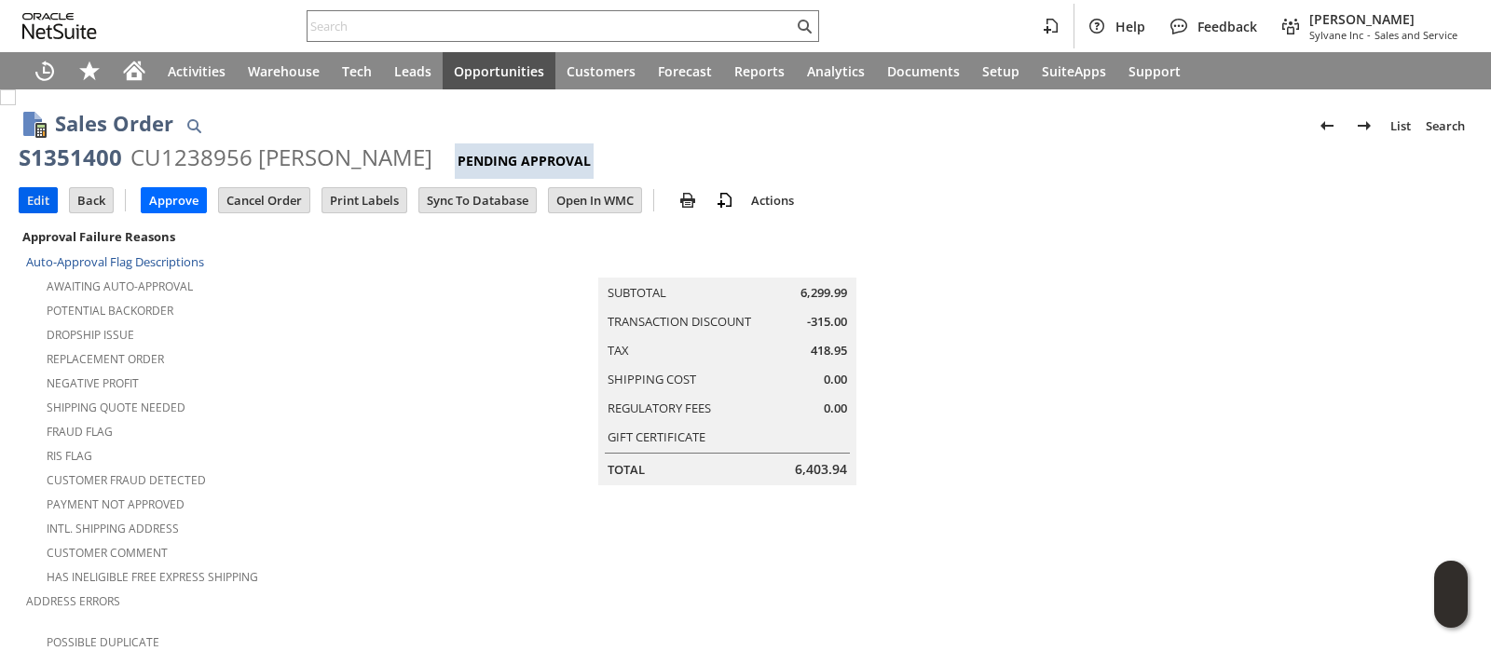
click at [34, 193] on input "Edit" at bounding box center [38, 200] width 37 height 24
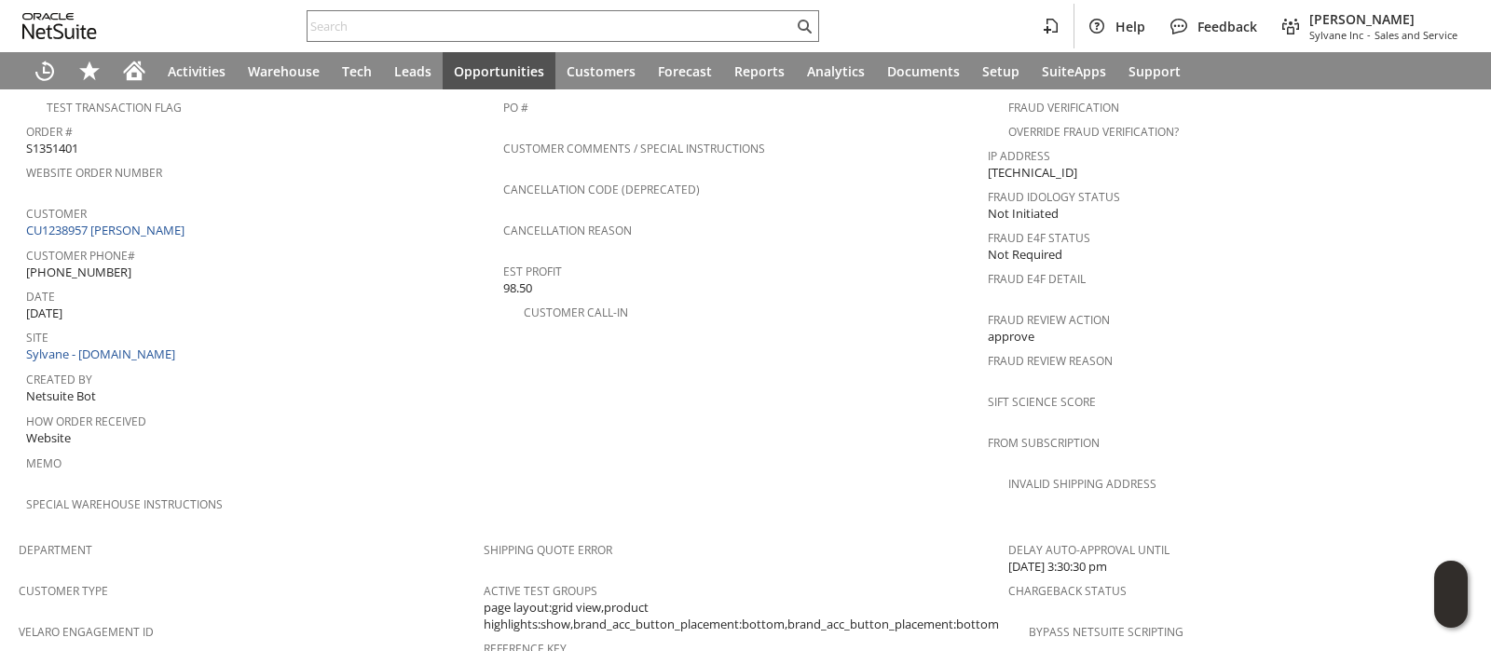
scroll to position [814, 0]
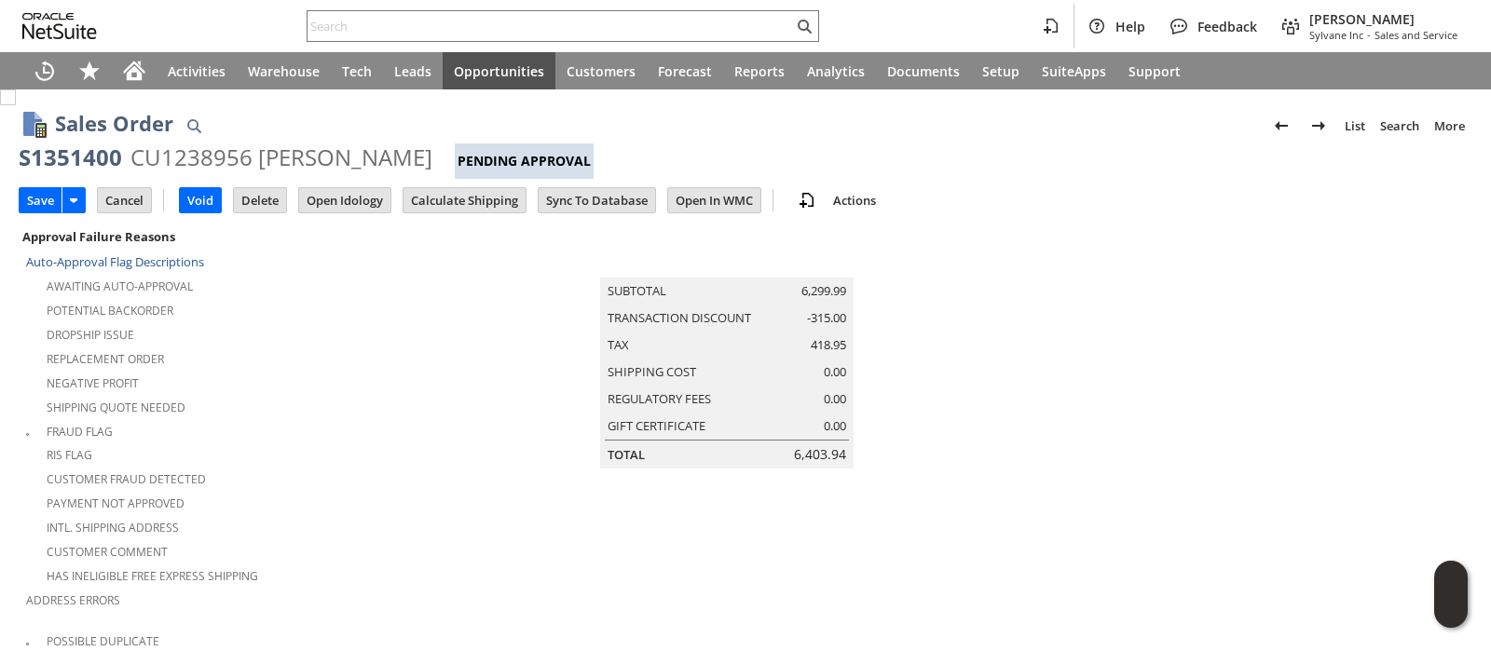
scroll to position [636, 0]
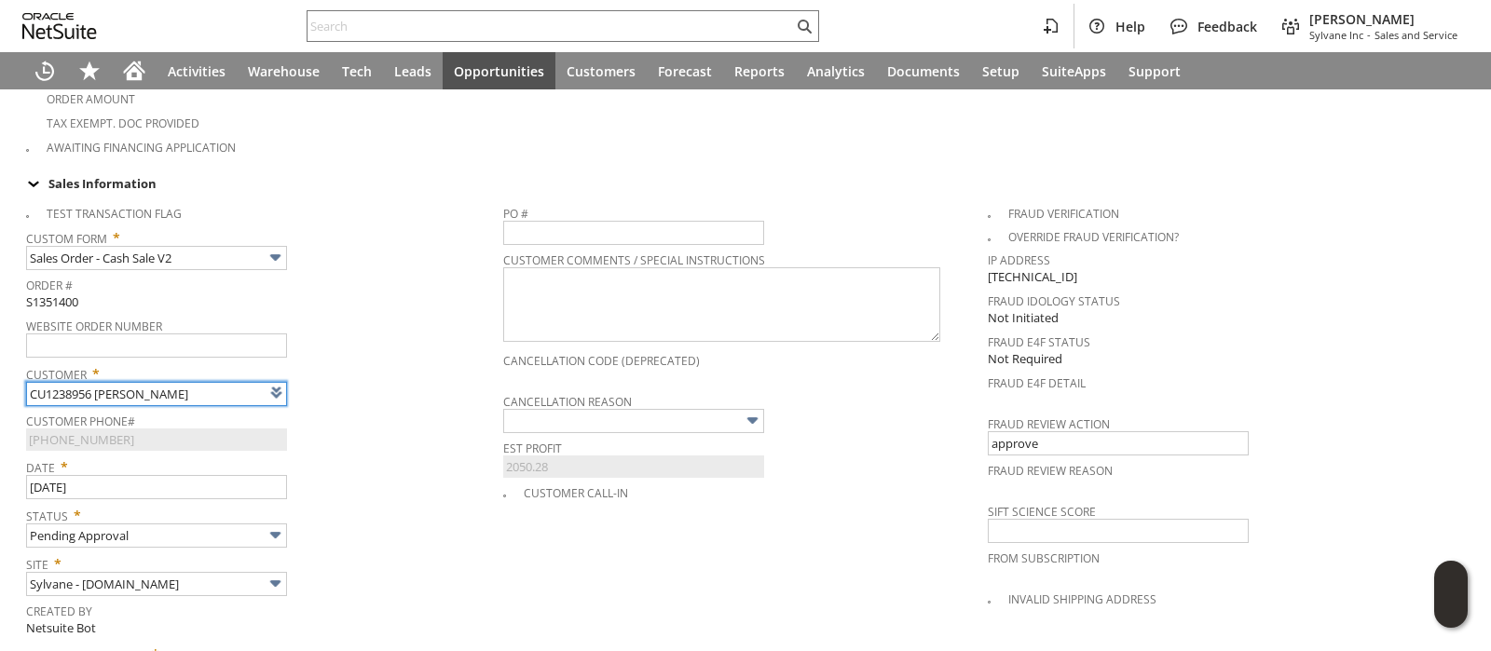
type input "Intelligent Recommendations ⁰"
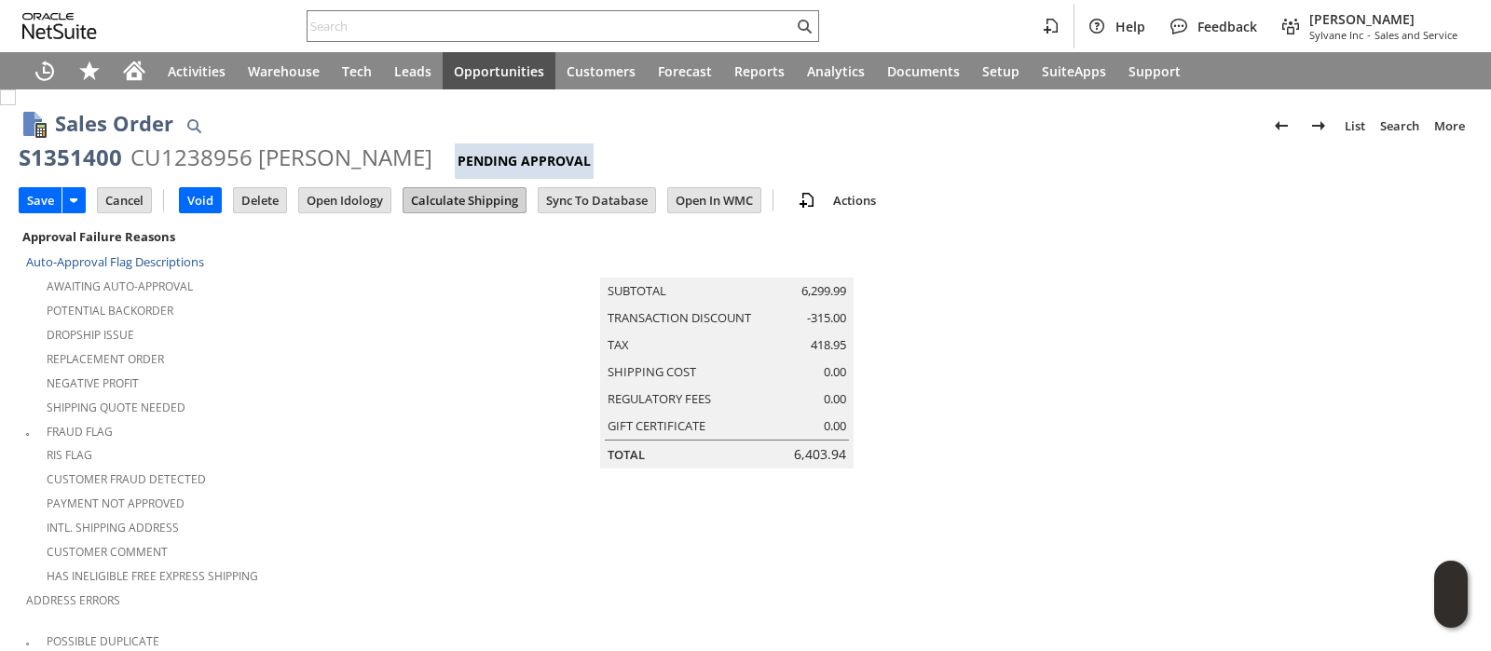
click at [470, 202] on input "Calculate Shipping" at bounding box center [464, 200] width 122 height 24
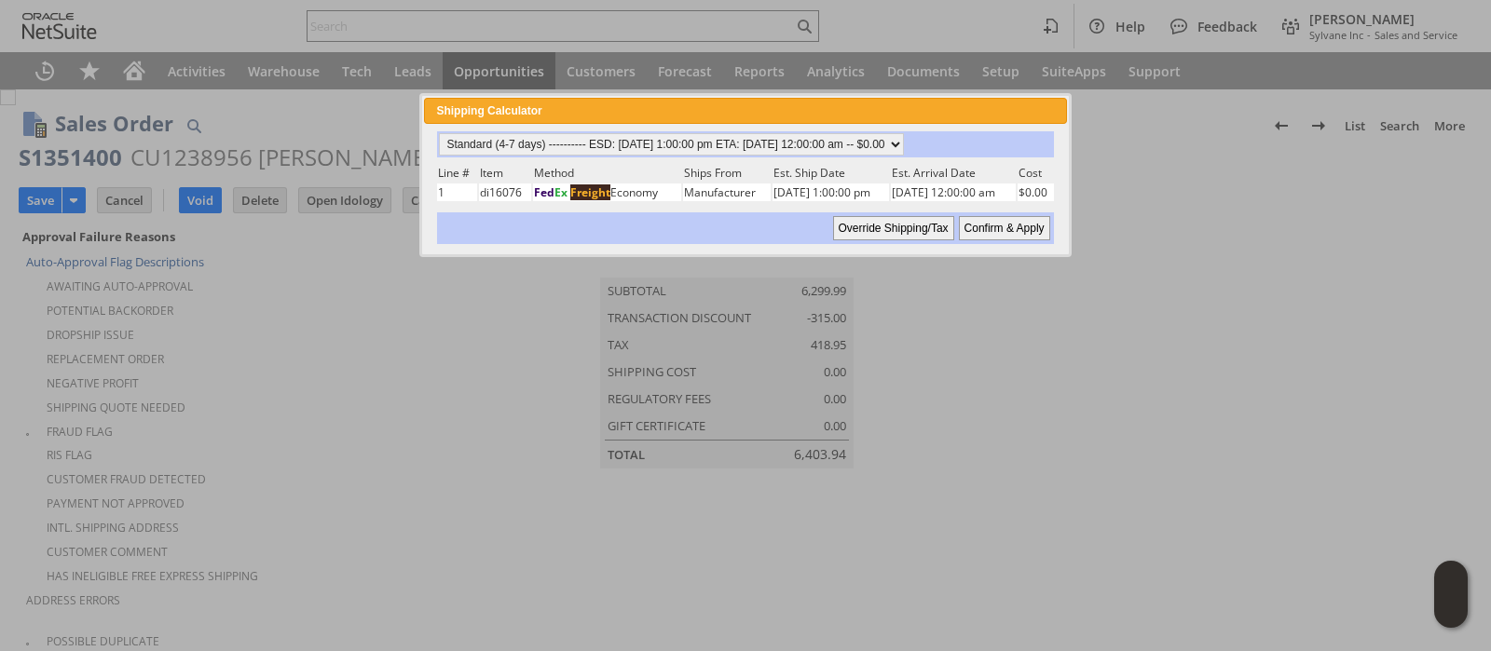
click at [980, 220] on input "Confirm & Apply" at bounding box center [1004, 228] width 91 height 24
type input "Promo Code"
type input "-5.0%"
type input "Add"
type input "Copy Previous"
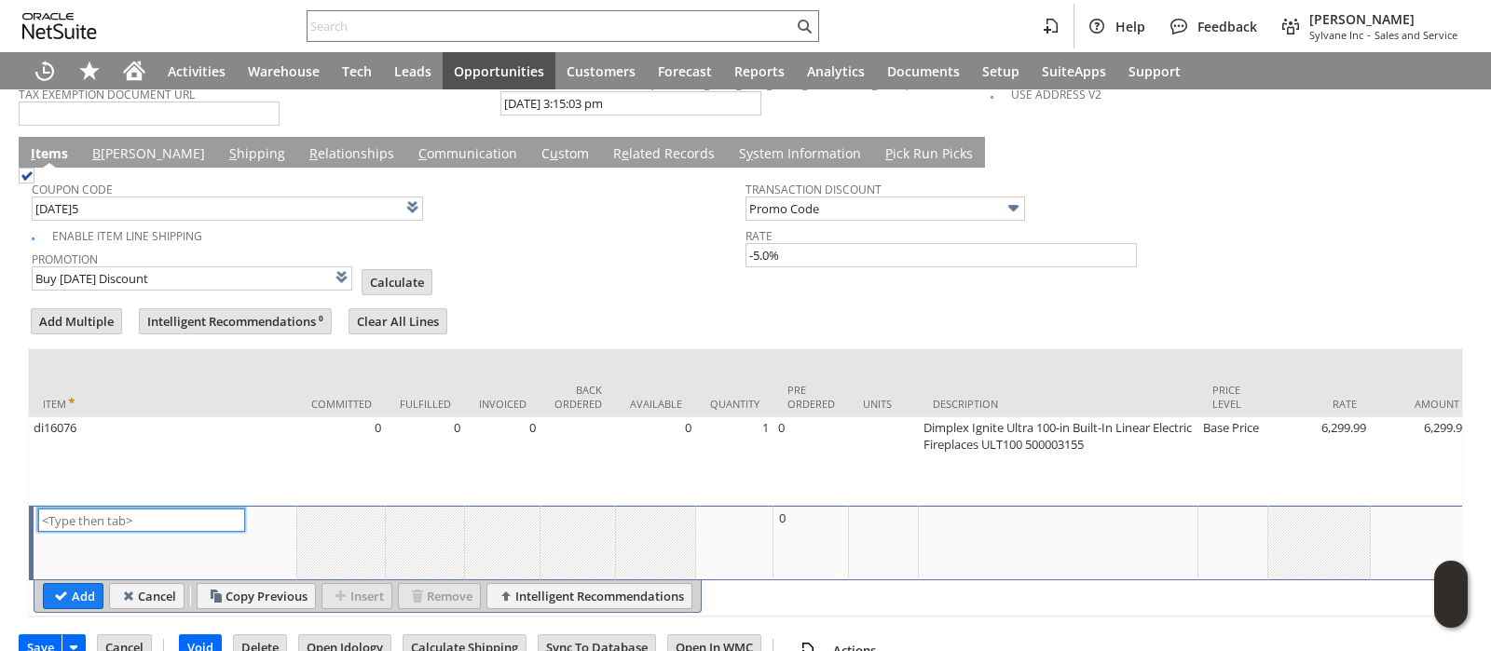
scroll to position [1620, 0]
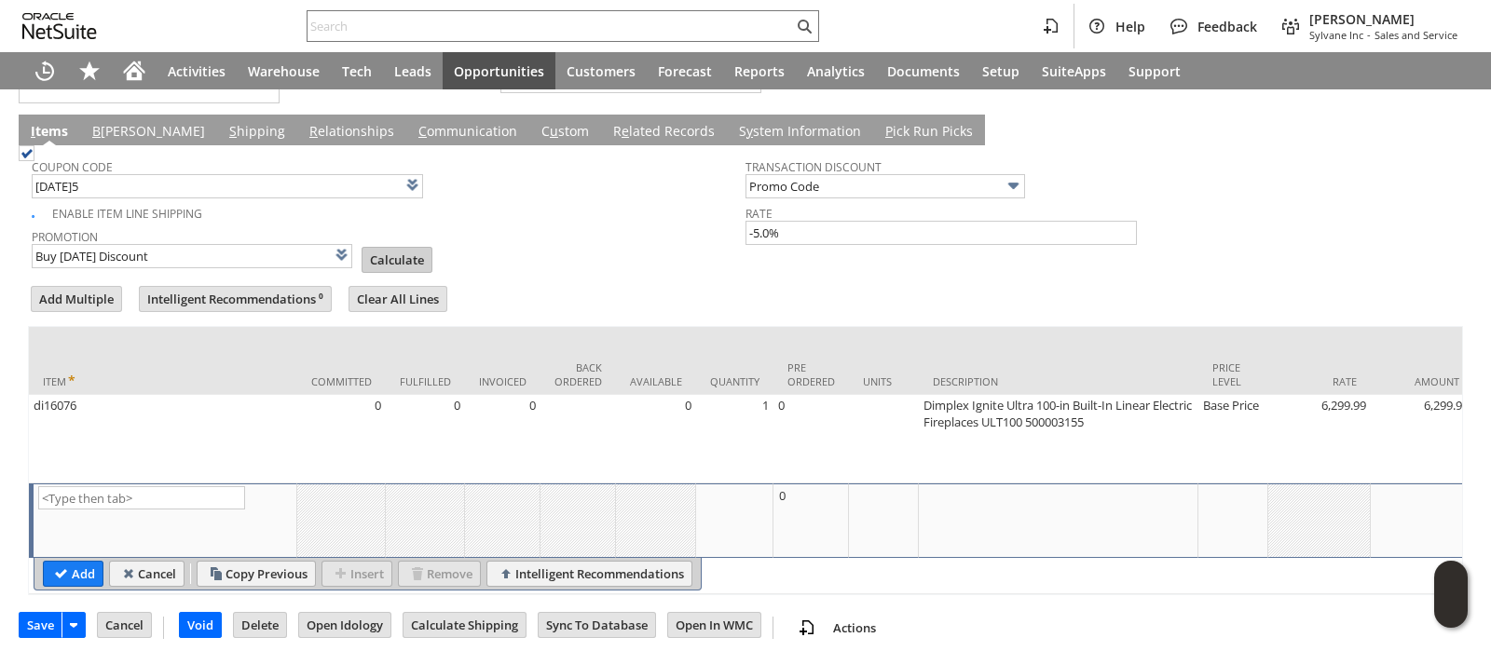
click at [377, 248] on input "Calculate" at bounding box center [396, 260] width 69 height 24
type input "Promo Code"
type input "-5.0%"
click at [47, 616] on input "Save" at bounding box center [41, 625] width 42 height 24
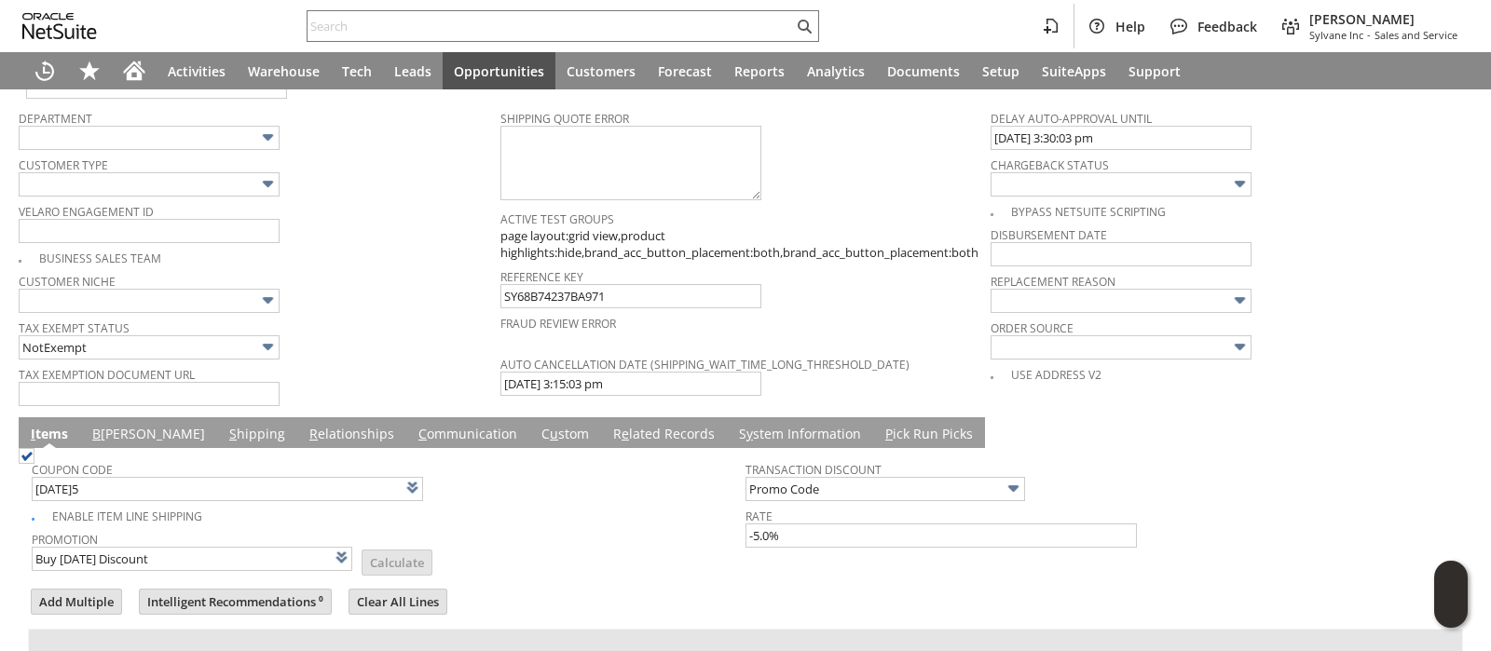
scroll to position [1154, 0]
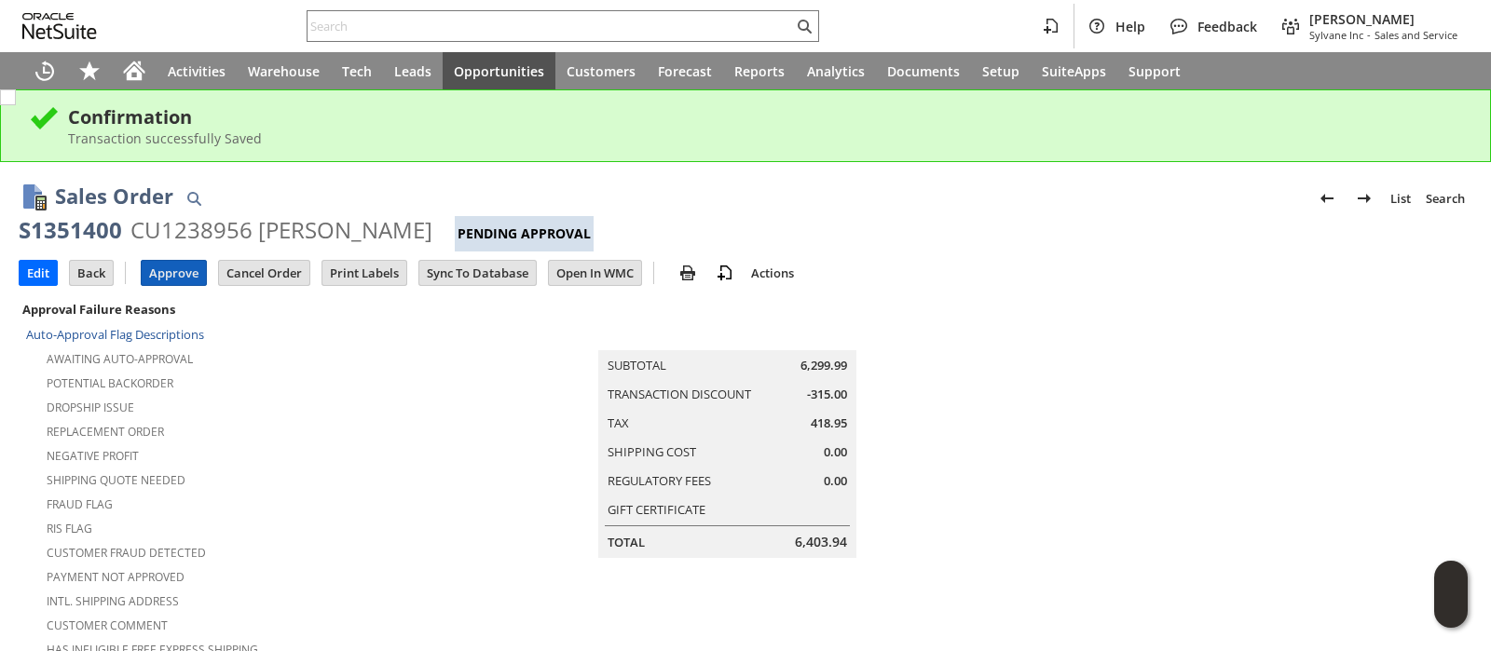
click at [181, 272] on input "Approve" at bounding box center [174, 273] width 64 height 24
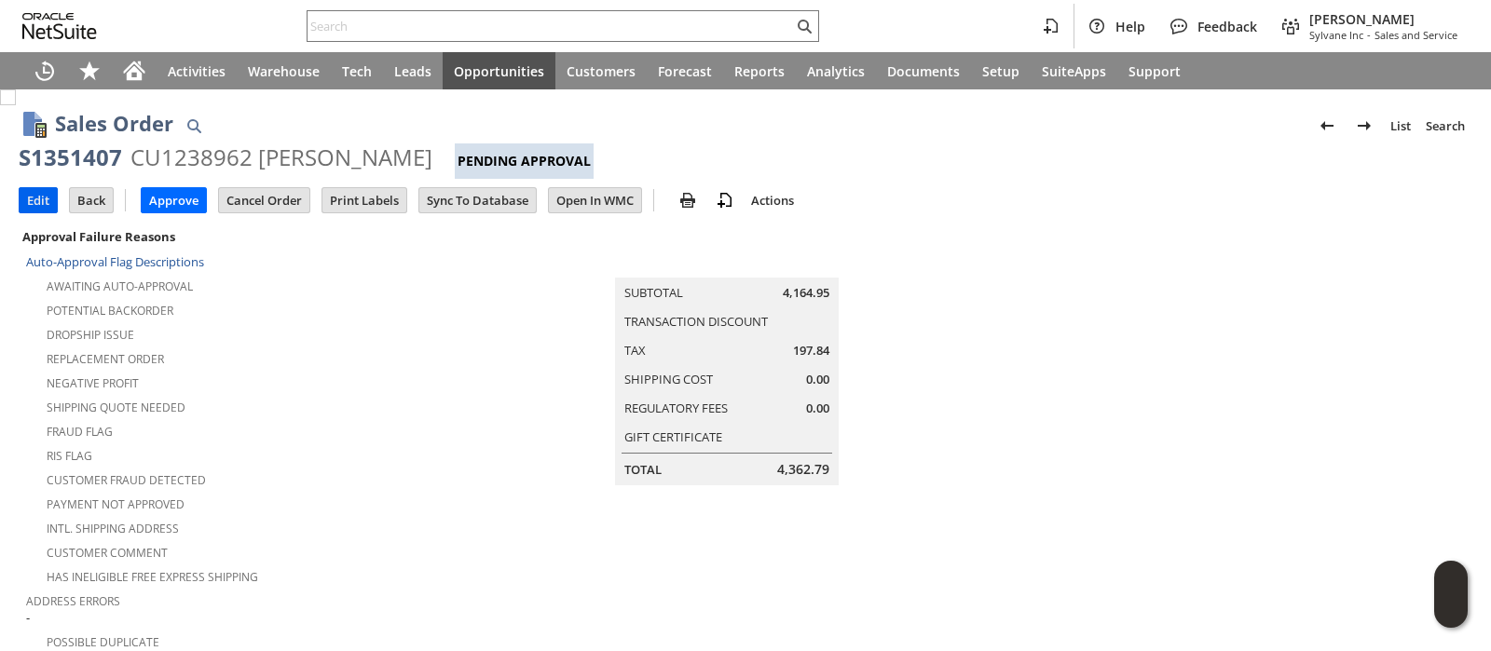
click at [40, 196] on input "Edit" at bounding box center [38, 200] width 37 height 24
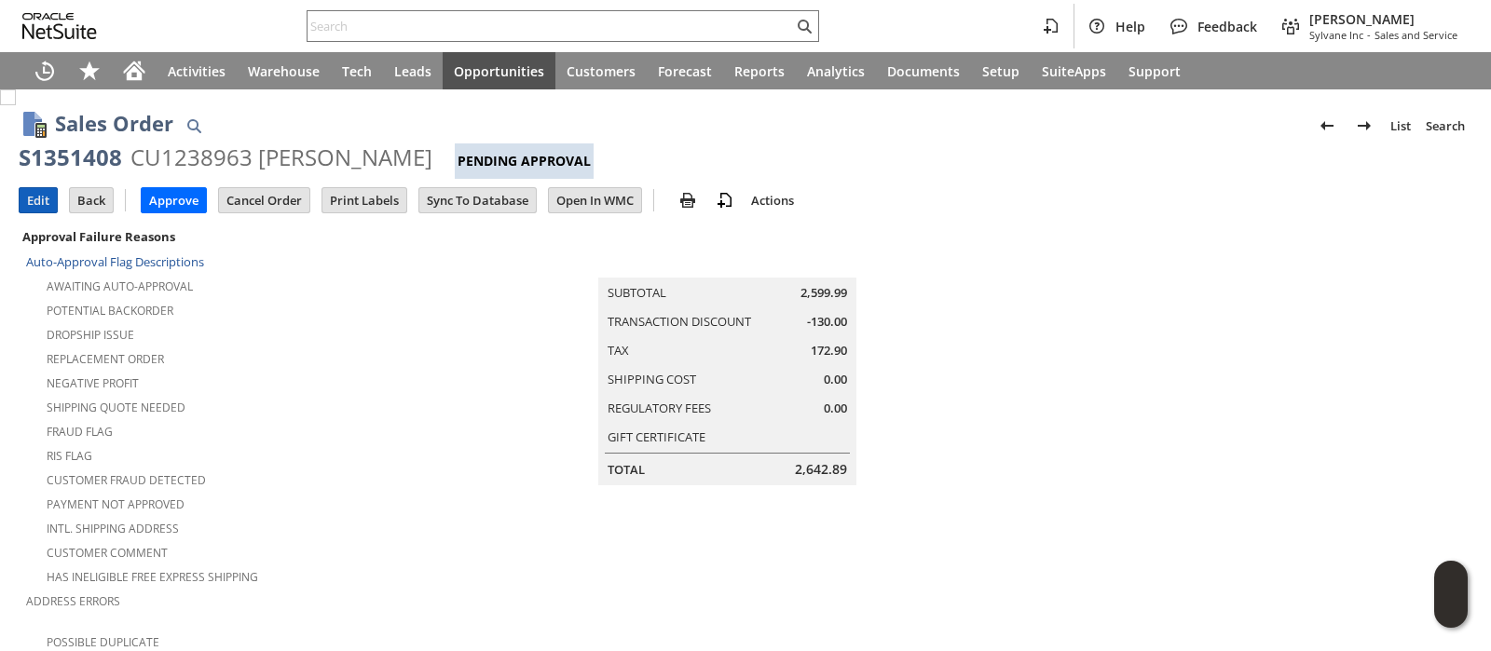
click at [45, 204] on input "Edit" at bounding box center [38, 200] width 37 height 24
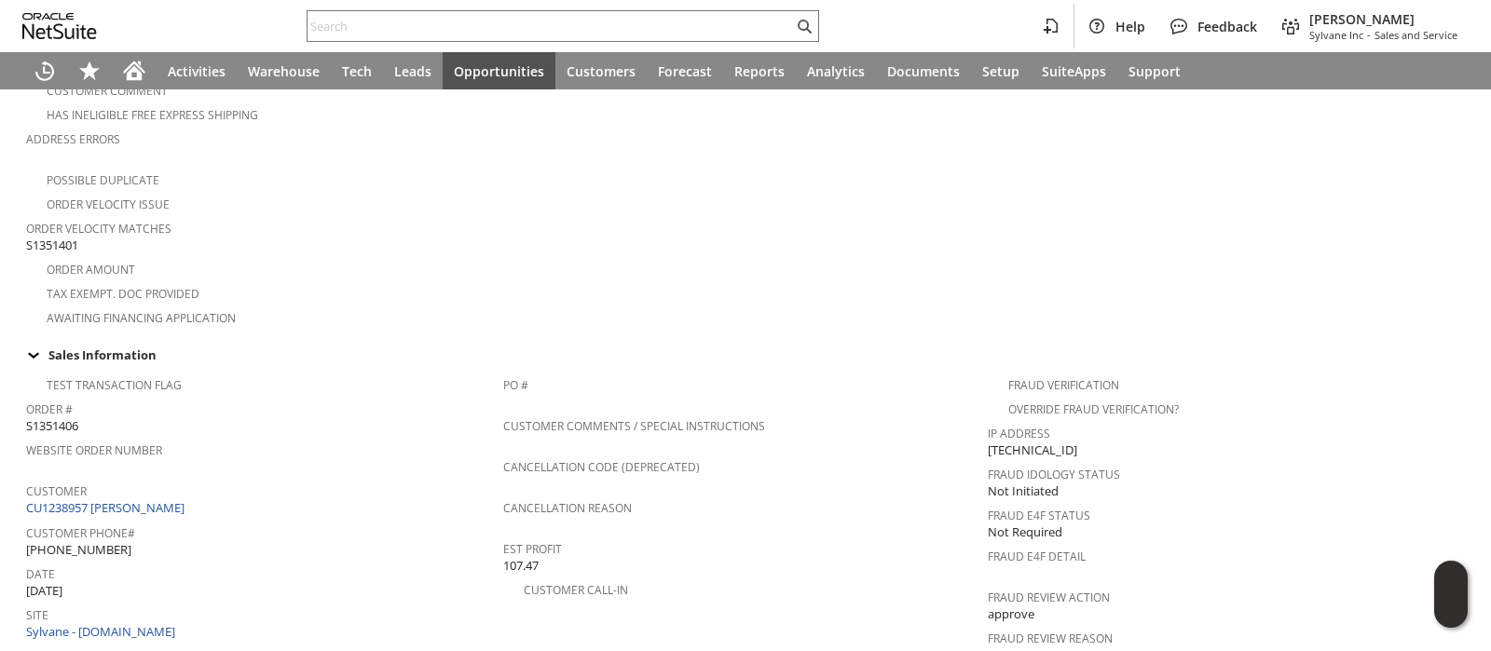
scroll to position [465, 0]
click at [72, 234] on span "S1351401" at bounding box center [52, 243] width 52 height 18
copy span "S1351401"
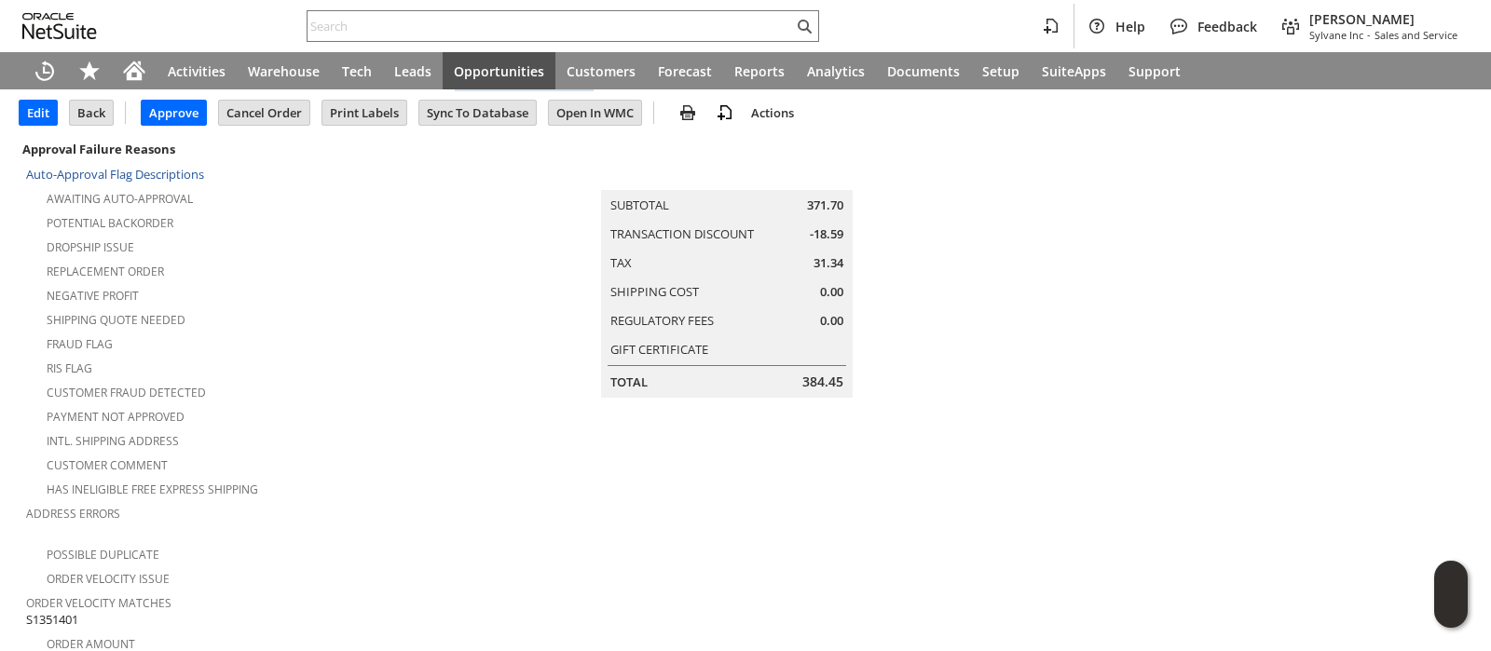
scroll to position [0, 0]
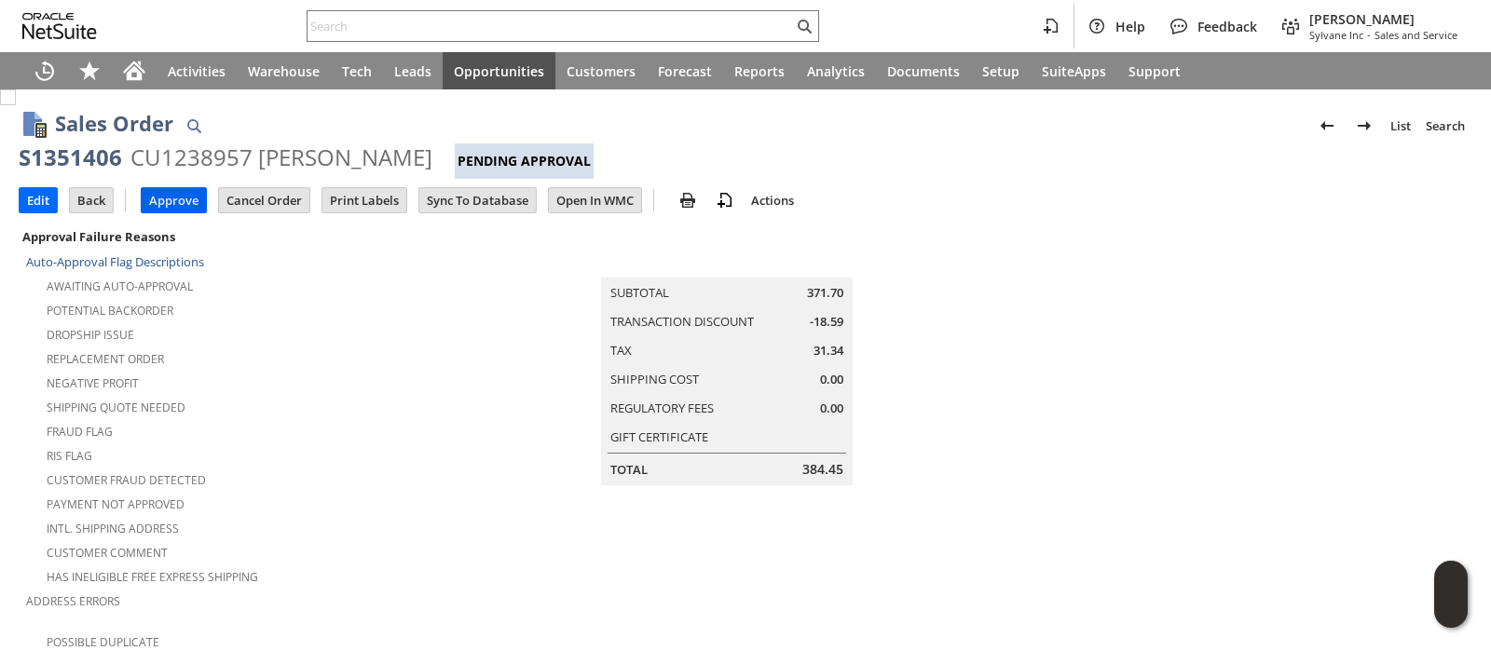
click at [191, 211] on input "Approve" at bounding box center [174, 200] width 64 height 24
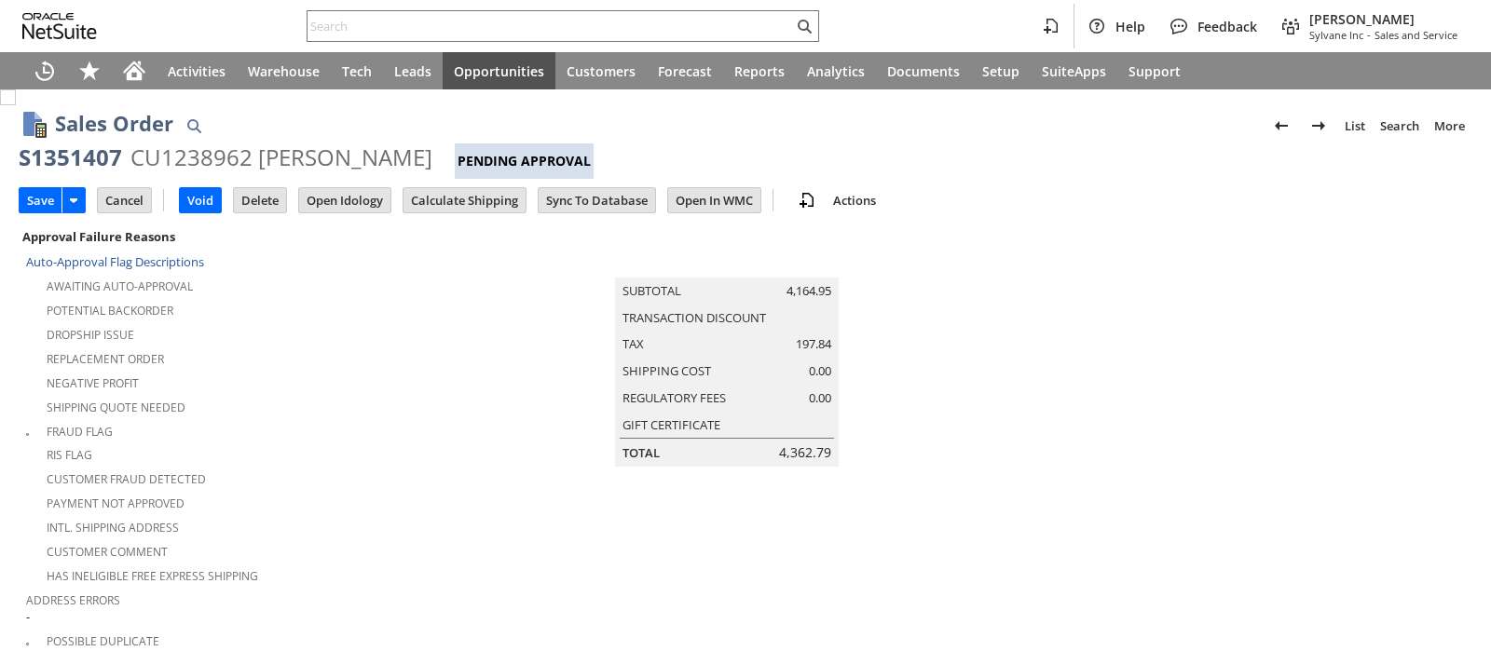
type input "Add"
type input "Copy Previous"
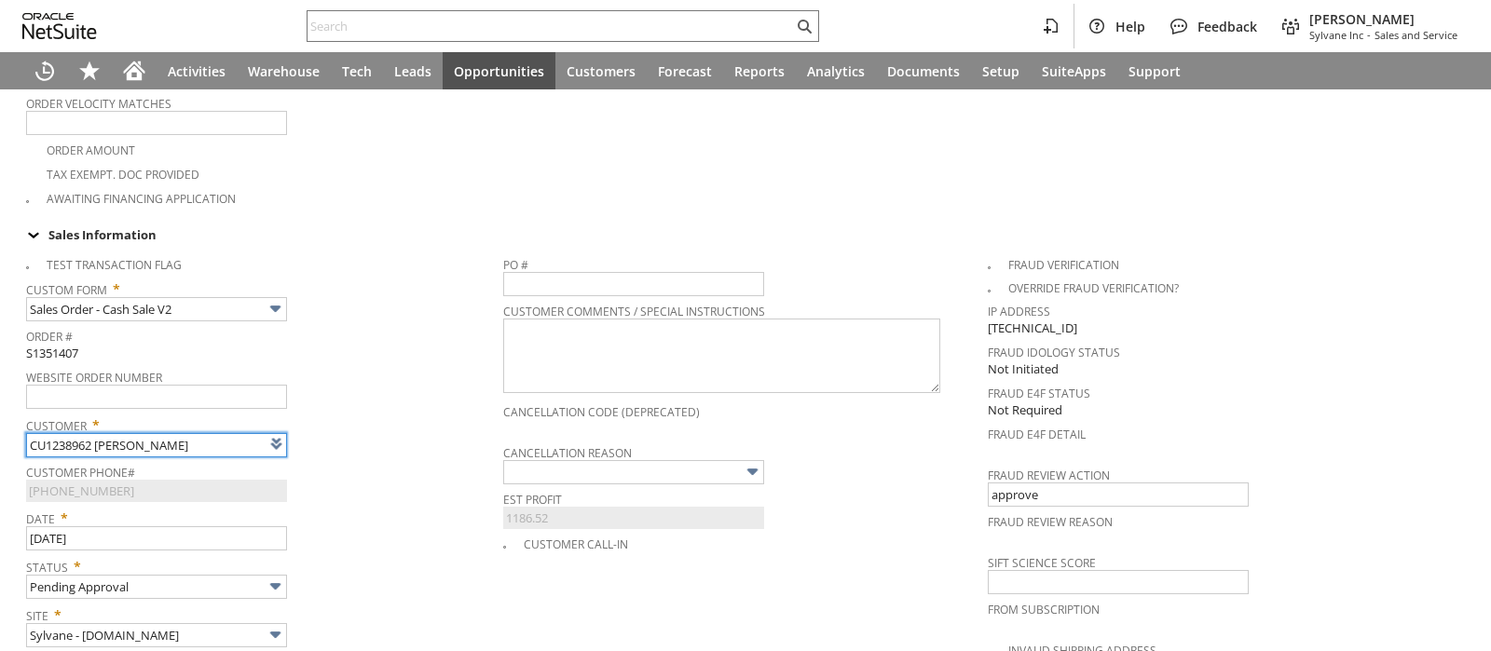
type input "Intelligent Recommendations¹⁰"
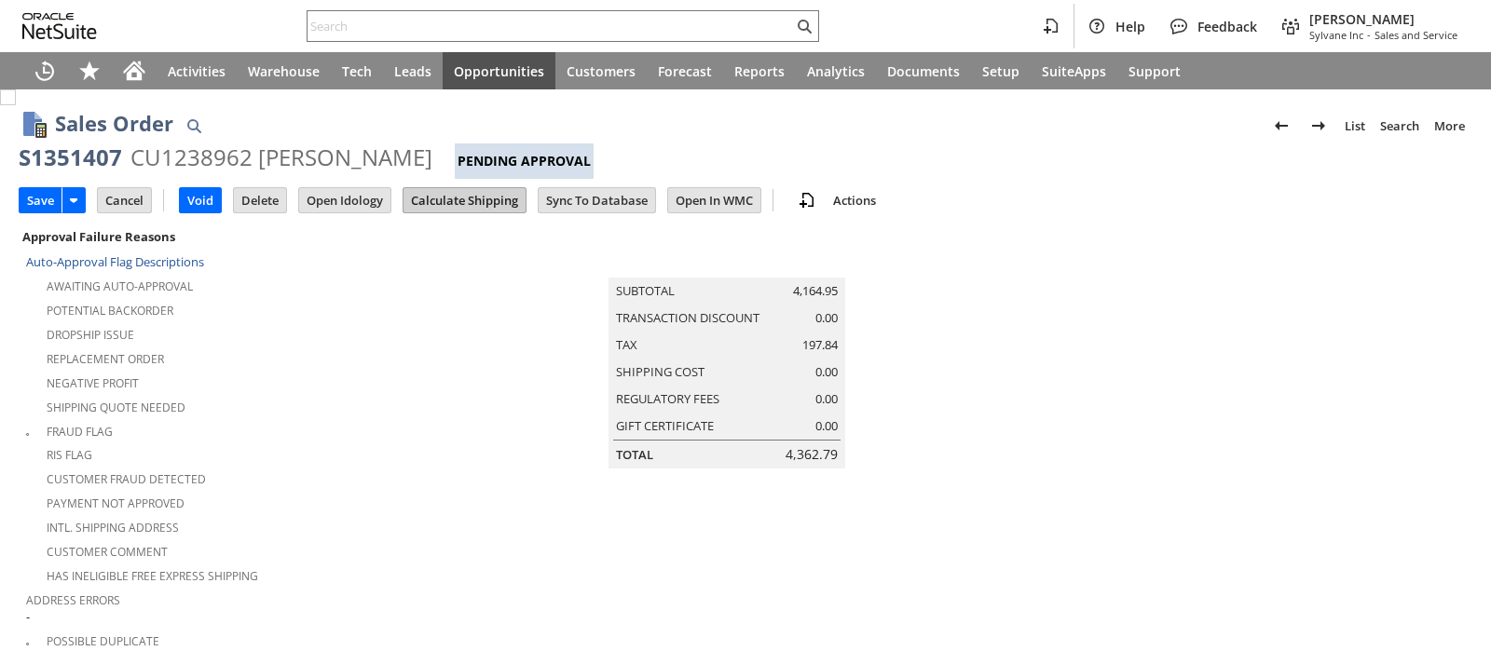
click at [479, 206] on input "Calculate Shipping" at bounding box center [464, 200] width 122 height 24
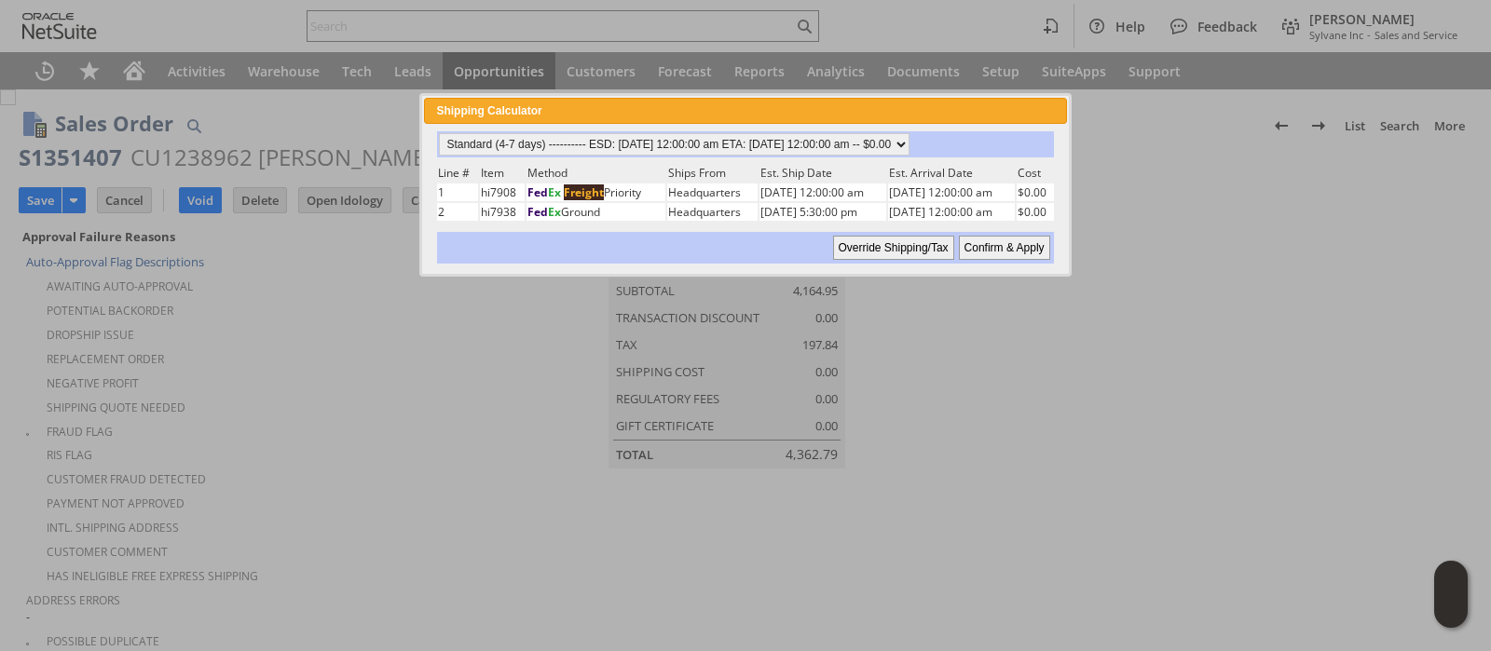
click at [974, 247] on input "Confirm & Apply" at bounding box center [1004, 248] width 91 height 24
type input "Add"
type input "Copy Previous"
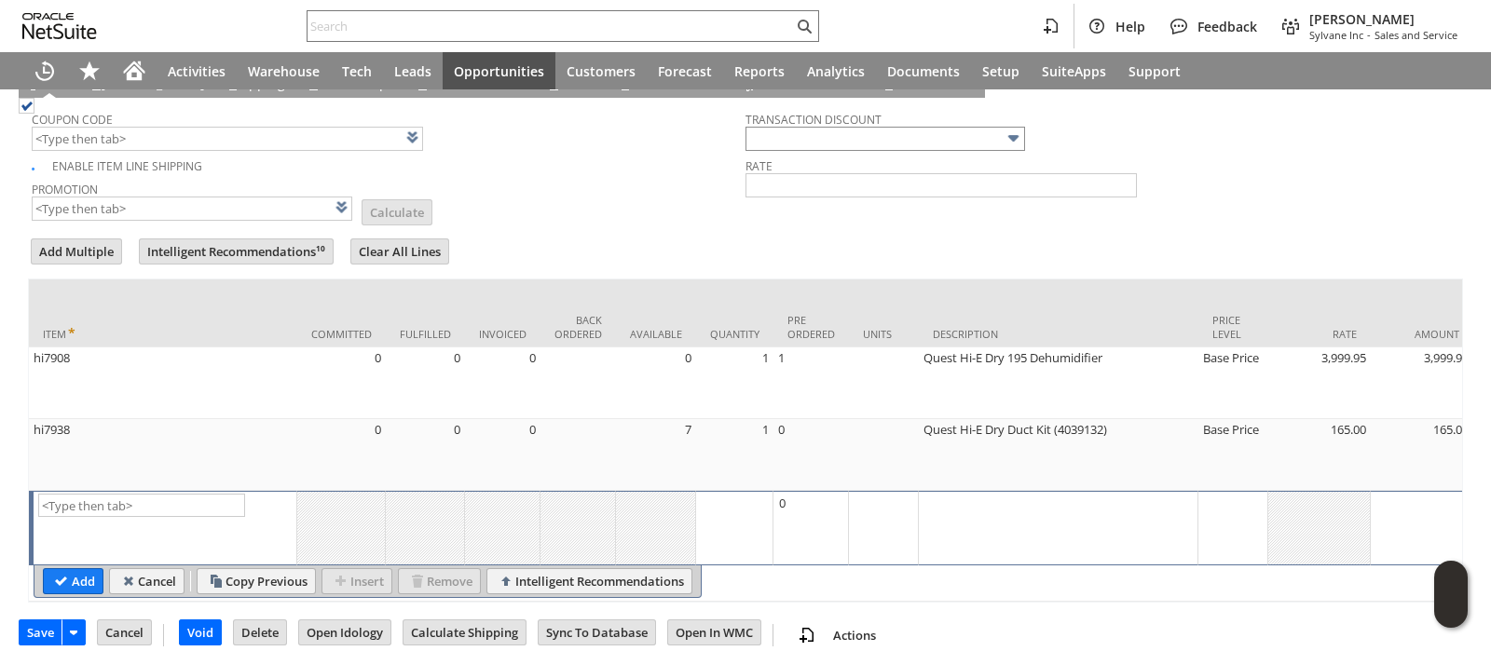
scroll to position [1675, 0]
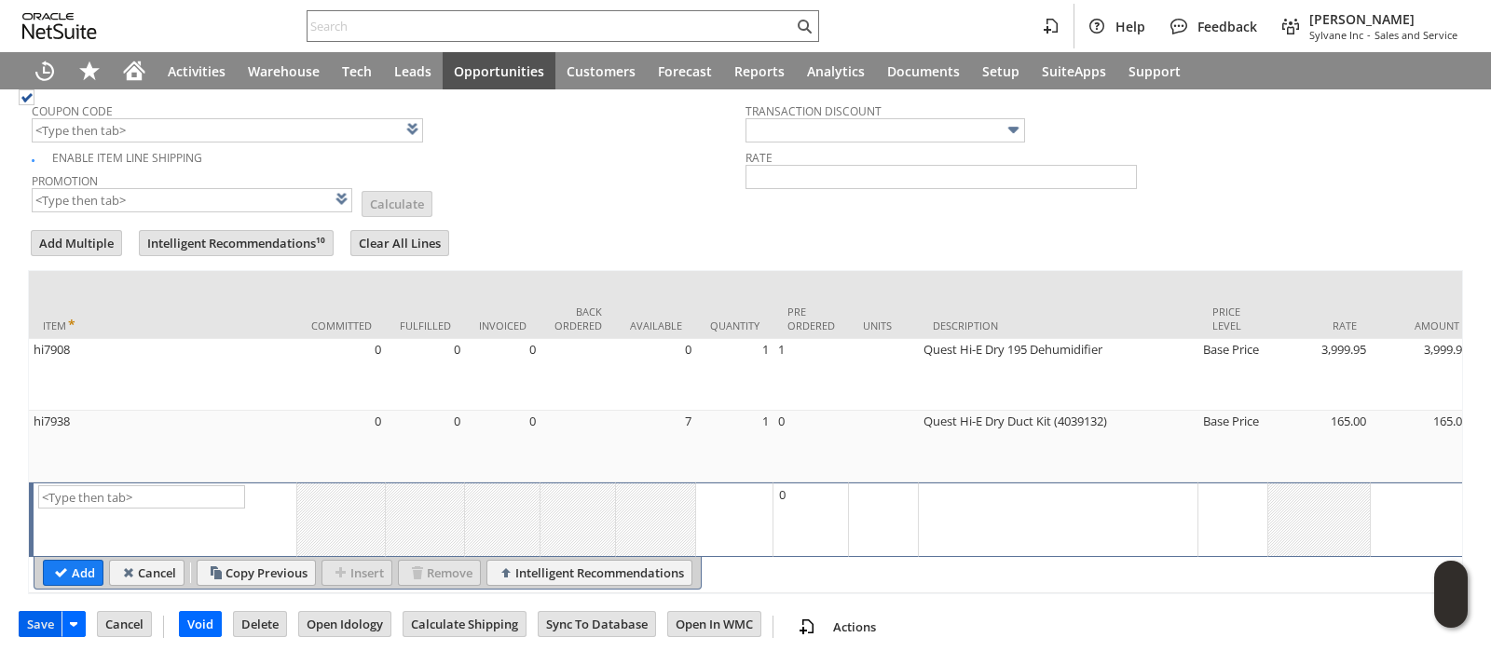
click at [31, 614] on input "Save" at bounding box center [41, 624] width 42 height 24
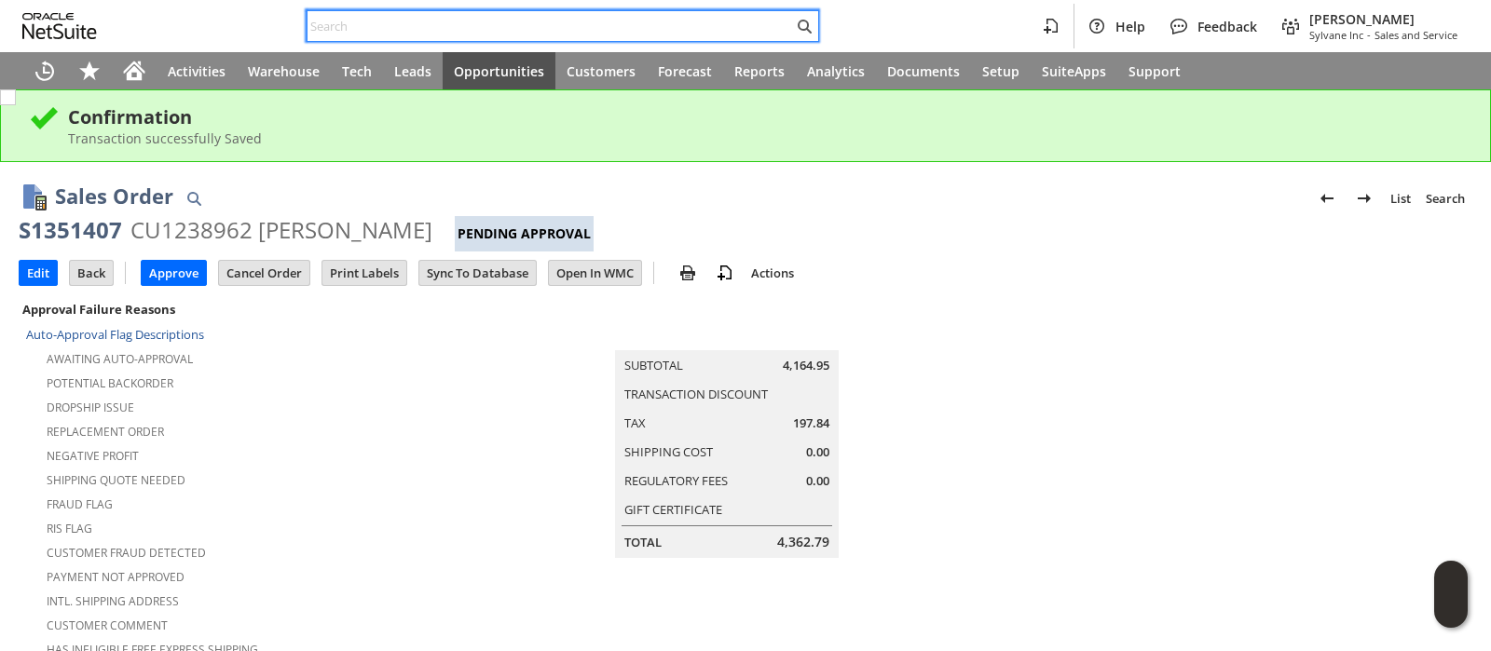
click at [472, 23] on input "text" at bounding box center [550, 26] width 485 height 22
paste input "S1351401"
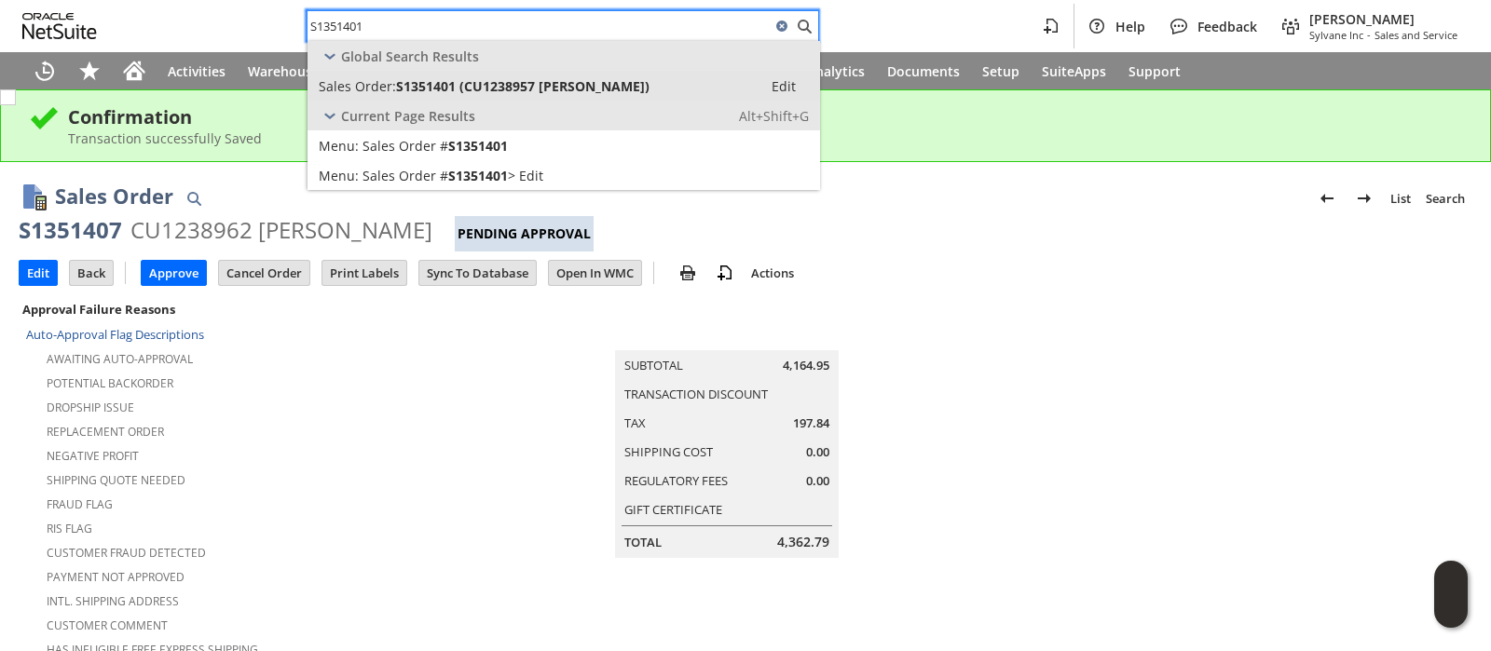
type input "S1351401"
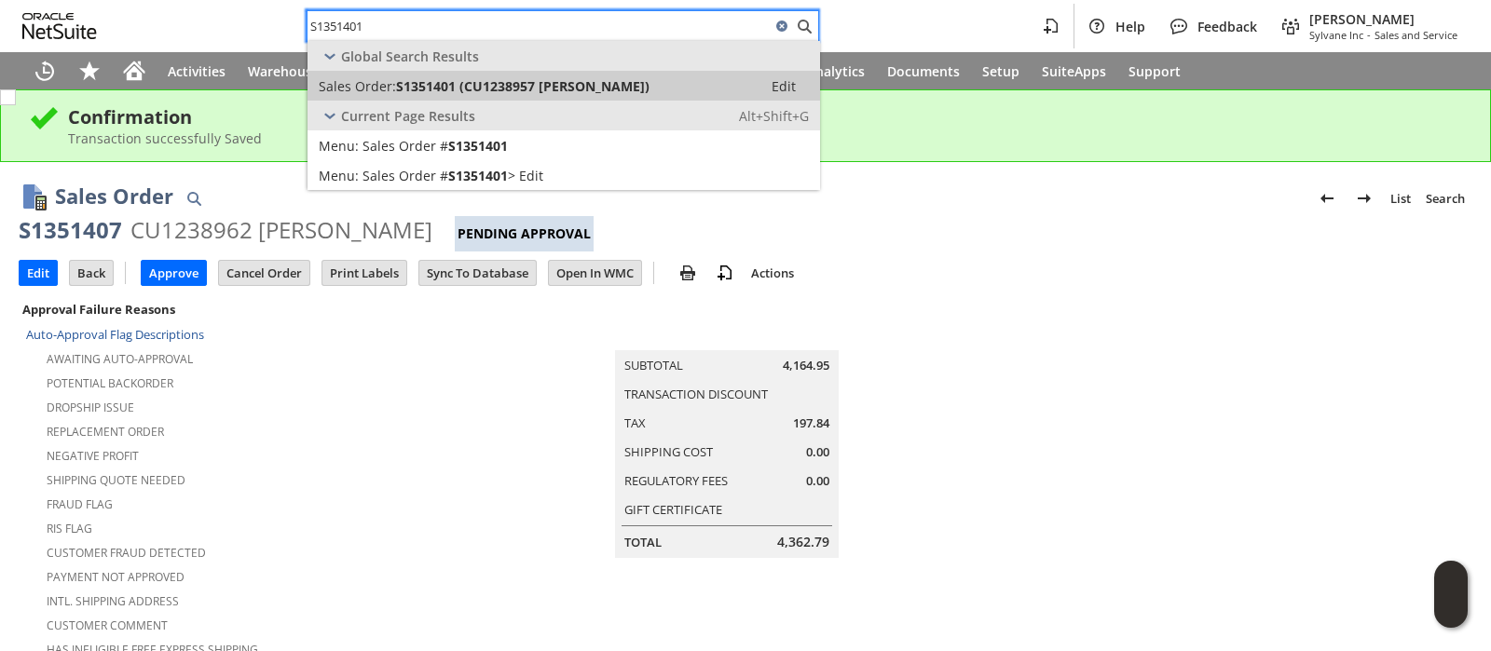
click at [479, 78] on span "S1351401 (CU1238957 Rebecca Weidler)" at bounding box center [522, 86] width 253 height 18
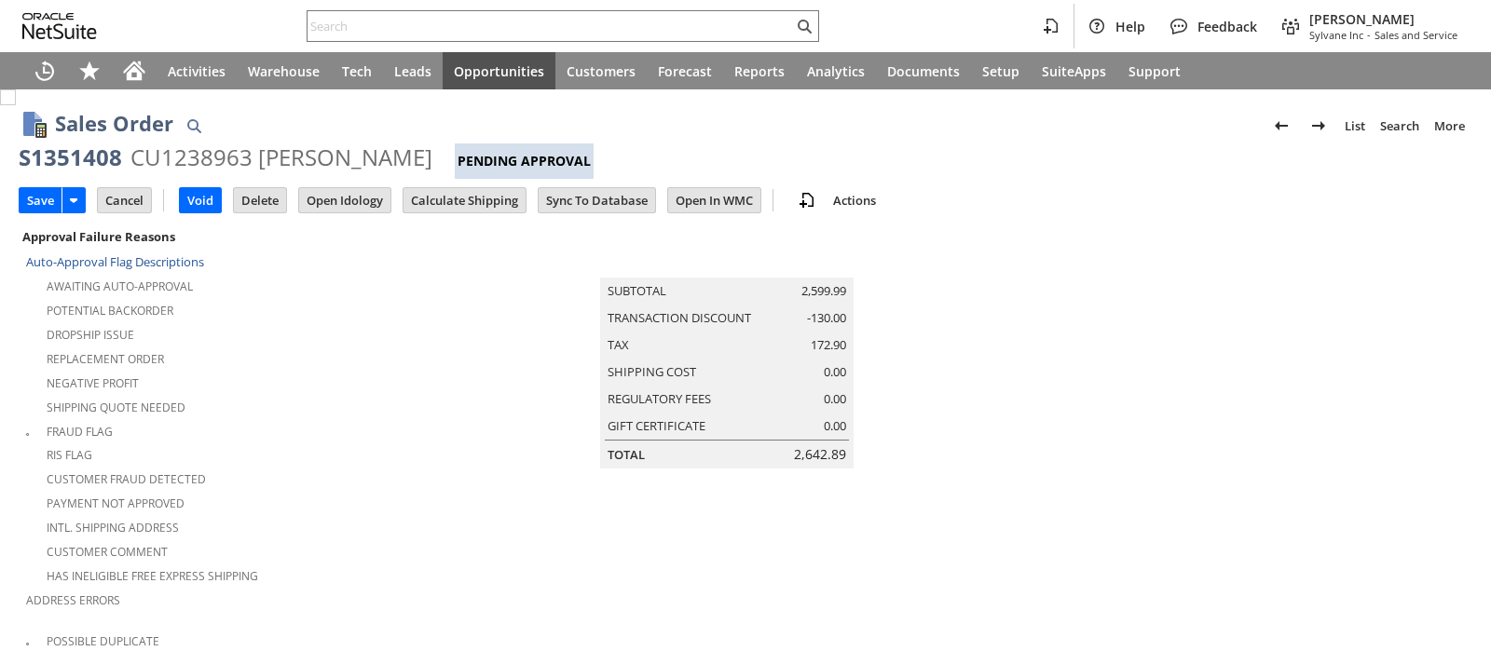
scroll to position [636, 0]
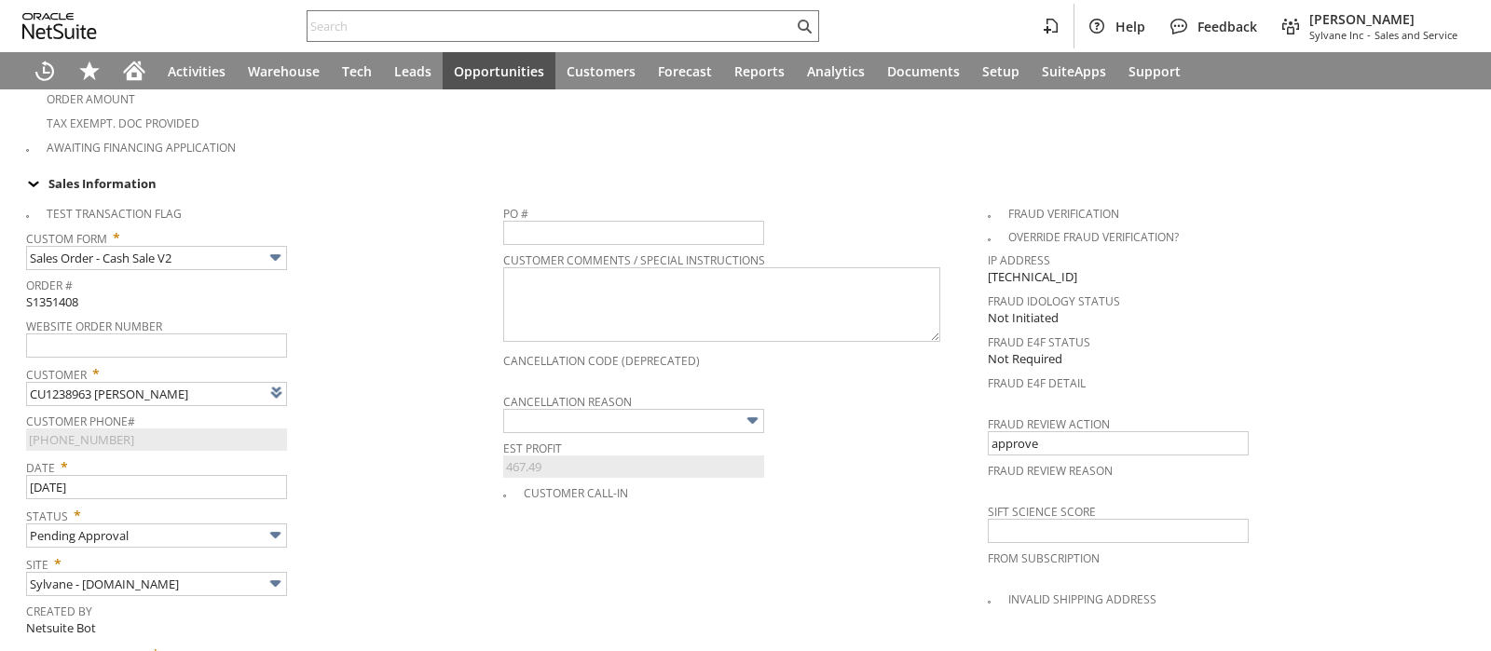
type input "Intelligent Recommendations¹⁰"
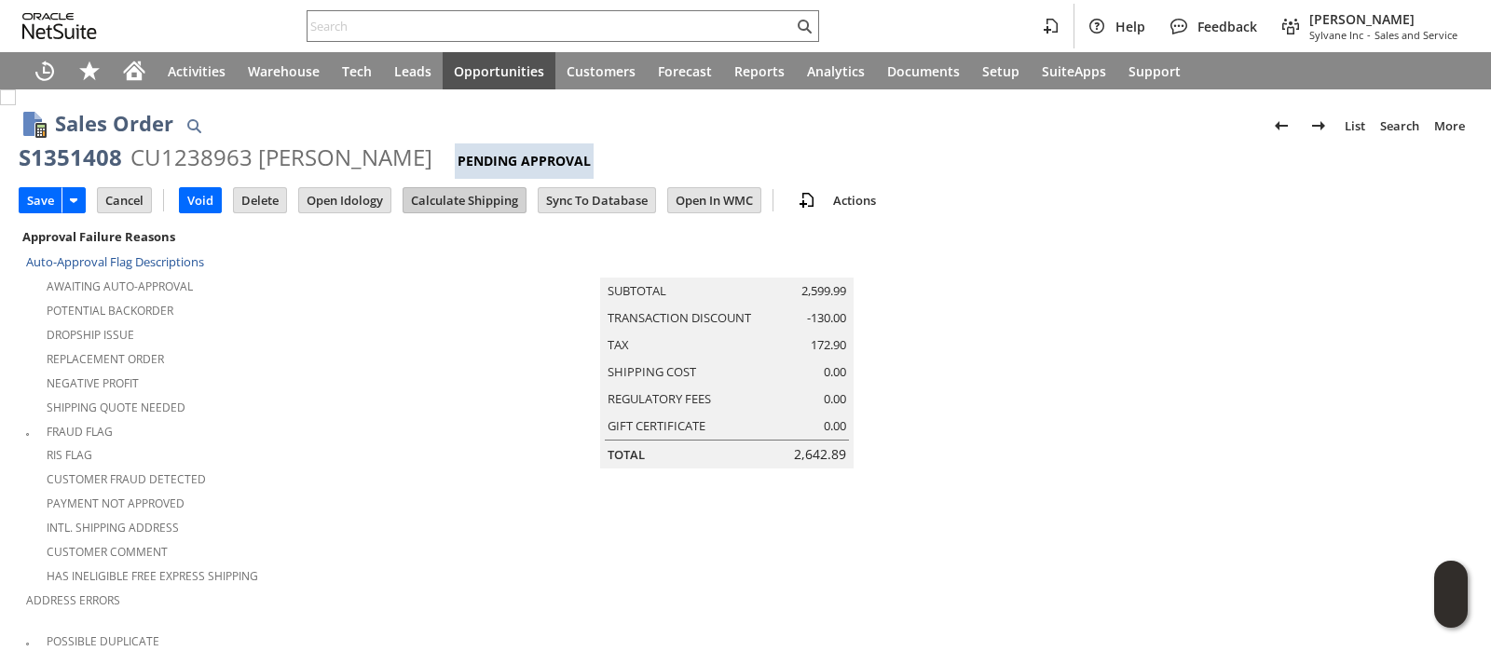
click at [461, 197] on input "Calculate Shipping" at bounding box center [464, 200] width 122 height 24
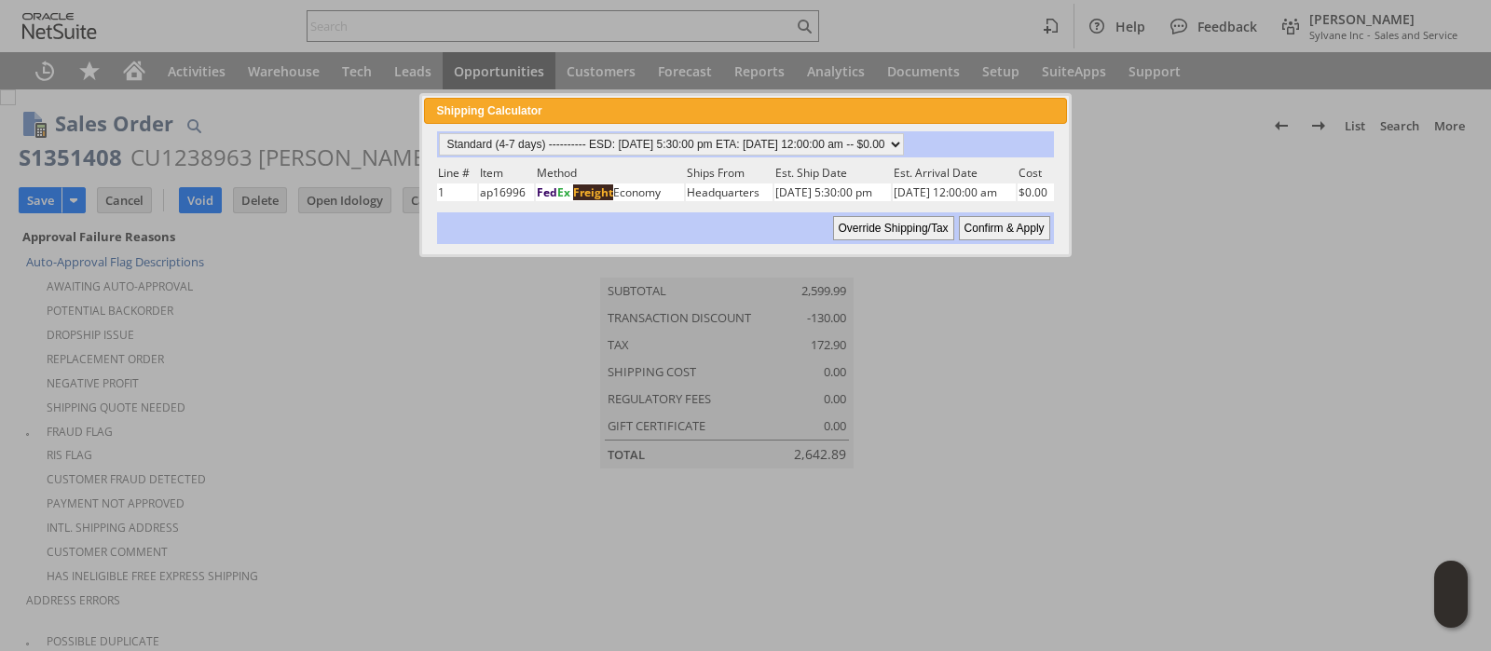
click at [1038, 228] on input "Confirm & Apply" at bounding box center [1004, 228] width 91 height 24
type input "Promo Code"
type input "-5.0%"
type input "Add"
type input "Copy Previous"
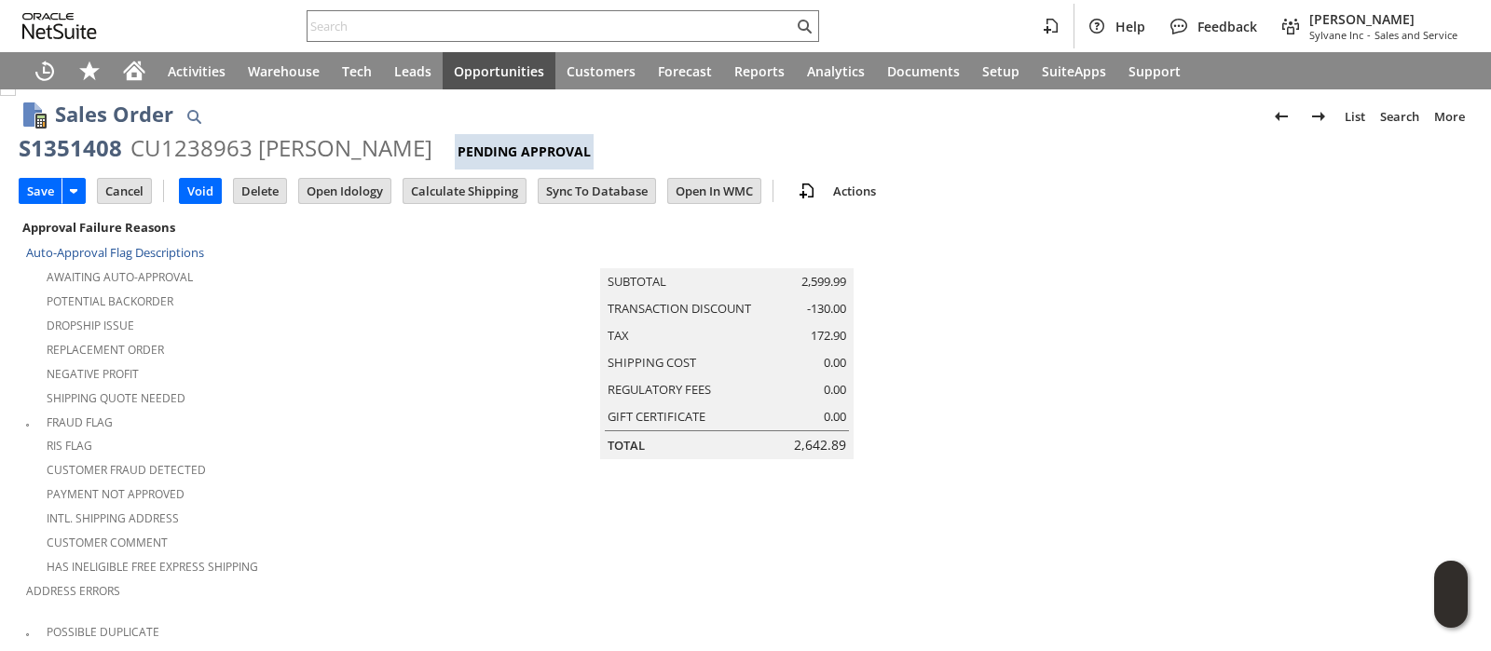
scroll to position [5, 0]
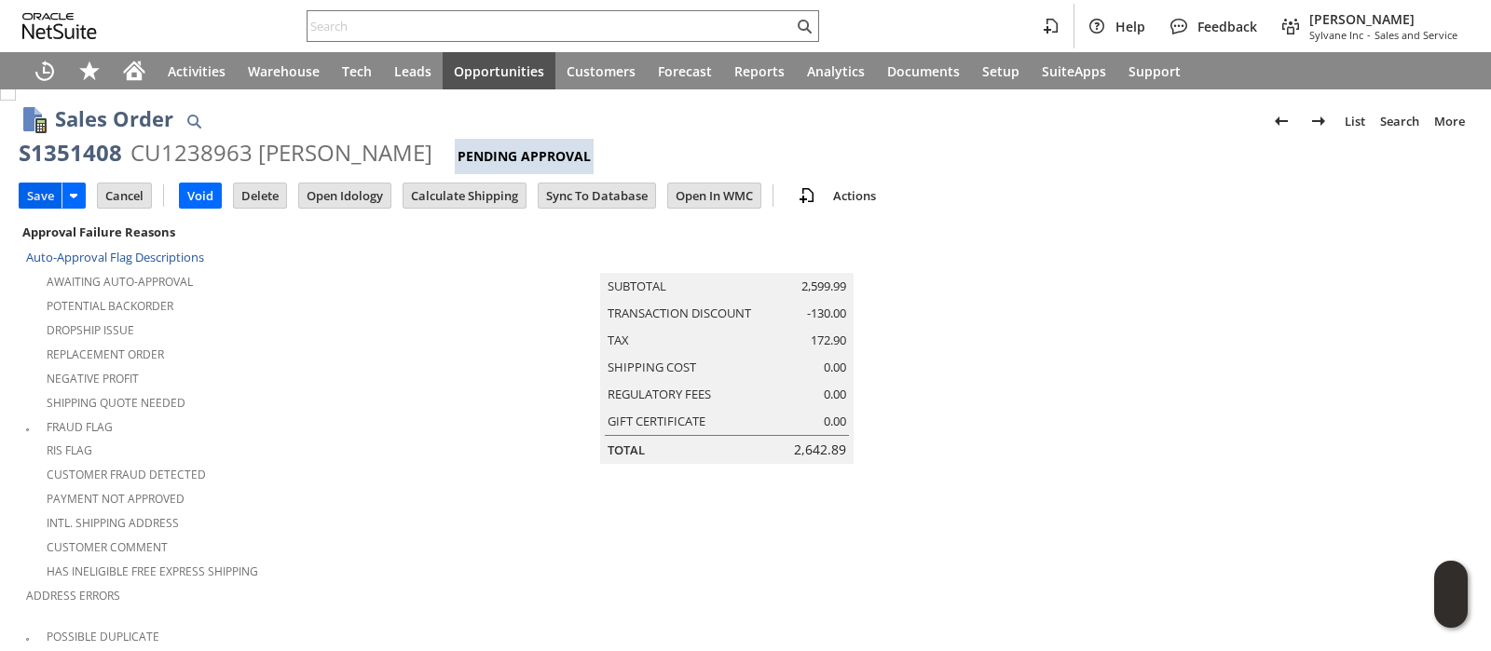
click at [38, 202] on input "Save" at bounding box center [41, 196] width 42 height 24
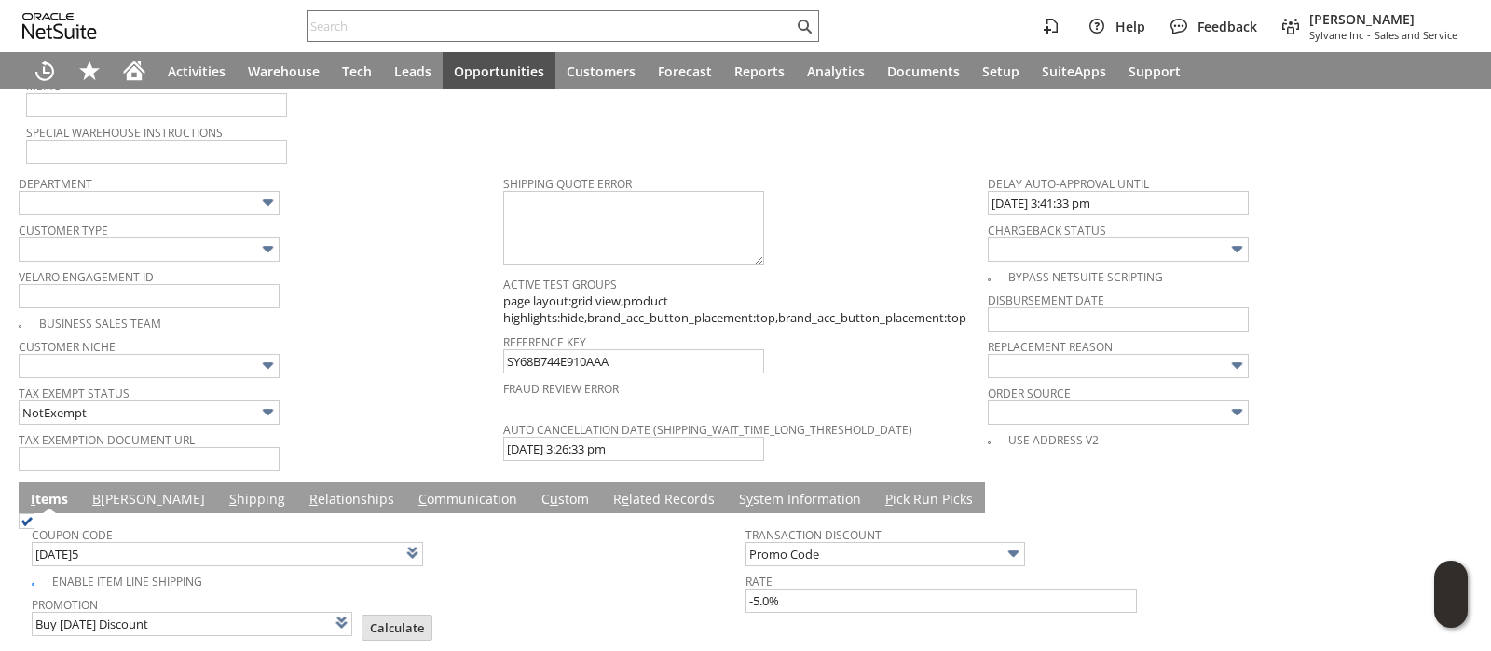
scroll to position [1286, 0]
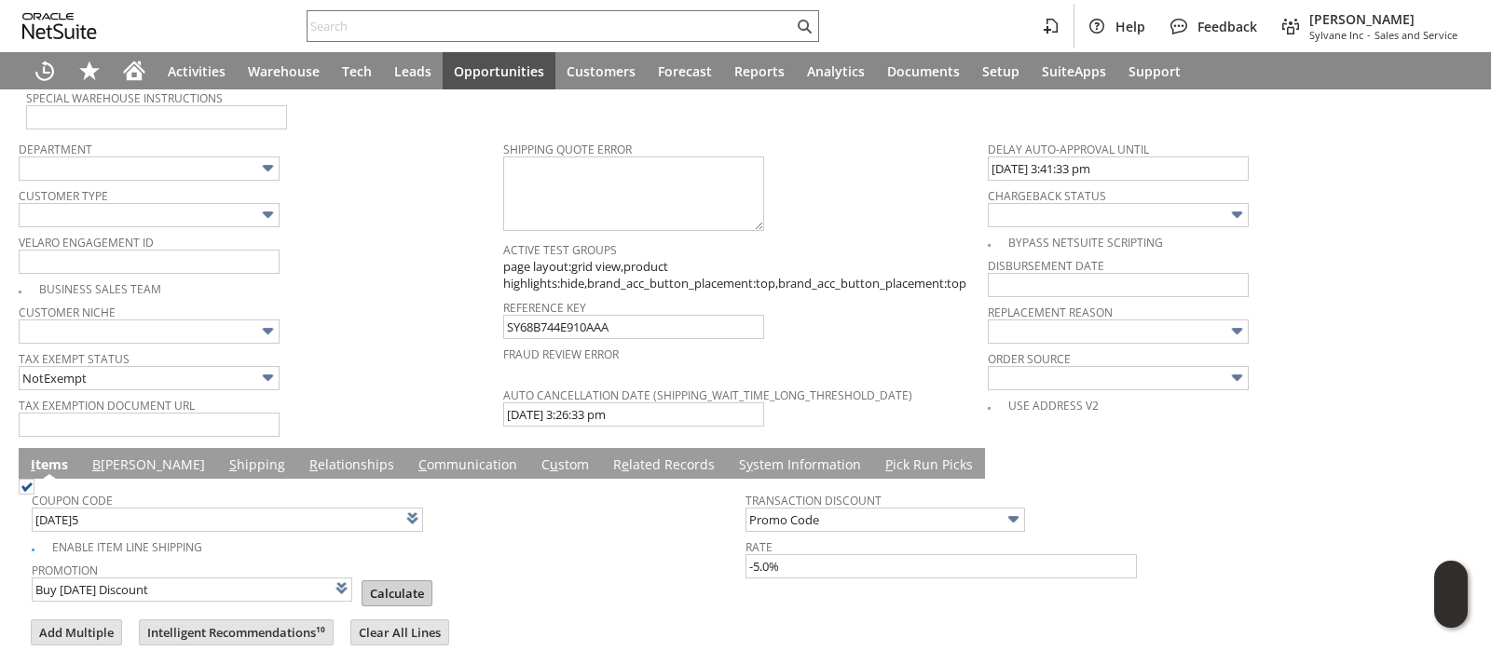
click at [362, 581] on input "Calculate" at bounding box center [396, 593] width 69 height 24
type input "Promo Code"
type input "-5.0%"
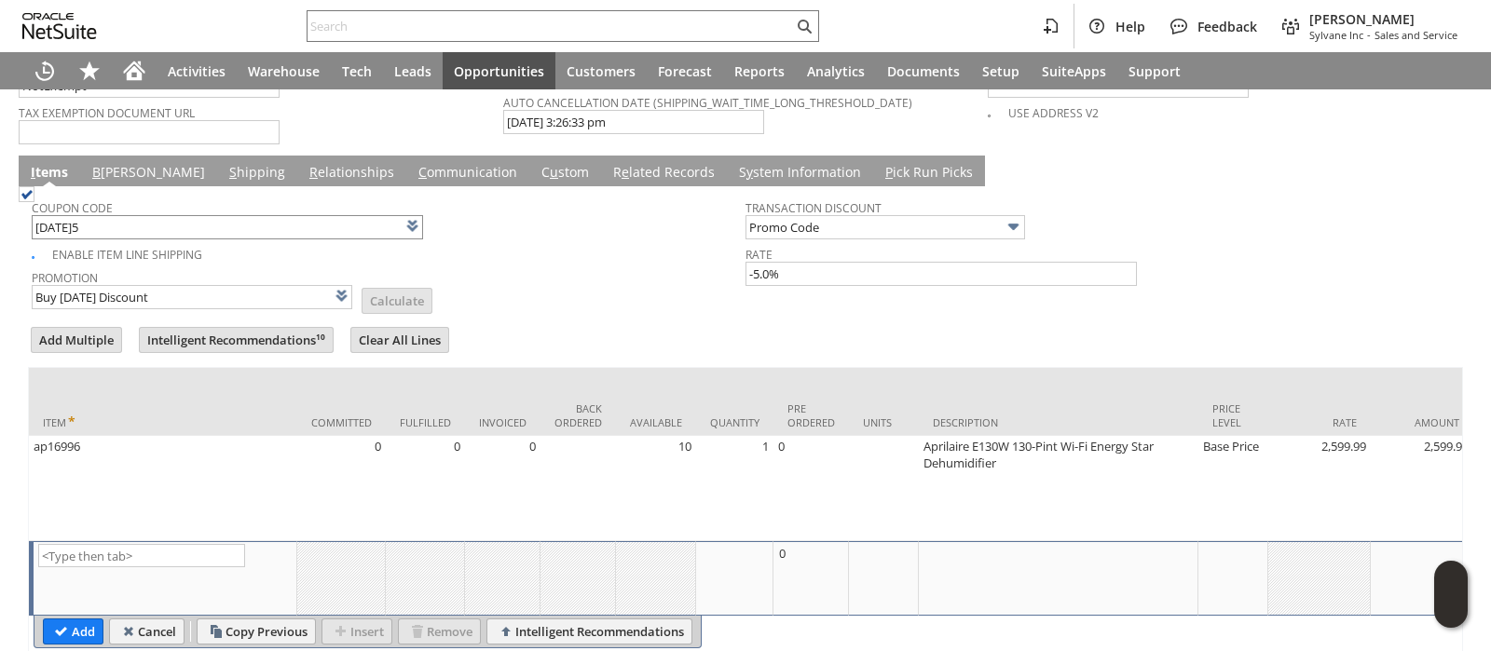
scroll to position [1636, 0]
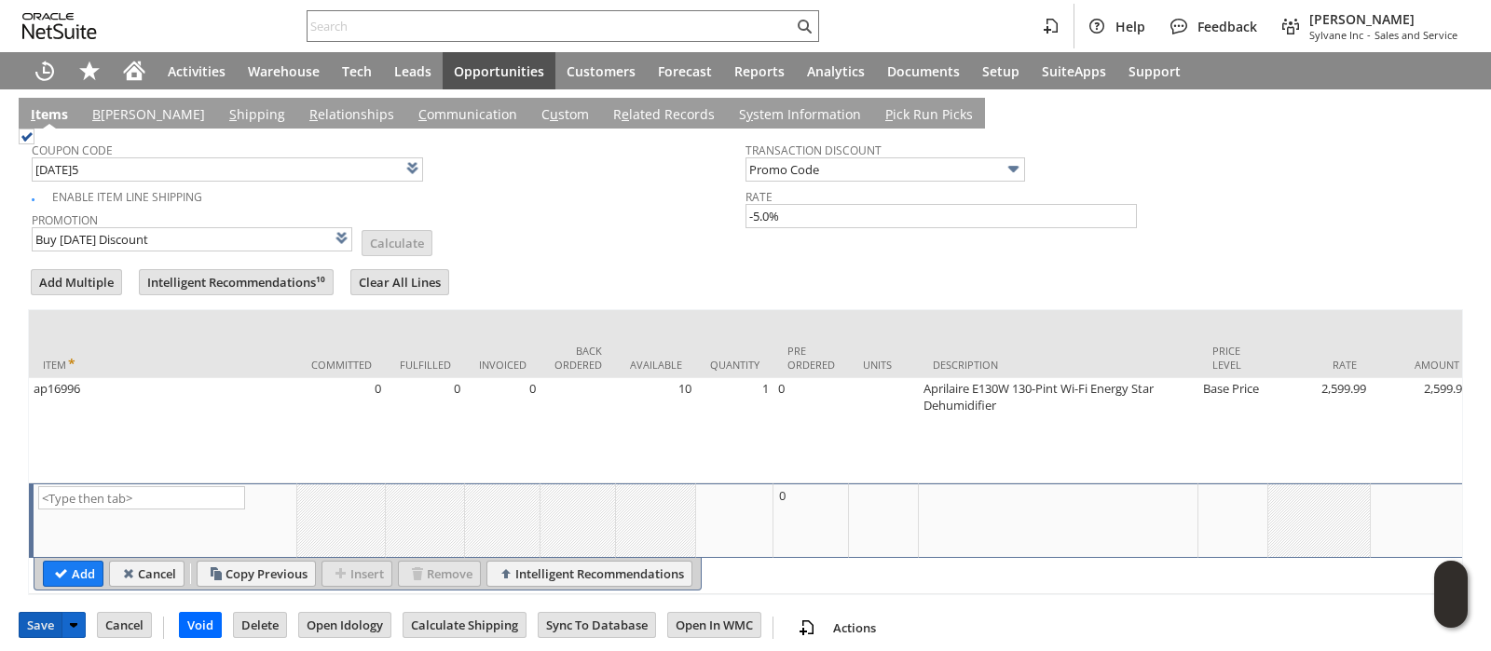
click at [34, 615] on input "Save" at bounding box center [41, 625] width 42 height 24
